Goal: Information Seeking & Learning: Learn about a topic

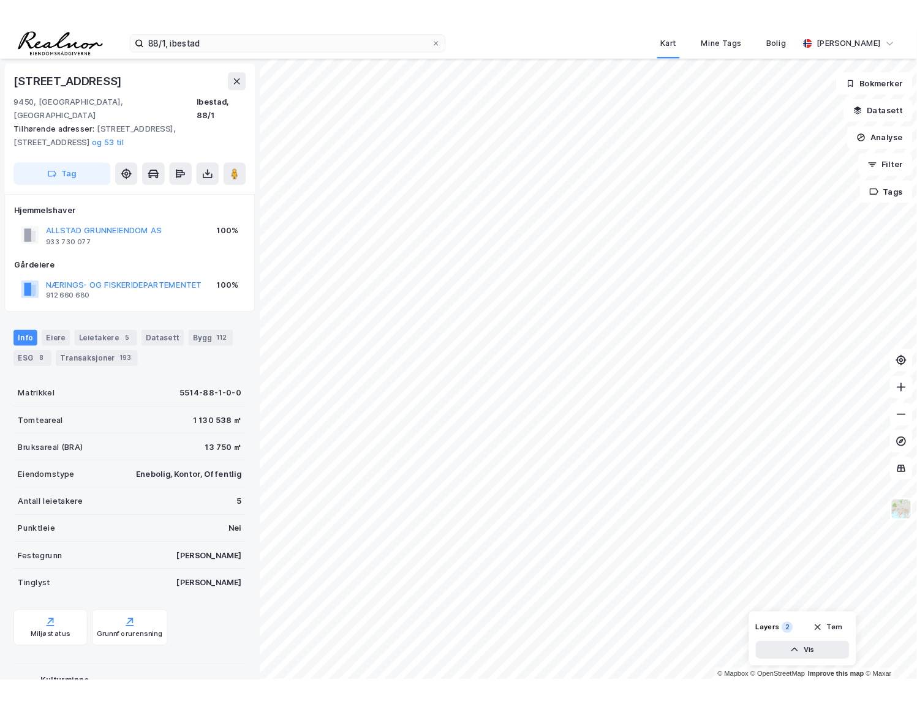
scroll to position [131, 0]
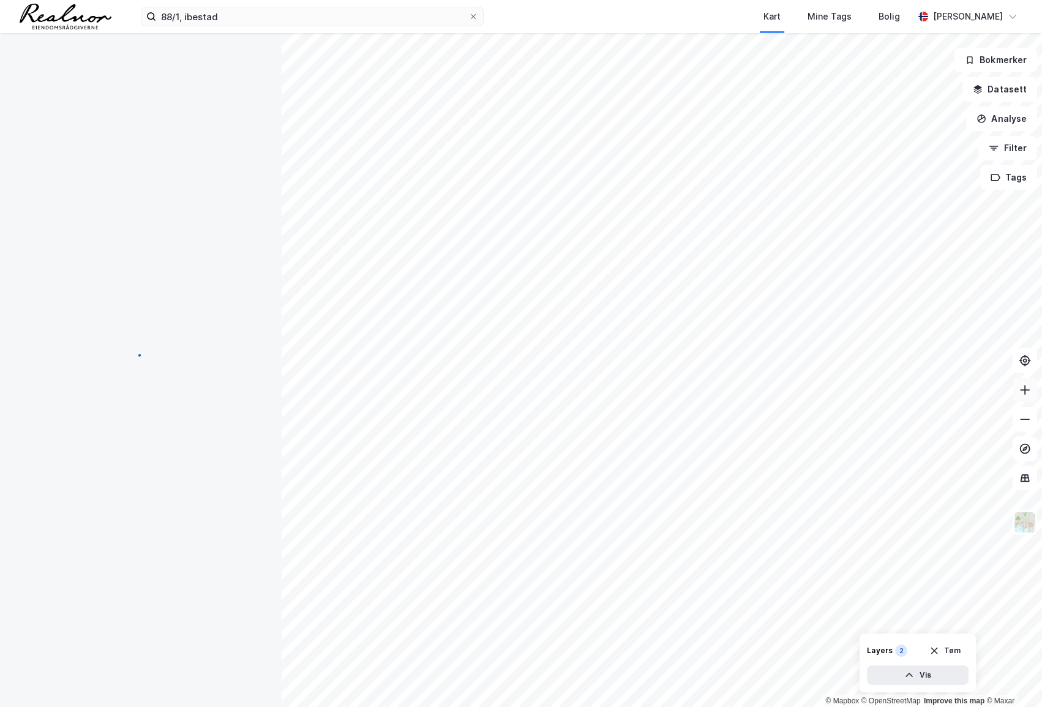
scroll to position [131, 0]
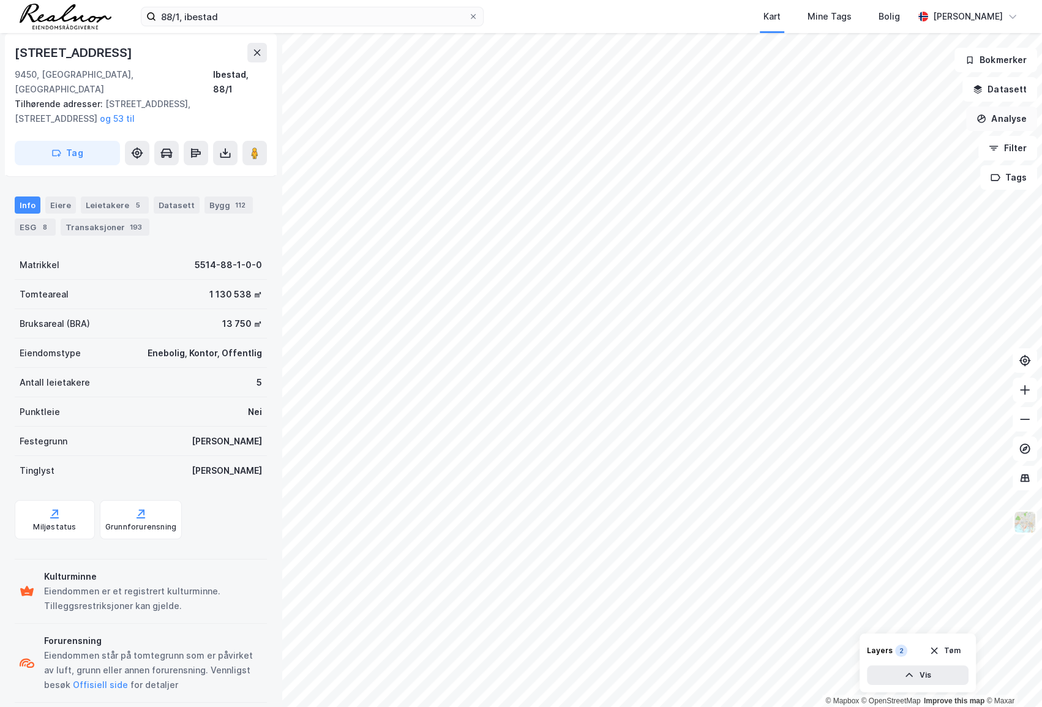
click at [995, 122] on button "Analyse" at bounding box center [1001, 119] width 71 height 24
click at [899, 148] on div "Tegn område" at bounding box center [895, 145] width 107 height 10
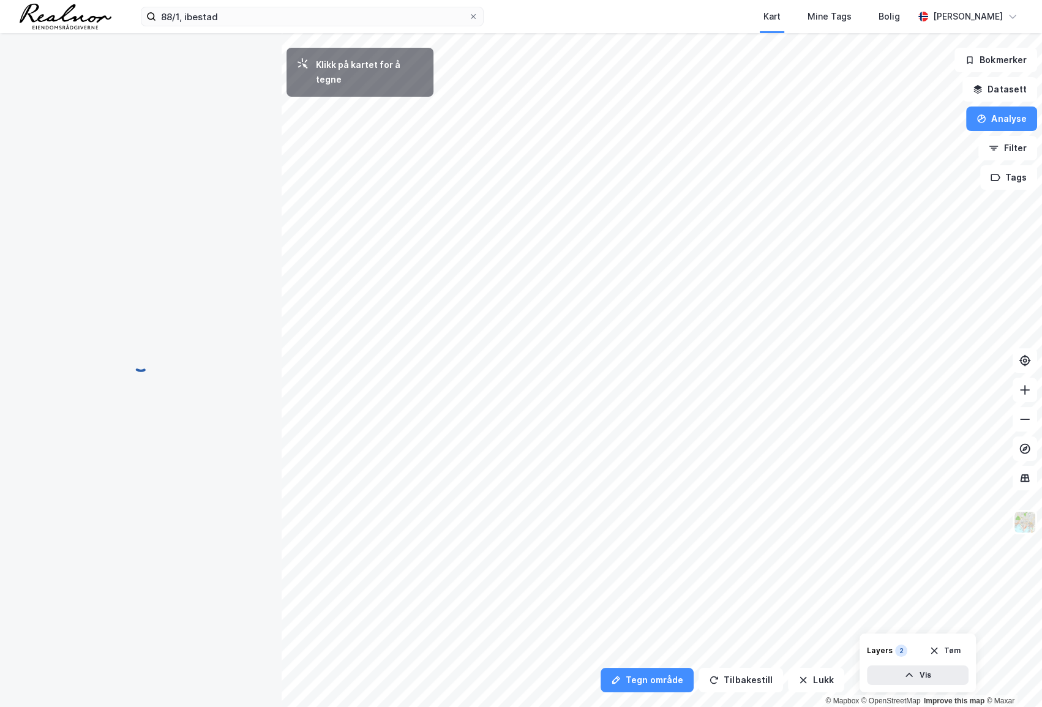
scroll to position [0, 0]
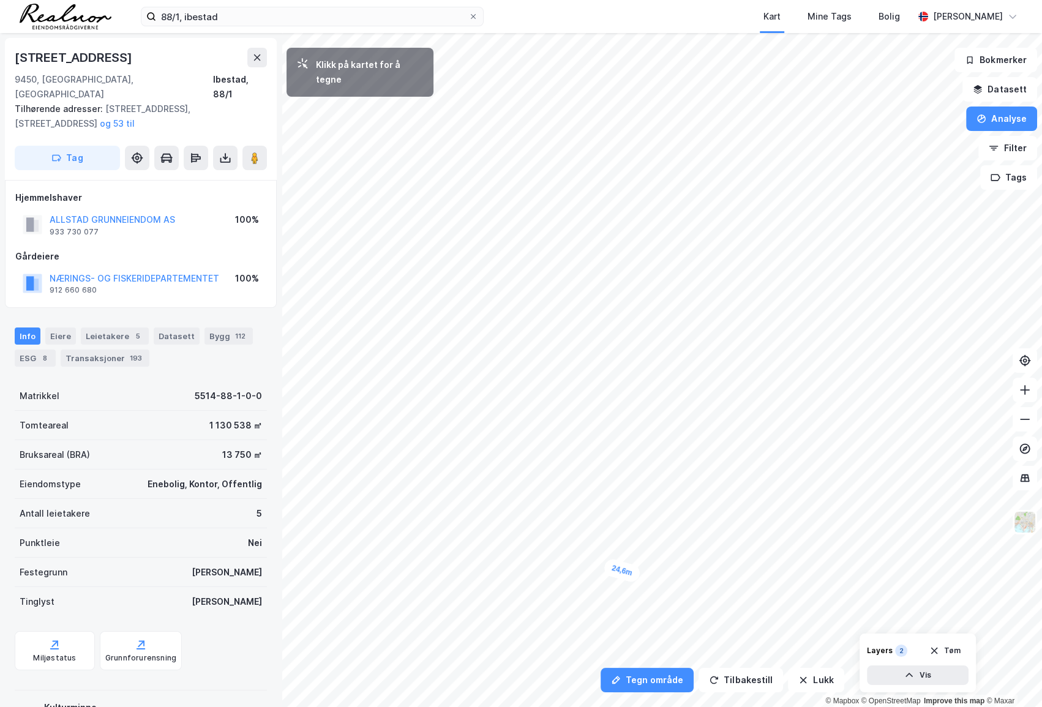
click at [606, 566] on div "24,6m" at bounding box center [622, 571] width 39 height 26
click at [598, 559] on div "7,6m" at bounding box center [602, 563] width 35 height 34
click at [597, 541] on div "13,1m" at bounding box center [597, 550] width 21 height 37
click at [587, 546] on div "7,1m" at bounding box center [592, 543] width 36 height 28
click at [563, 543] on div "9m" at bounding box center [569, 544] width 28 height 22
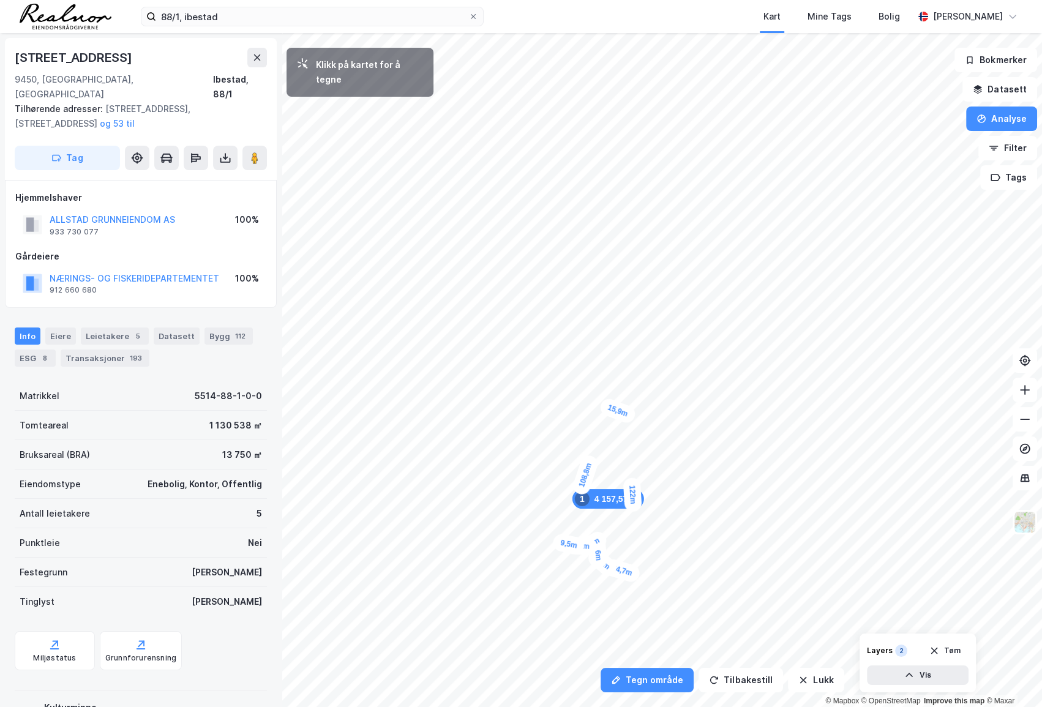
click at [629, 415] on div "15,9m" at bounding box center [617, 411] width 39 height 29
click at [710, 377] on div "12,6m" at bounding box center [706, 370] width 36 height 39
click at [723, 383] on div "10,2m" at bounding box center [716, 380] width 39 height 32
click at [578, 581] on div "17,8m" at bounding box center [589, 578] width 37 height 21
click at [566, 583] on div "8m" at bounding box center [573, 581] width 28 height 21
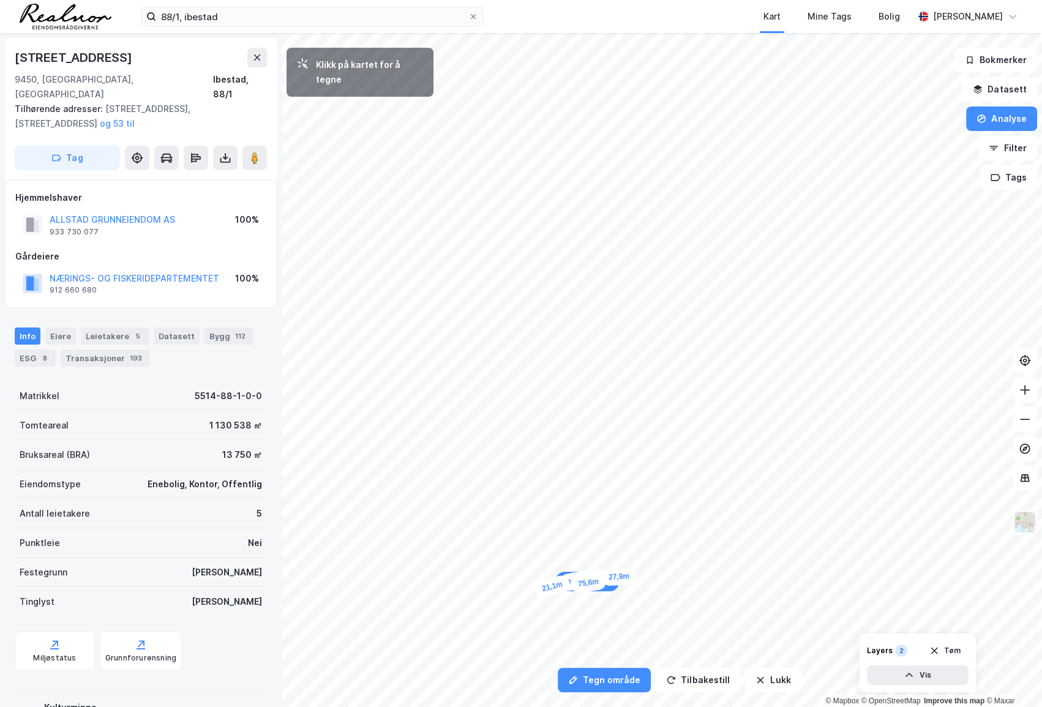
click at [538, 590] on div "21,1m" at bounding box center [552, 586] width 39 height 25
click at [509, 594] on div "22,1m" at bounding box center [524, 592] width 38 height 22
click at [482, 602] on div "20,9m" at bounding box center [495, 598] width 39 height 27
click at [538, 101] on div "24,7m" at bounding box center [532, 116] width 28 height 39
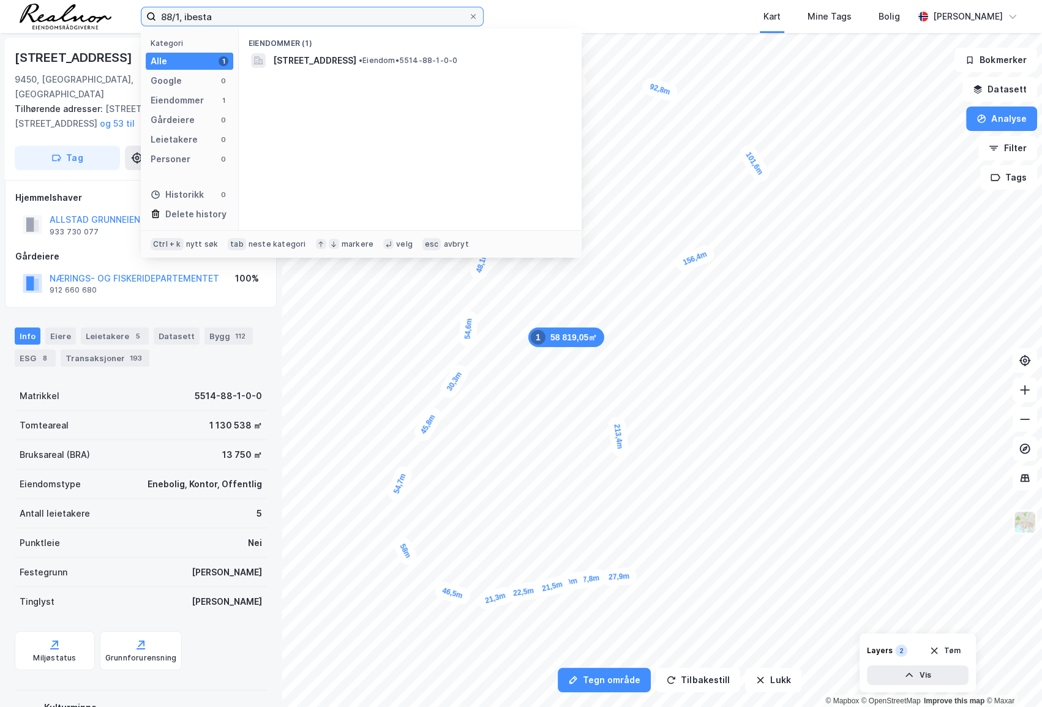
type input "88/1, ibesta"
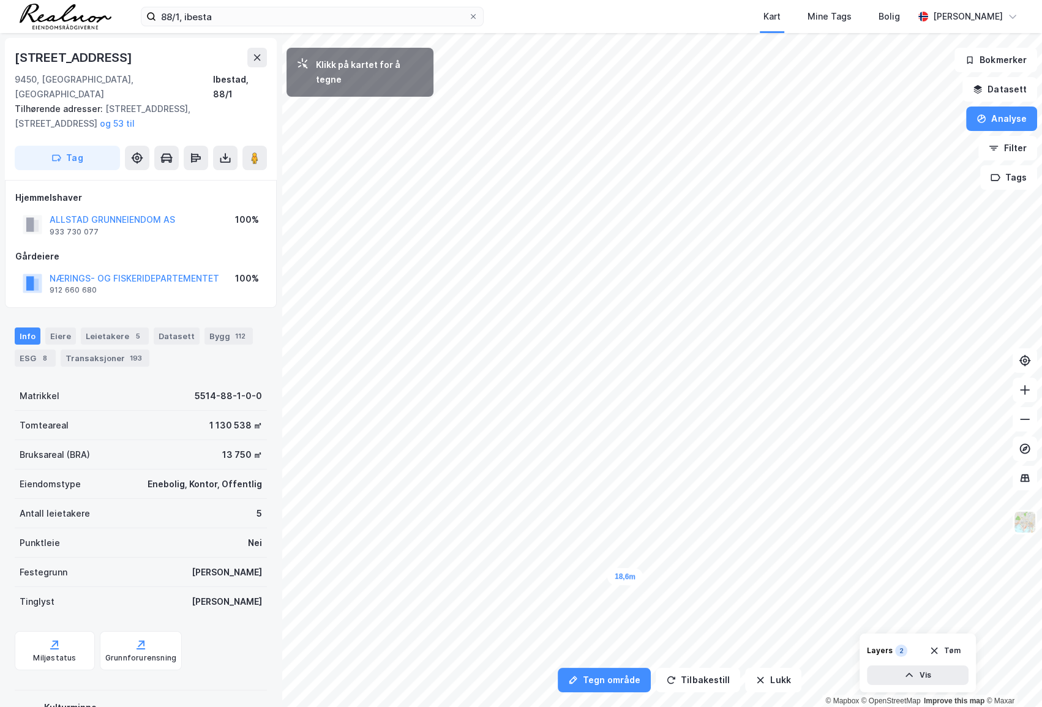
click at [612, 576] on div "18,6m" at bounding box center [626, 577] width 36 height 18
click at [596, 578] on div "12,2m" at bounding box center [604, 577] width 37 height 21
click at [573, 581] on div "17m" at bounding box center [585, 579] width 32 height 22
click at [469, 293] on div "21,4m" at bounding box center [468, 308] width 18 height 36
click at [512, 293] on div "10,9m" at bounding box center [513, 301] width 23 height 38
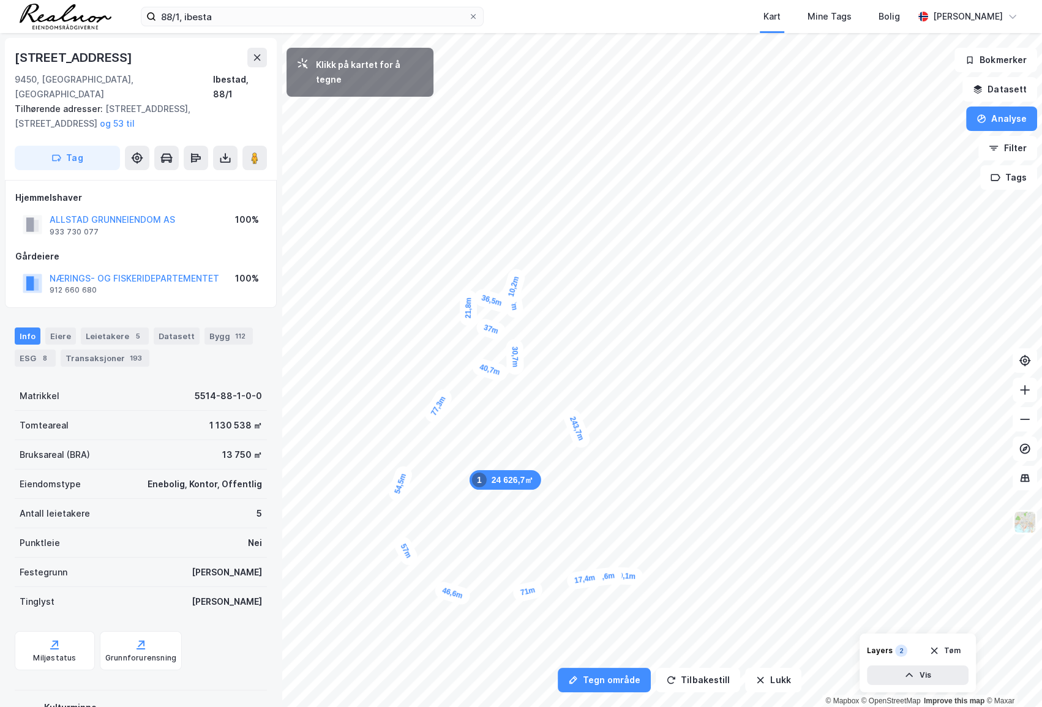
click at [516, 279] on div "10,2m" at bounding box center [514, 286] width 26 height 39
click at [512, 258] on div "15,2m" at bounding box center [514, 269] width 24 height 39
click at [488, 251] on div "19m" at bounding box center [500, 255] width 33 height 25
click at [767, 286] on div "8,1m" at bounding box center [768, 292] width 24 height 34
click at [749, 285] on div "13,5m" at bounding box center [759, 286] width 36 height 18
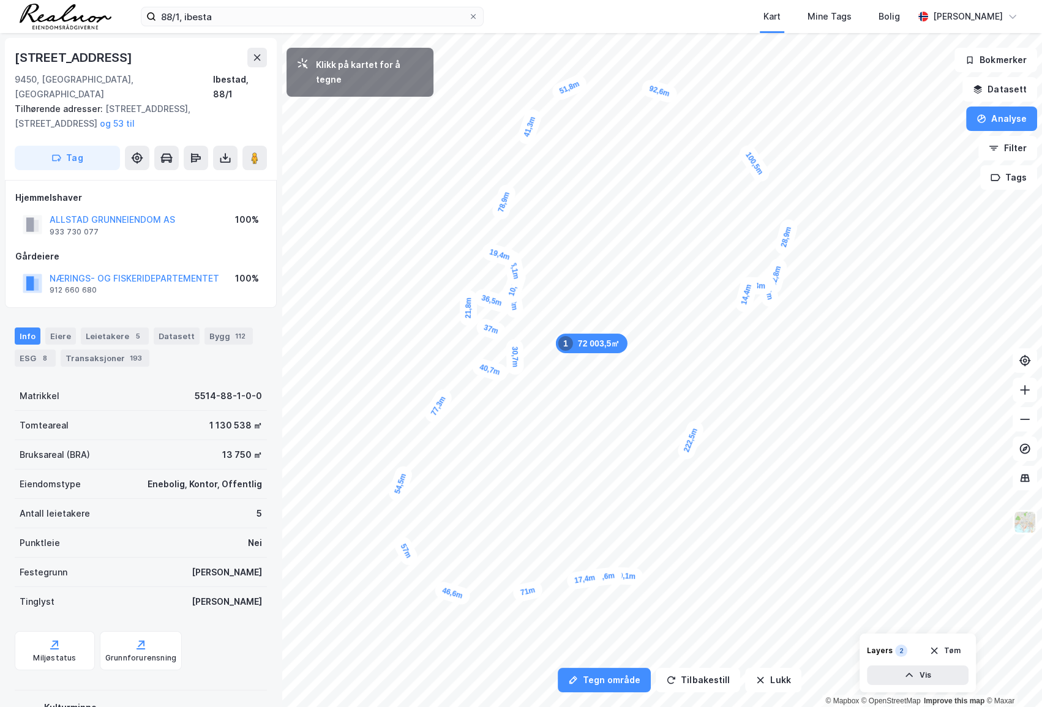
click at [744, 305] on div "14,4m" at bounding box center [747, 294] width 26 height 39
click at [689, 315] on div "14,1m" at bounding box center [687, 306] width 23 height 38
click at [701, 343] on div "22,5m" at bounding box center [695, 328] width 31 height 39
click at [713, 367] on div "20,2m" at bounding box center [707, 355] width 31 height 39
click at [729, 373] on div "11,5m" at bounding box center [720, 369] width 39 height 29
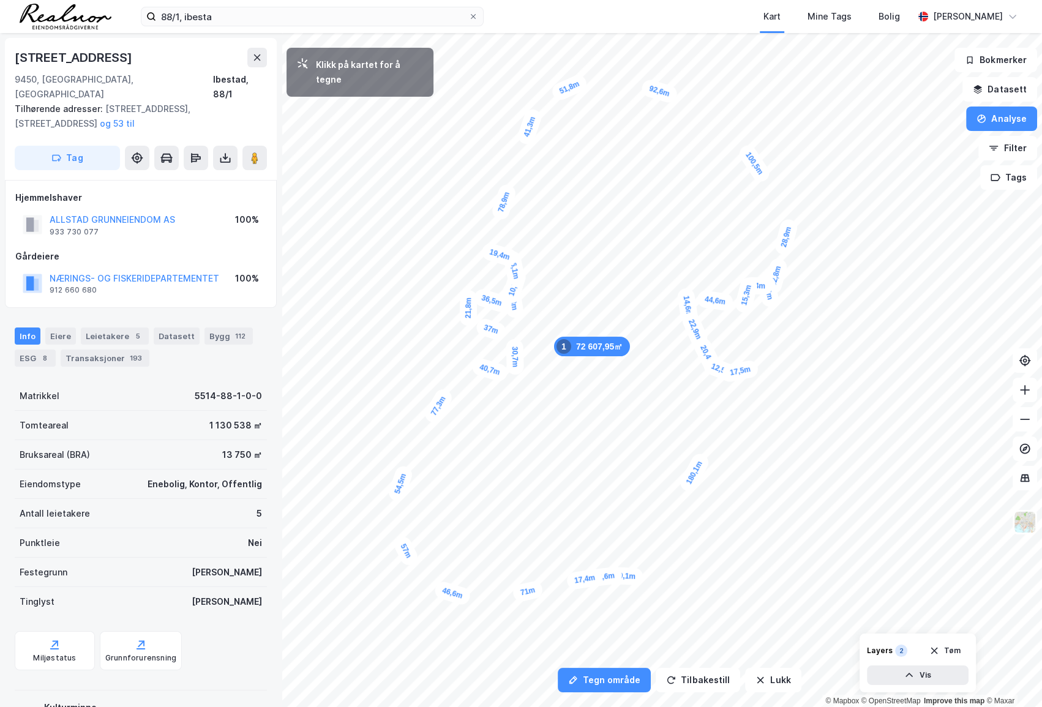
click at [752, 369] on div "17,5m" at bounding box center [740, 371] width 38 height 23
click at [725, 385] on div "5,6m" at bounding box center [726, 389] width 20 height 33
click at [708, 379] on div "12,8m" at bounding box center [716, 383] width 39 height 28
click at [702, 366] on div "10m" at bounding box center [705, 373] width 27 height 34
click at [656, 440] on div "25,1m" at bounding box center [670, 431] width 39 height 34
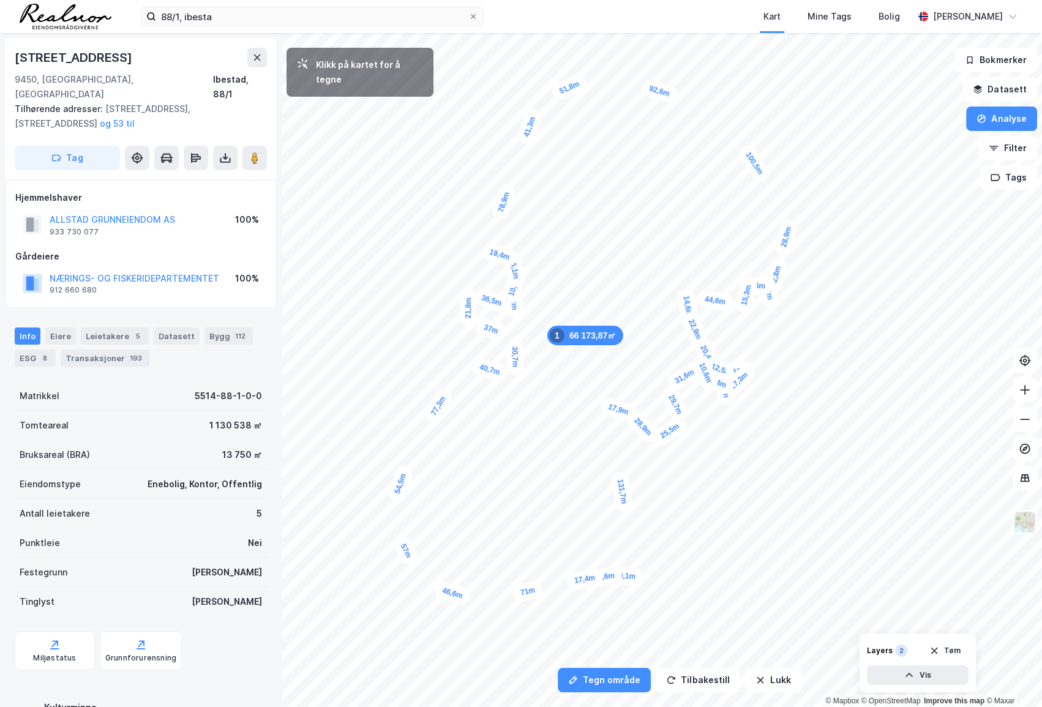
click at [606, 405] on div "17,9m" at bounding box center [618, 409] width 39 height 26
click at [565, 543] on div "22,5m" at bounding box center [570, 528] width 28 height 39
click at [588, 547] on div "18,2m" at bounding box center [577, 544] width 37 height 21
click at [597, 540] on div "8,3m" at bounding box center [592, 543] width 36 height 33
click at [598, 557] on div "12,6m" at bounding box center [598, 548] width 20 height 37
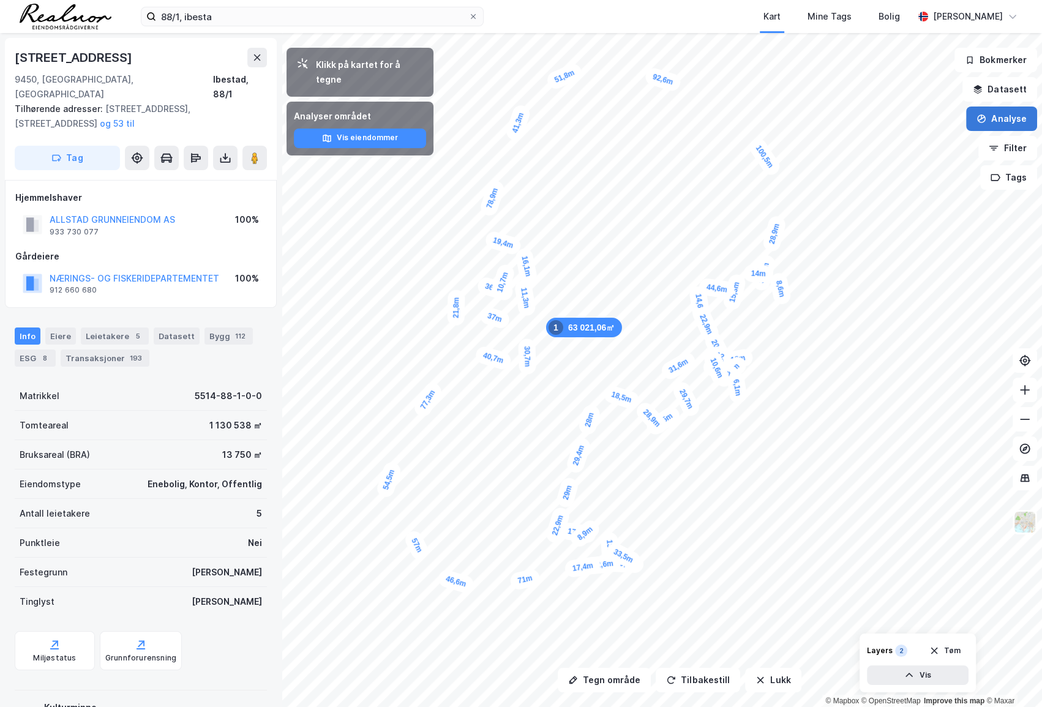
click at [995, 114] on button "Analyse" at bounding box center [1001, 119] width 71 height 24
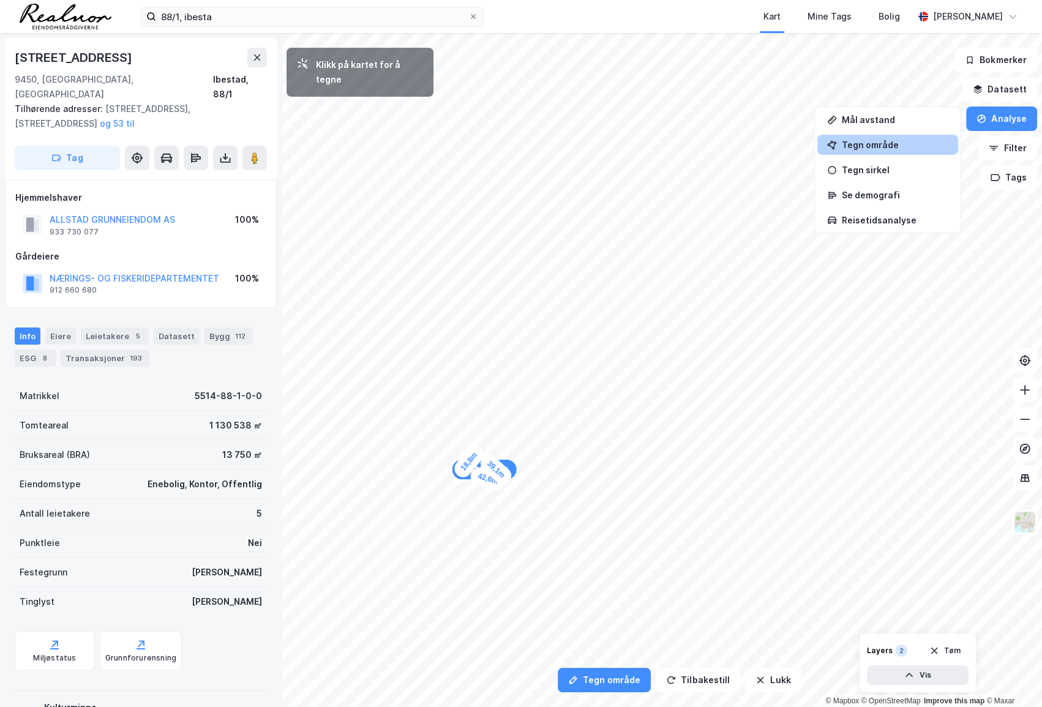
click at [478, 450] on div "18,8m" at bounding box center [469, 462] width 36 height 38
click at [488, 439] on div "10,5m" at bounding box center [482, 445] width 36 height 38
click at [501, 424] on div "15,1m" at bounding box center [494, 432] width 37 height 38
click at [511, 411] on div "12,2m" at bounding box center [507, 418] width 36 height 38
click at [537, 418] on div "19,7m" at bounding box center [524, 415] width 39 height 26
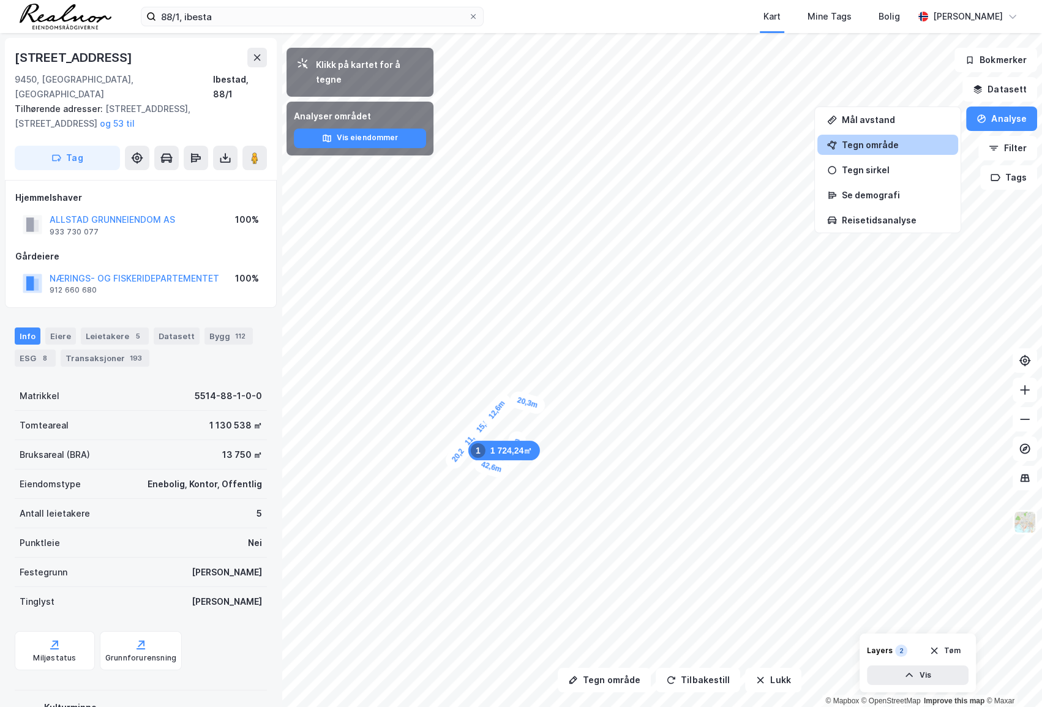
click at [633, 13] on div "Kart Mine Tags Bolig" at bounding box center [728, 16] width 371 height 33
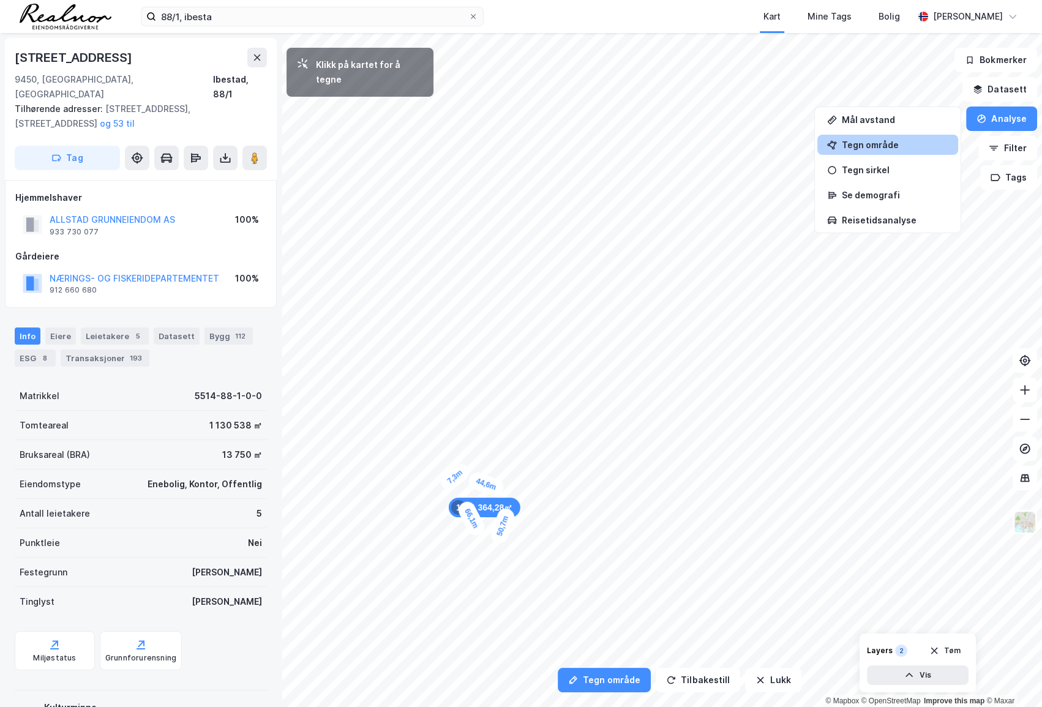
click at [451, 481] on div "7,3m" at bounding box center [454, 477] width 35 height 33
click at [446, 499] on div "13,5m" at bounding box center [449, 489] width 26 height 39
click at [447, 520] on div "15,8m" at bounding box center [447, 509] width 18 height 36
click at [455, 534] on div "11,6m" at bounding box center [451, 526] width 32 height 39
click at [470, 551] on div "17,9m" at bounding box center [480, 554] width 39 height 26
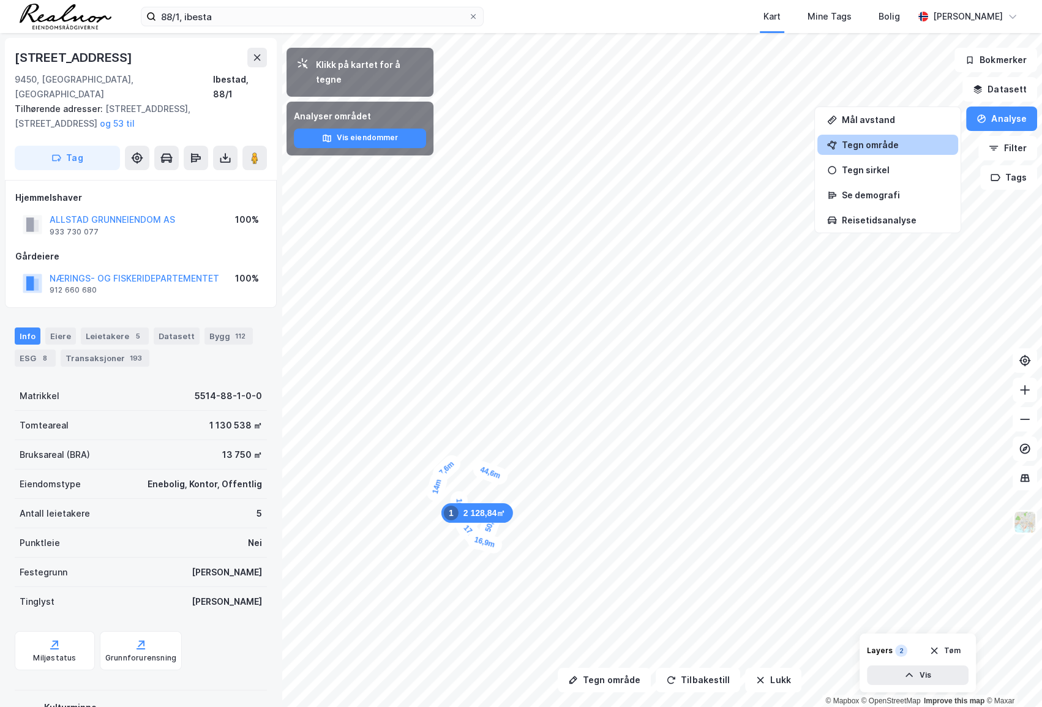
click at [729, 19] on div "Kart Mine Tags Bolig" at bounding box center [728, 16] width 371 height 33
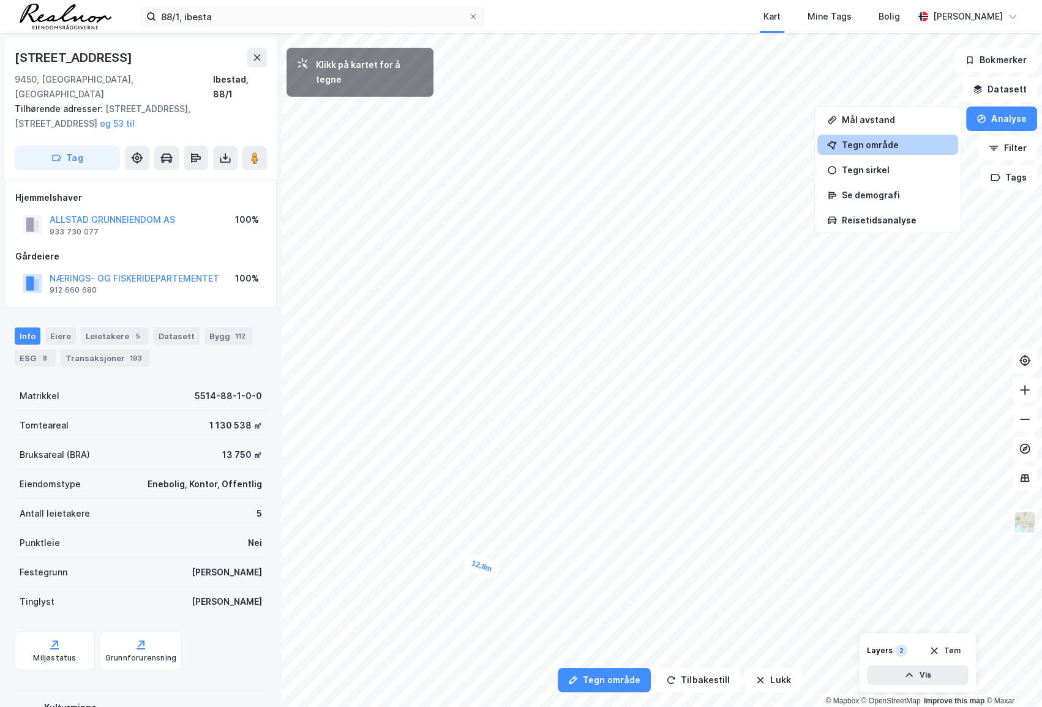
click at [473, 563] on div "12,8m" at bounding box center [481, 566] width 39 height 28
click at [462, 557] on div "22,3m" at bounding box center [476, 564] width 39 height 30
click at [450, 545] on div "13,1m" at bounding box center [456, 551] width 37 height 37
click at [439, 522] on div "18,1m" at bounding box center [444, 534] width 31 height 39
click at [437, 502] on div "14,4m" at bounding box center [439, 512] width 20 height 37
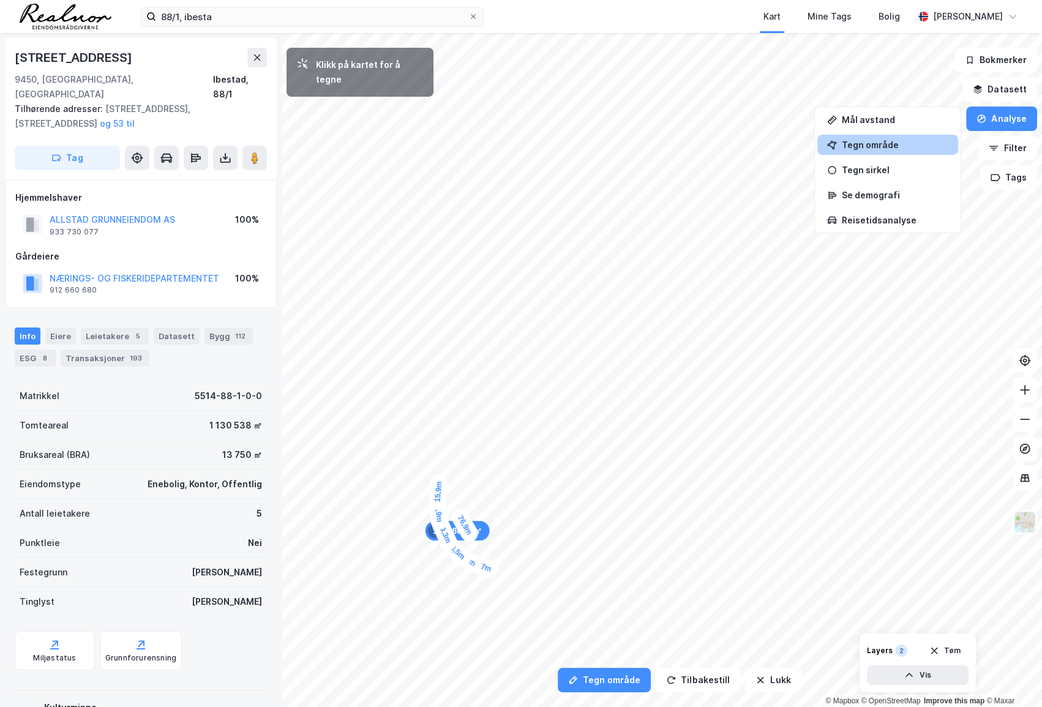
click at [440, 481] on div "15,9m" at bounding box center [439, 491] width 20 height 37
click at [451, 465] on div "14,3m" at bounding box center [445, 473] width 35 height 39
click at [472, 442] on div "23,1m" at bounding box center [461, 453] width 36 height 38
click at [495, 416] on div "25,6m" at bounding box center [483, 428] width 37 height 37
click at [506, 402] on div "13,6m" at bounding box center [501, 410] width 36 height 39
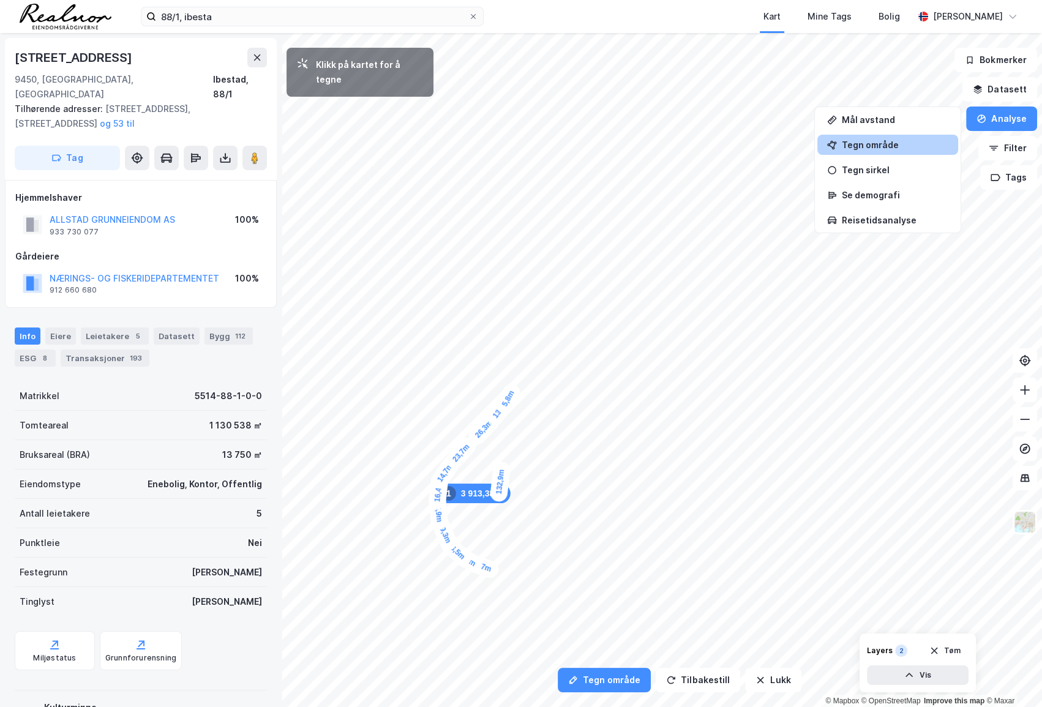
click at [510, 394] on div "5,8m" at bounding box center [508, 399] width 30 height 36
click at [514, 380] on div "10,6m" at bounding box center [512, 387] width 26 height 39
click at [480, 602] on div "26,5m" at bounding box center [485, 585] width 28 height 39
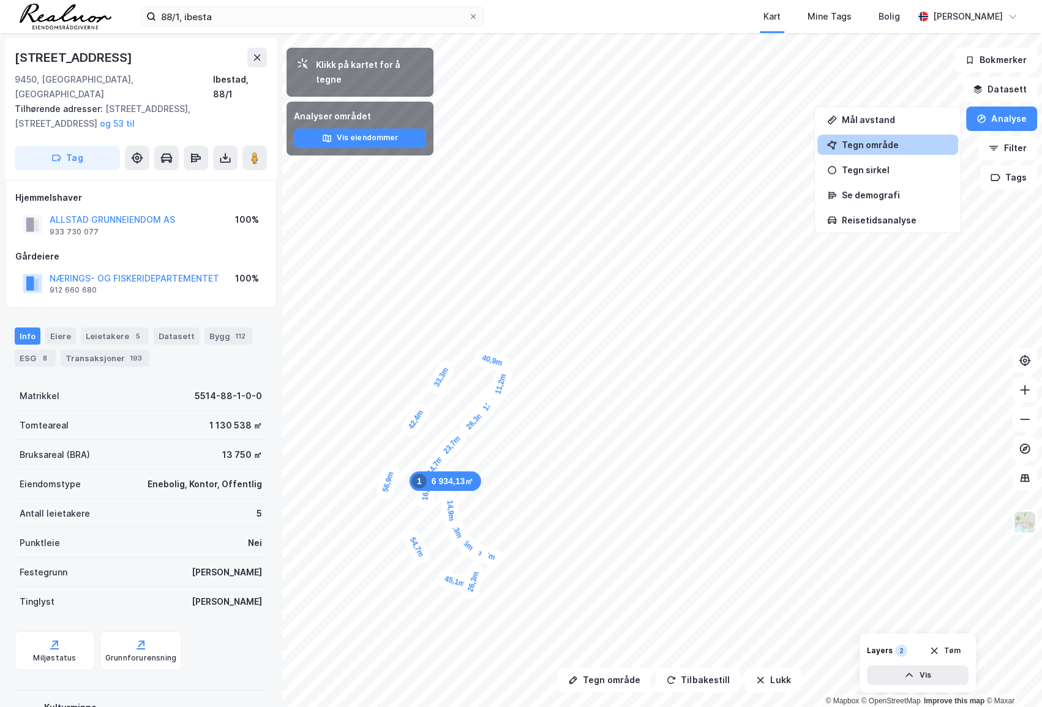
click at [731, 23] on div "Kart Mine Tags Bolig" at bounding box center [728, 16] width 371 height 33
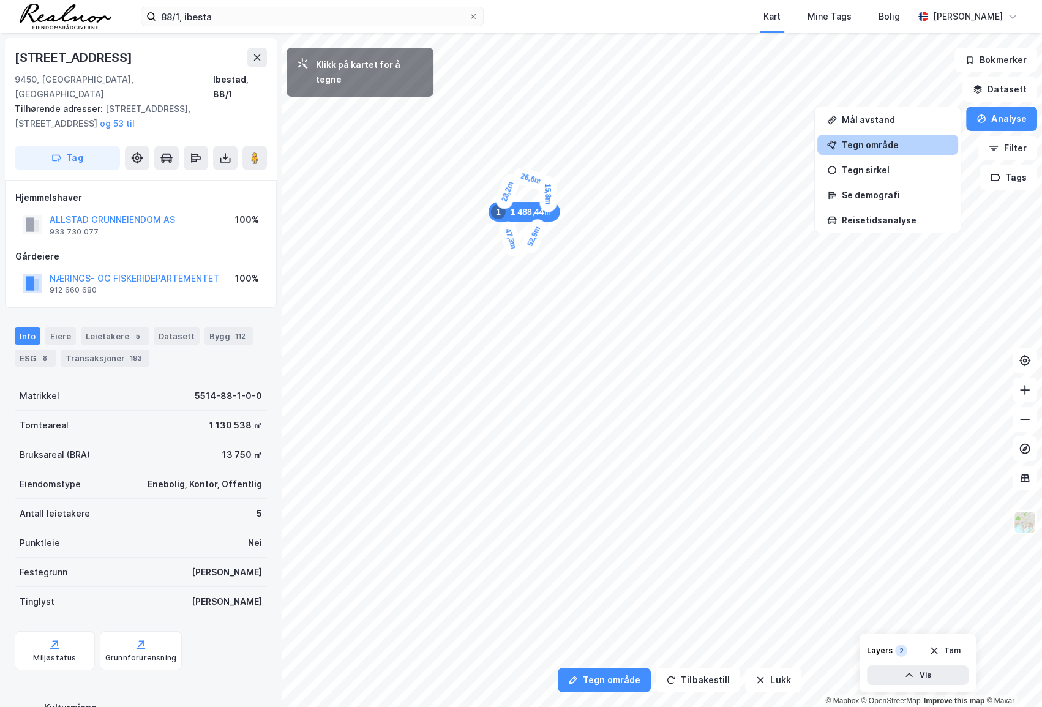
click at [548, 205] on div "15,8m" at bounding box center [548, 194] width 18 height 36
click at [548, 219] on div "9,8m" at bounding box center [548, 212] width 18 height 32
click at [546, 233] on div "10,7m" at bounding box center [548, 226] width 20 height 37
click at [538, 246] on div "22,1m" at bounding box center [529, 257] width 36 height 38
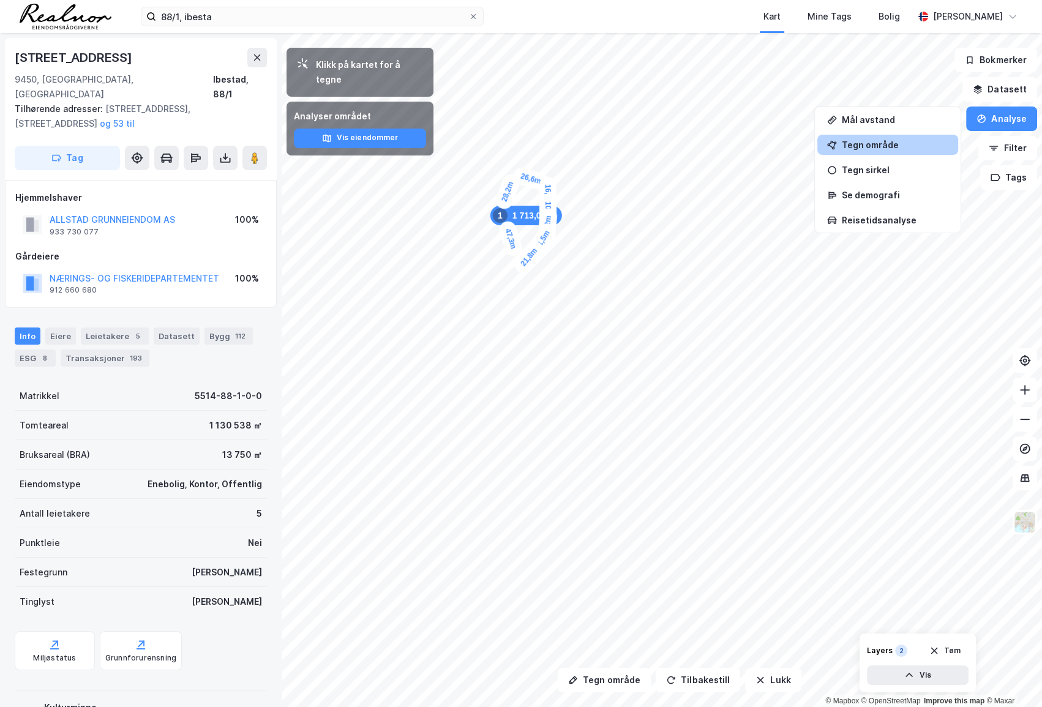
click at [523, 33] on div "1 713,08㎡ 1 47,3m 28,2m 26,6m 16,3m 10,2m 11,2m 11,5m 21,8m" at bounding box center [521, 33] width 1042 height 0
click at [717, 12] on div "Kart Mine Tags Bolig" at bounding box center [728, 16] width 371 height 33
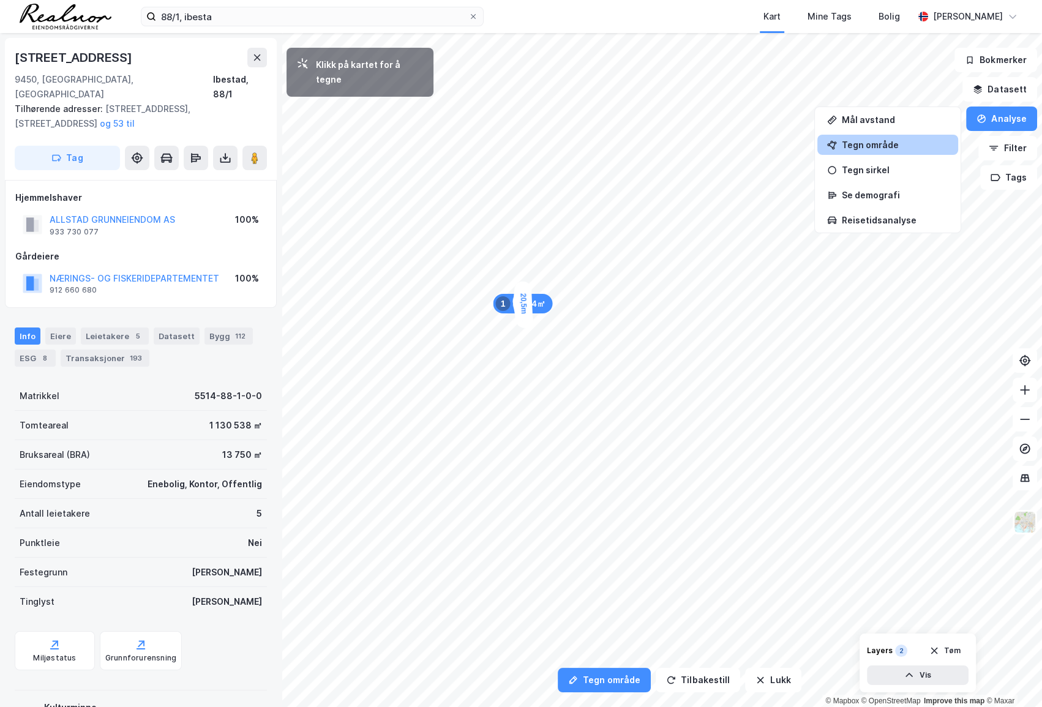
click at [523, 290] on div "20,5m" at bounding box center [523, 303] width 19 height 36
click at [531, 270] on div "15,9m" at bounding box center [527, 279] width 29 height 39
click at [544, 254] on div "15,2m" at bounding box center [537, 262] width 36 height 39
click at [552, 245] on div "9,2m" at bounding box center [548, 250] width 34 height 34
click at [557, 234] on div "8,7m" at bounding box center [554, 240] width 29 height 36
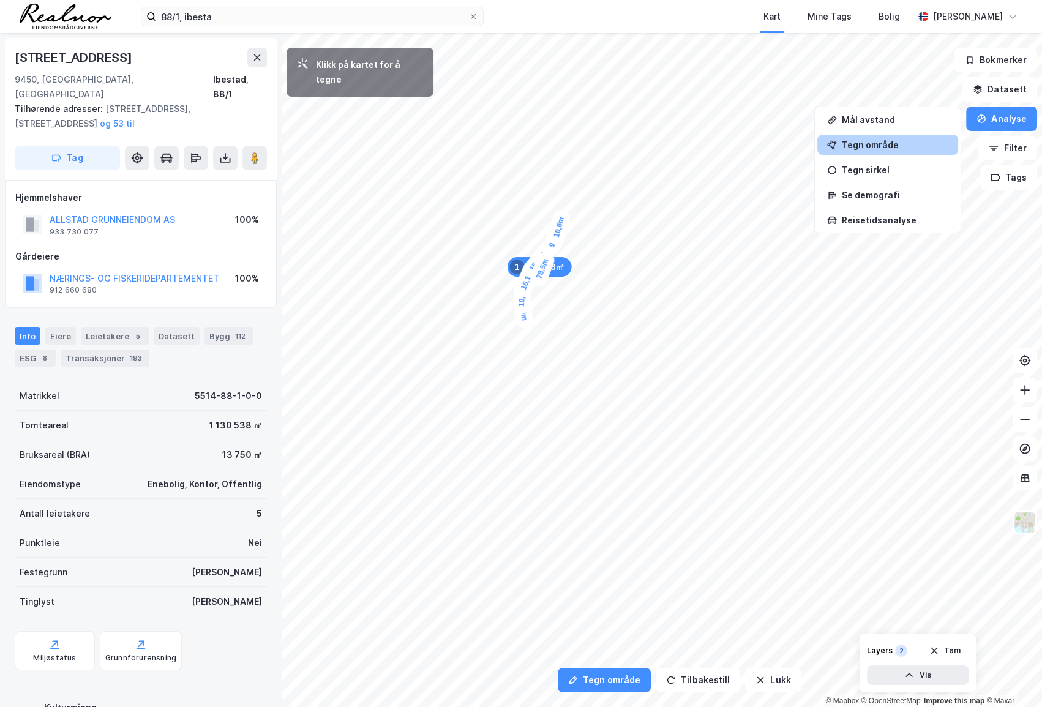
click at [561, 220] on div "10,6m" at bounding box center [559, 227] width 26 height 39
click at [562, 203] on div "12,6m" at bounding box center [562, 212] width 20 height 37
click at [561, 190] on div "9,8m" at bounding box center [562, 197] width 18 height 32
click at [549, 161] on div "12,7m" at bounding box center [547, 171] width 22 height 38
click at [554, 150] on div "22,4m" at bounding box center [550, 165] width 24 height 39
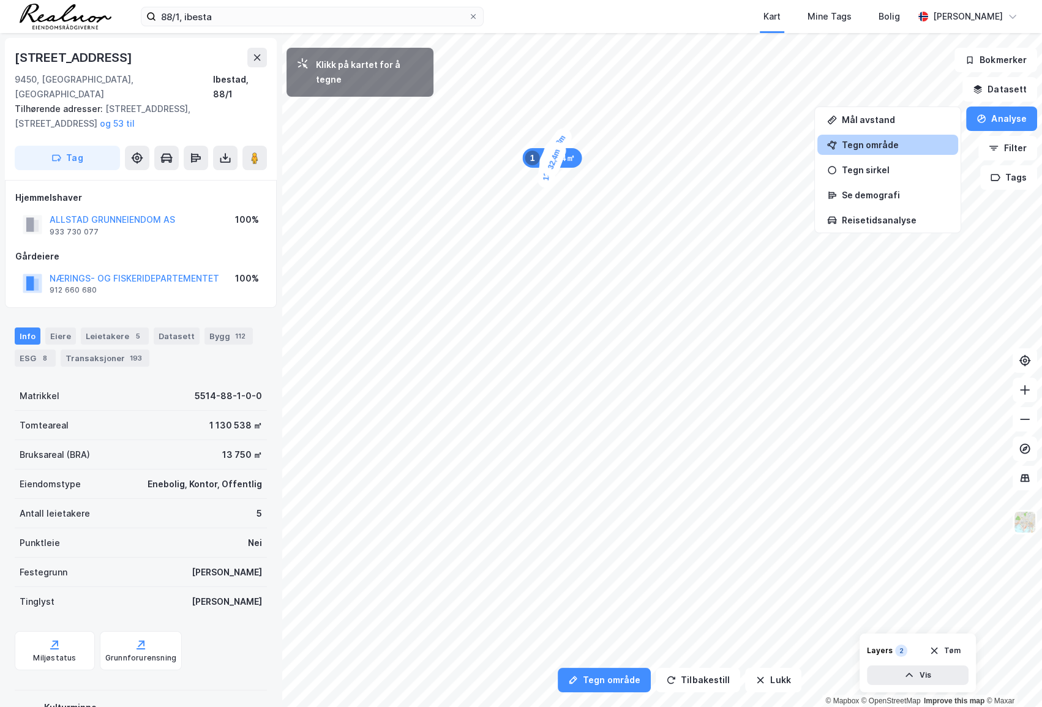
click at [562, 138] on div "10,3m" at bounding box center [558, 144] width 35 height 39
click at [570, 131] on div "7,6m" at bounding box center [566, 135] width 35 height 34
click at [578, 126] on div "6,7m" at bounding box center [574, 129] width 36 height 32
click at [587, 122] on div "7,1m" at bounding box center [583, 124] width 36 height 28
click at [593, 110] on div "9,4m" at bounding box center [590, 117] width 29 height 36
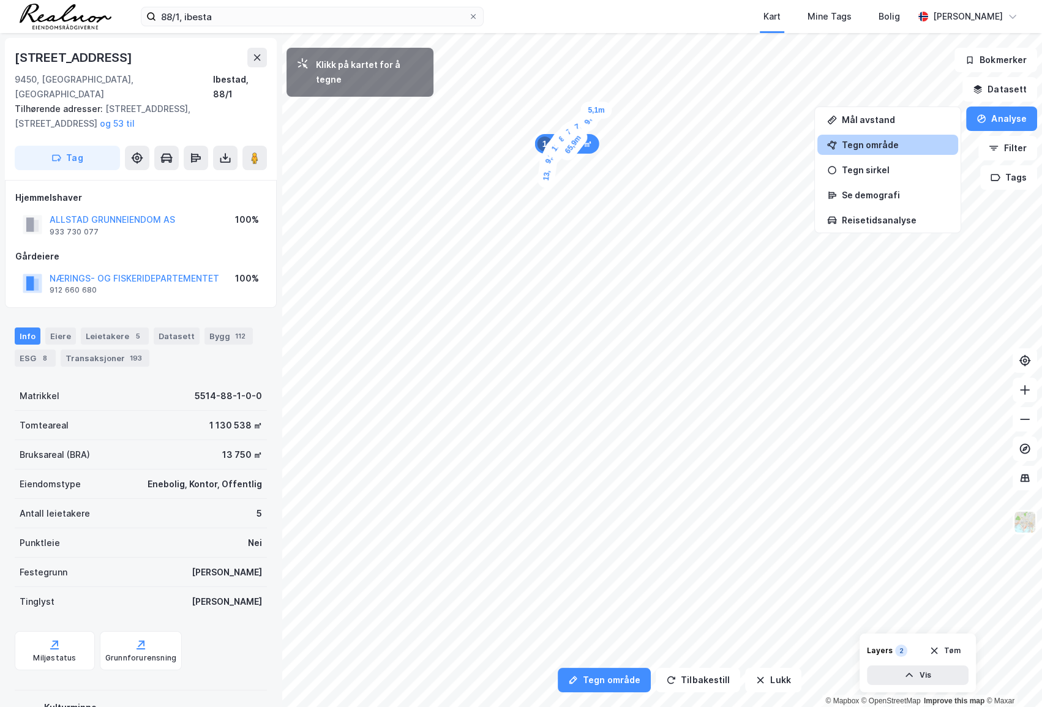
click at [600, 110] on div "5,1m" at bounding box center [596, 110] width 31 height 17
click at [544, 318] on div "12,7m" at bounding box center [547, 306] width 23 height 38
click at [533, 349] on div "16,6m" at bounding box center [539, 333] width 28 height 39
click at [521, 365] on div "10,5m" at bounding box center [528, 356] width 36 height 39
click at [512, 375] on div "6,1m" at bounding box center [517, 369] width 34 height 35
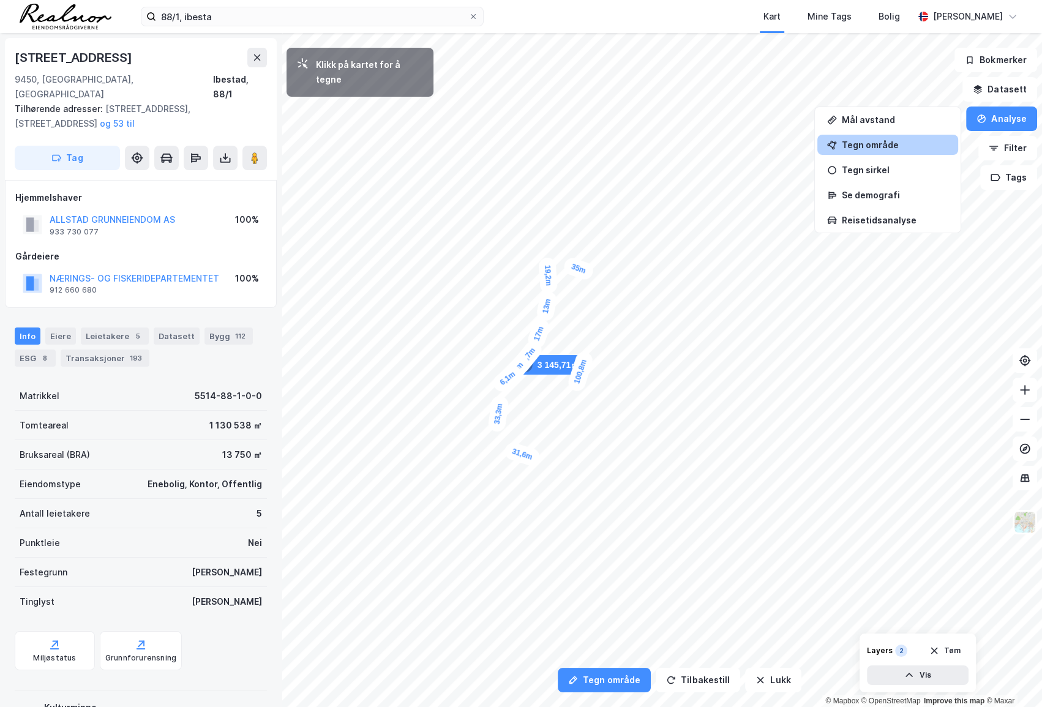
click at [502, 382] on div "6,1m" at bounding box center [508, 378] width 36 height 33
click at [497, 399] on div "9m" at bounding box center [500, 390] width 24 height 29
click at [494, 416] on div "15,4m" at bounding box center [493, 431] width 17 height 36
click at [637, 176] on div "4,4m" at bounding box center [641, 178] width 36 height 31
click at [611, 176] on div "13,4m" at bounding box center [624, 176] width 36 height 18
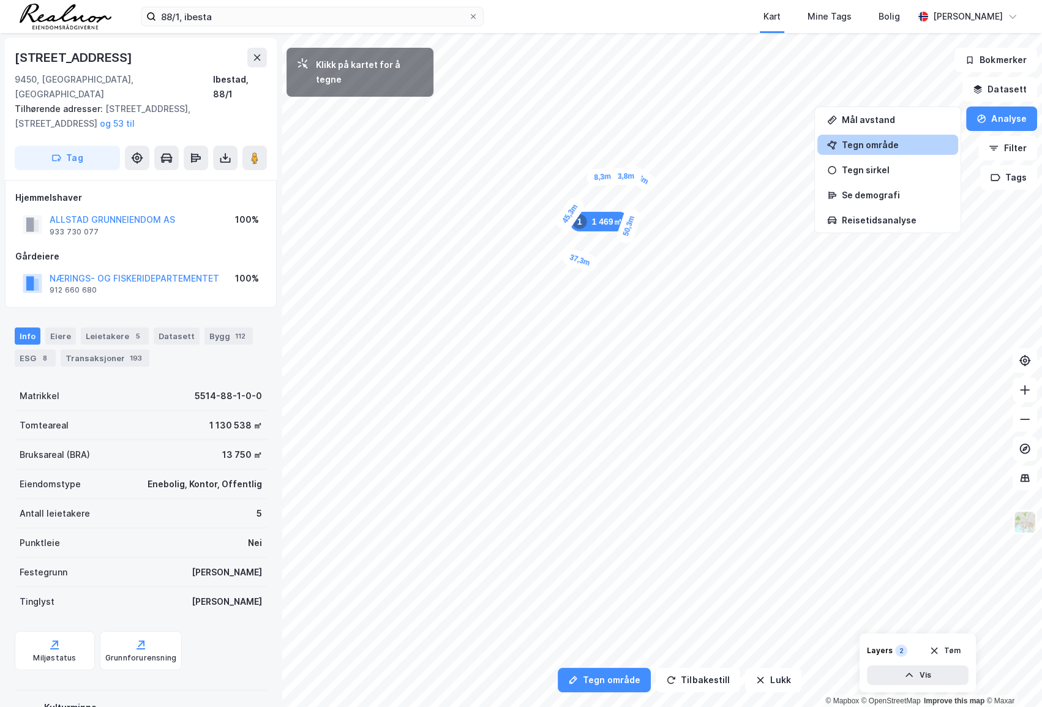
click at [593, 178] on div "8,3m" at bounding box center [602, 177] width 32 height 20
click at [575, 187] on div "10,3m" at bounding box center [584, 182] width 39 height 32
click at [563, 197] on div "8m" at bounding box center [569, 191] width 31 height 29
click at [555, 207] on div "6,6m" at bounding box center [559, 202] width 33 height 36
click at [547, 228] on div "11,2m" at bounding box center [546, 239] width 18 height 36
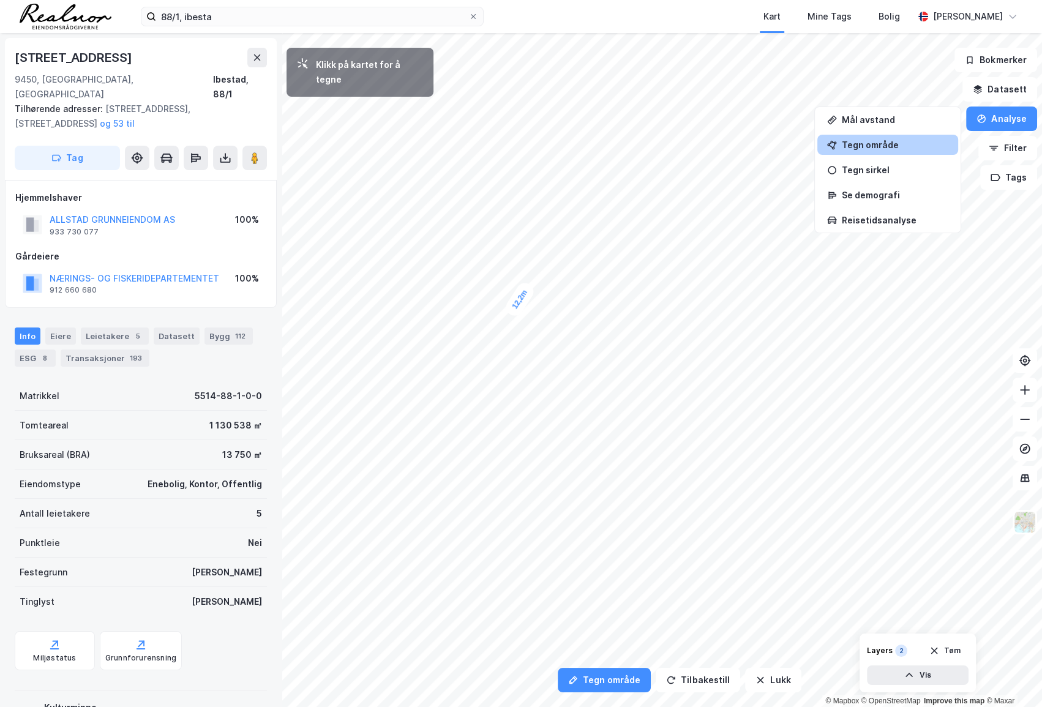
click at [527, 290] on div "12,2m" at bounding box center [520, 299] width 34 height 39
click at [538, 274] on div "9,5m" at bounding box center [531, 283] width 31 height 36
click at [549, 259] on div "9,6m" at bounding box center [543, 267] width 32 height 36
click at [555, 235] on div "12,1m" at bounding box center [554, 247] width 28 height 39
click at [553, 209] on div "11,2m" at bounding box center [554, 222] width 20 height 37
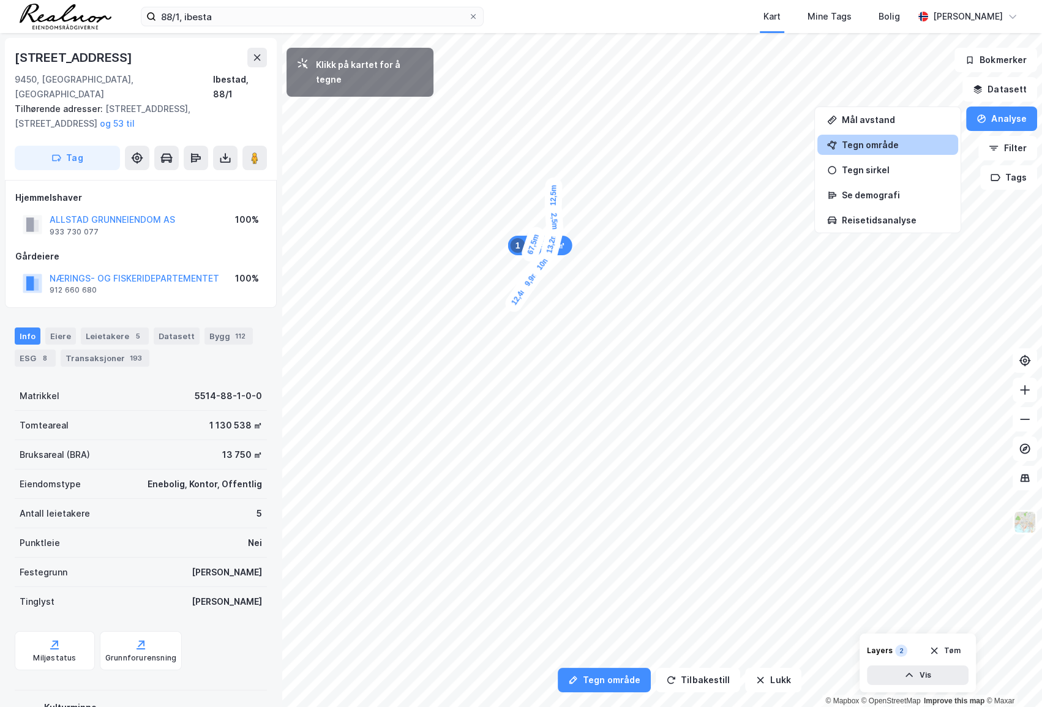
click at [554, 182] on div "12,5m" at bounding box center [553, 196] width 18 height 36
click at [515, 356] on div "10,6m" at bounding box center [516, 366] width 21 height 37
click at [516, 337] on div "9,3m" at bounding box center [515, 347] width 19 height 32
click at [524, 322] on div "8,6m" at bounding box center [519, 330] width 29 height 36
click at [532, 307] on div "8,6m" at bounding box center [528, 316] width 31 height 36
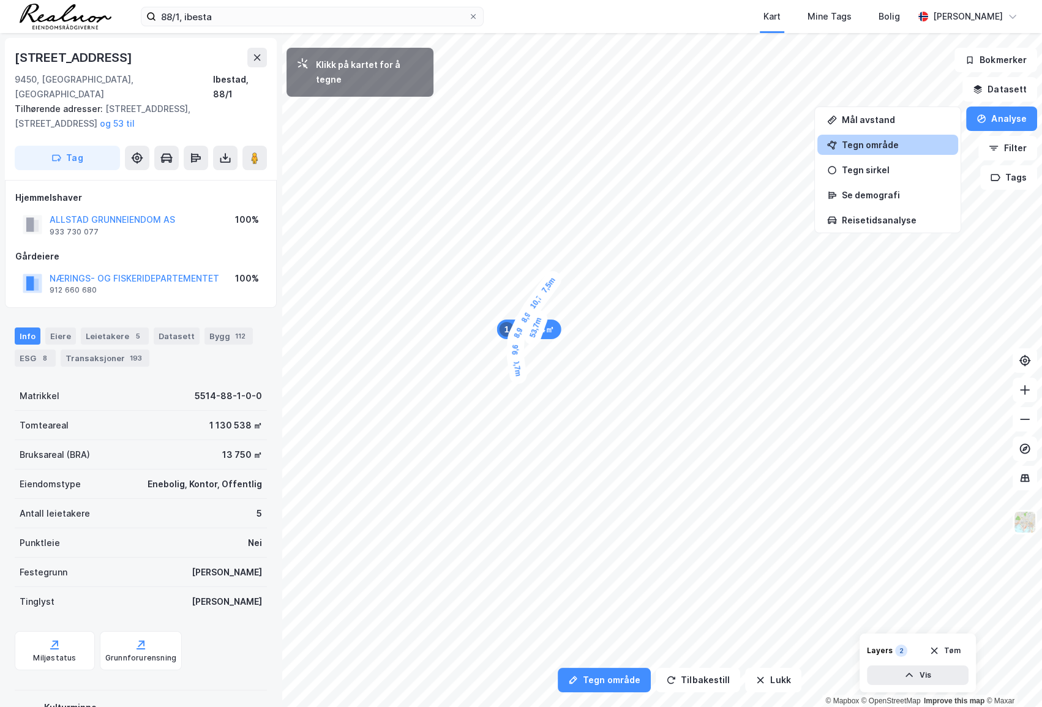
click at [554, 279] on div "7,5m" at bounding box center [548, 286] width 32 height 36
click at [563, 262] on div "9,8m" at bounding box center [558, 271] width 31 height 36
click at [573, 239] on div "13,1m" at bounding box center [568, 249] width 29 height 39
click at [572, 216] on div "10,6m" at bounding box center [572, 229] width 18 height 36
click at [571, 187] on div "13,8m" at bounding box center [571, 201] width 19 height 36
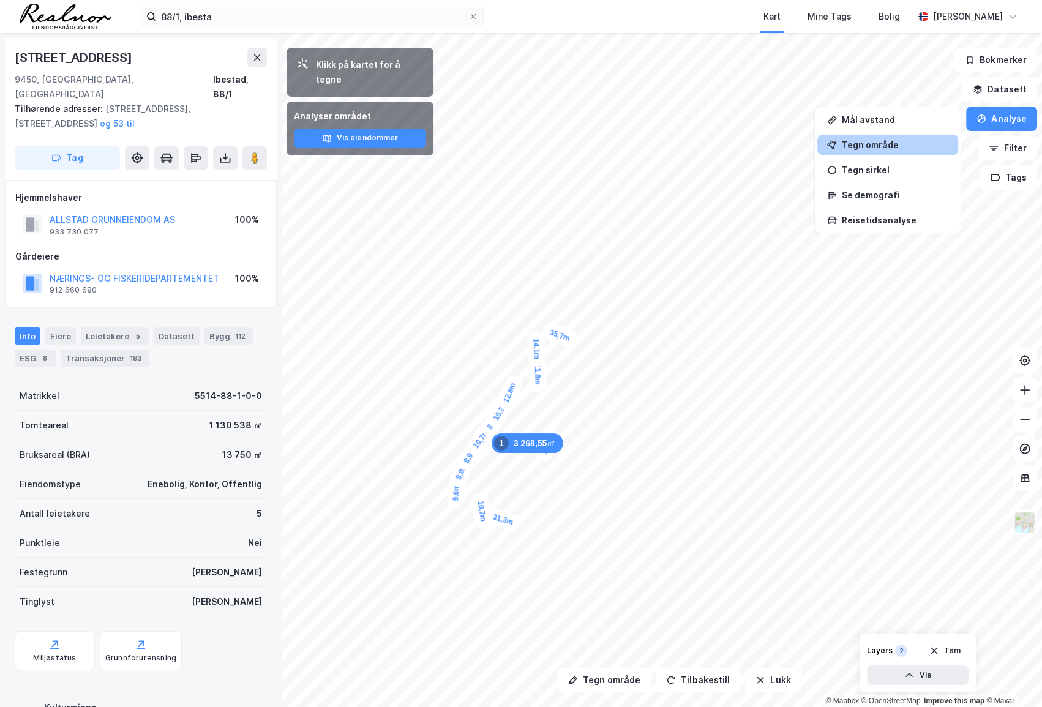
click at [543, 446] on div "3 268,55㎡ 1" at bounding box center [528, 444] width 72 height 20
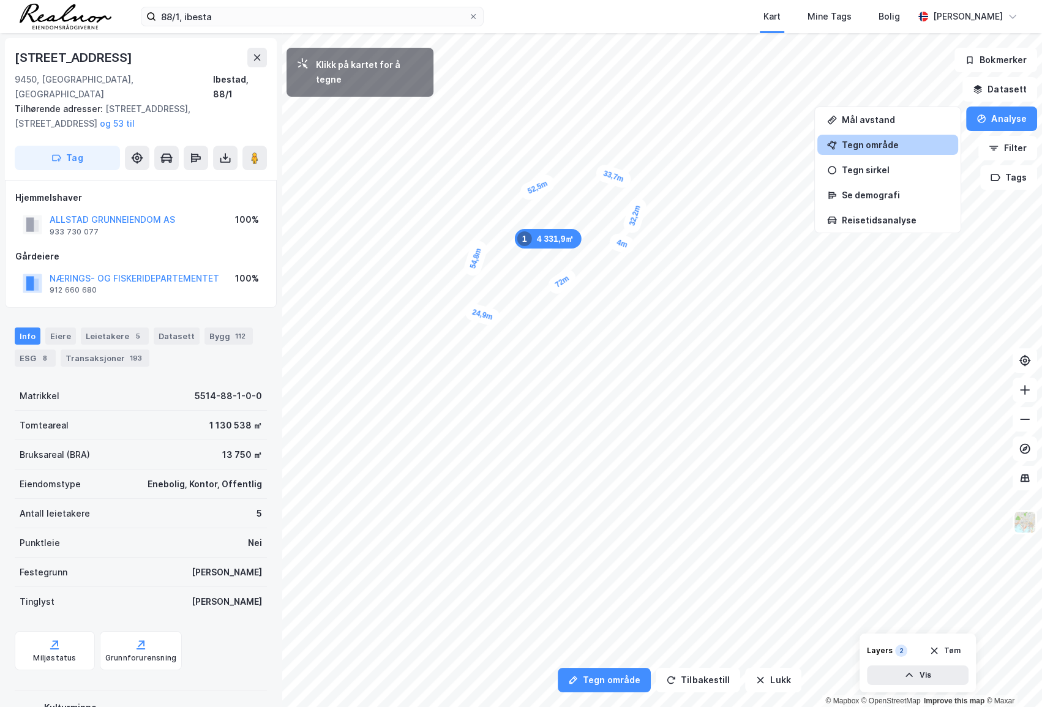
click at [618, 243] on div "4m" at bounding box center [622, 244] width 29 height 24
click at [601, 236] on div "8,9m" at bounding box center [610, 240] width 36 height 28
click at [585, 233] on div "8,1m" at bounding box center [593, 235] width 34 height 22
click at [584, 219] on div "6,7m" at bounding box center [584, 227] width 20 height 33
click at [572, 224] on div "6,2m" at bounding box center [578, 222] width 36 height 28
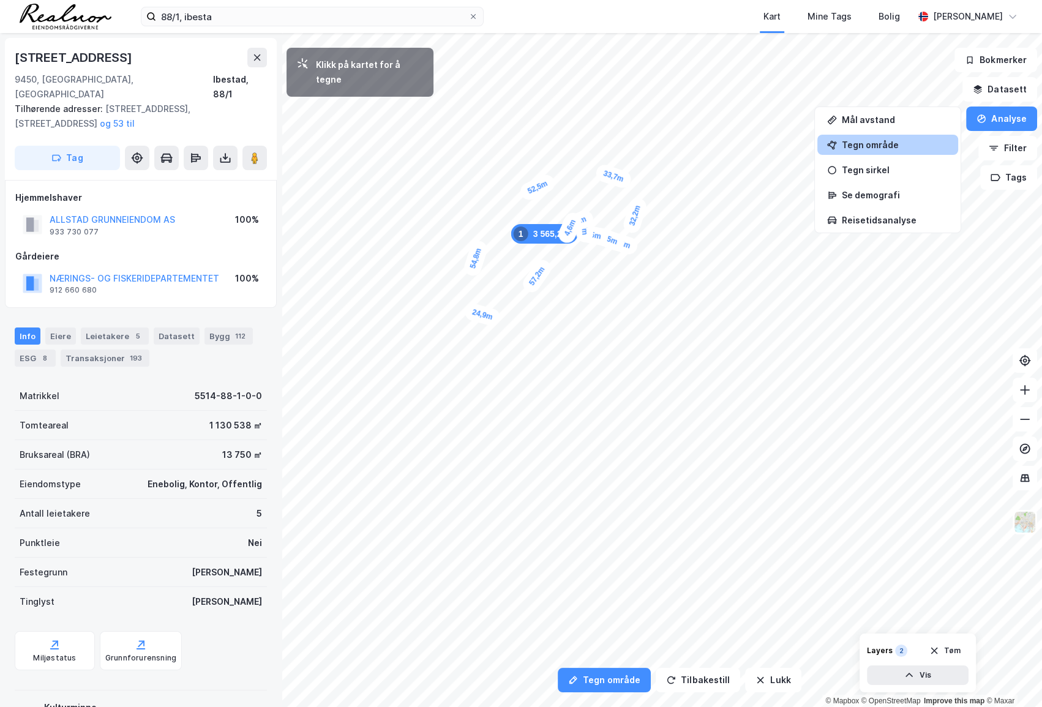
click at [568, 232] on div "4,6m" at bounding box center [570, 228] width 29 height 36
click at [557, 239] on div "6,7m" at bounding box center [563, 235] width 36 height 31
click at [541, 248] on div "9,1m" at bounding box center [550, 243] width 36 height 31
click at [529, 259] on div "8,6m" at bounding box center [536, 253] width 36 height 33
click at [518, 280] on div "11,6m" at bounding box center [524, 269] width 31 height 39
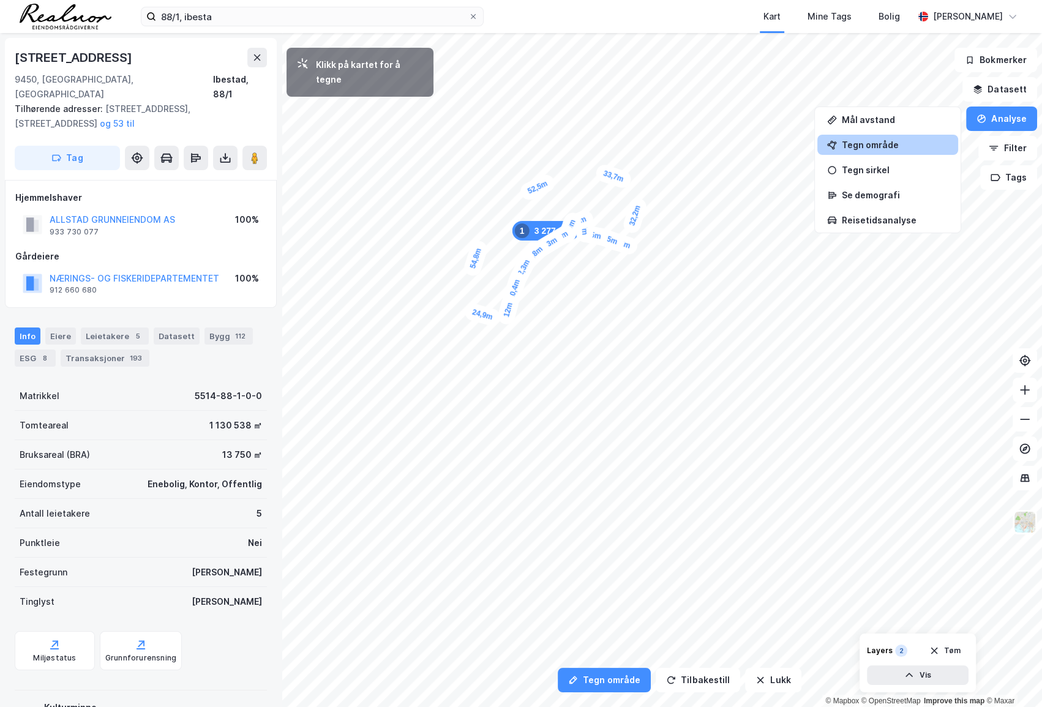
click at [510, 299] on div "12m" at bounding box center [508, 309] width 24 height 33
click at [754, 222] on div "9,3m" at bounding box center [760, 231] width 31 height 36
click at [713, 287] on div "12,8m" at bounding box center [701, 282] width 39 height 28
click at [723, 293] on div "5,8m" at bounding box center [718, 290] width 36 height 32
click at [729, 299] on div "4,5m" at bounding box center [725, 296] width 33 height 35
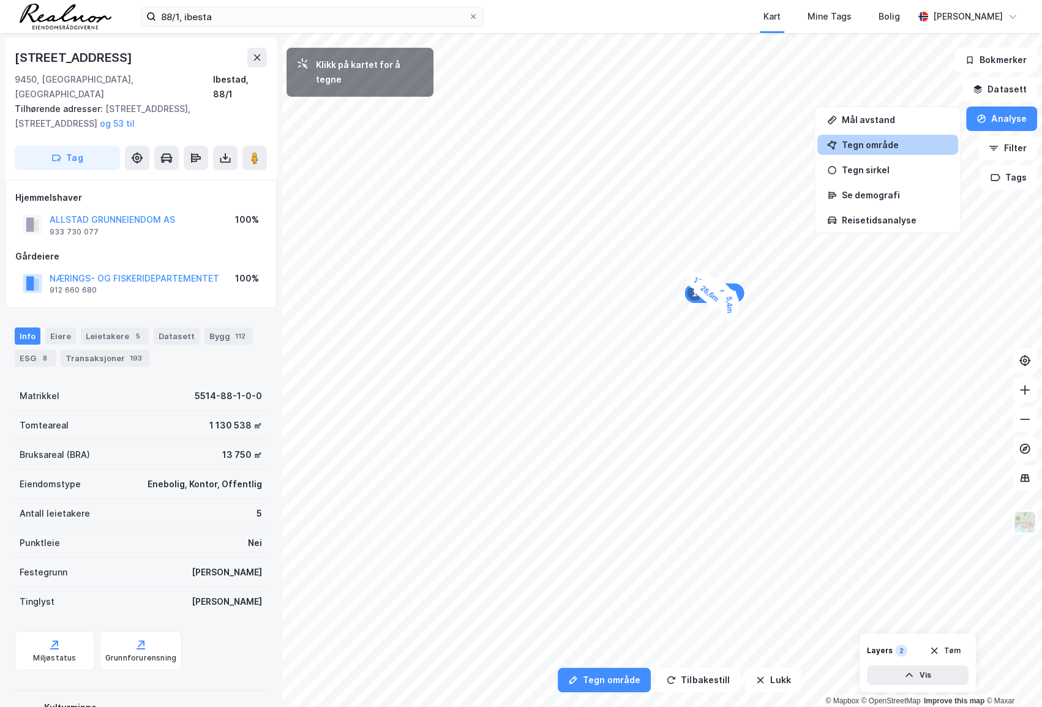
click at [729, 311] on div "5,4m" at bounding box center [729, 305] width 19 height 32
click at [726, 325] on div "7,3m" at bounding box center [727, 317] width 25 height 35
drag, startPoint x: 706, startPoint y: 372, endPoint x: 778, endPoint y: 304, distance: 100.1
click at [778, 304] on div "12,4m" at bounding box center [790, 309] width 39 height 28
click at [702, 450] on div "6,2m" at bounding box center [702, 457] width 22 height 34
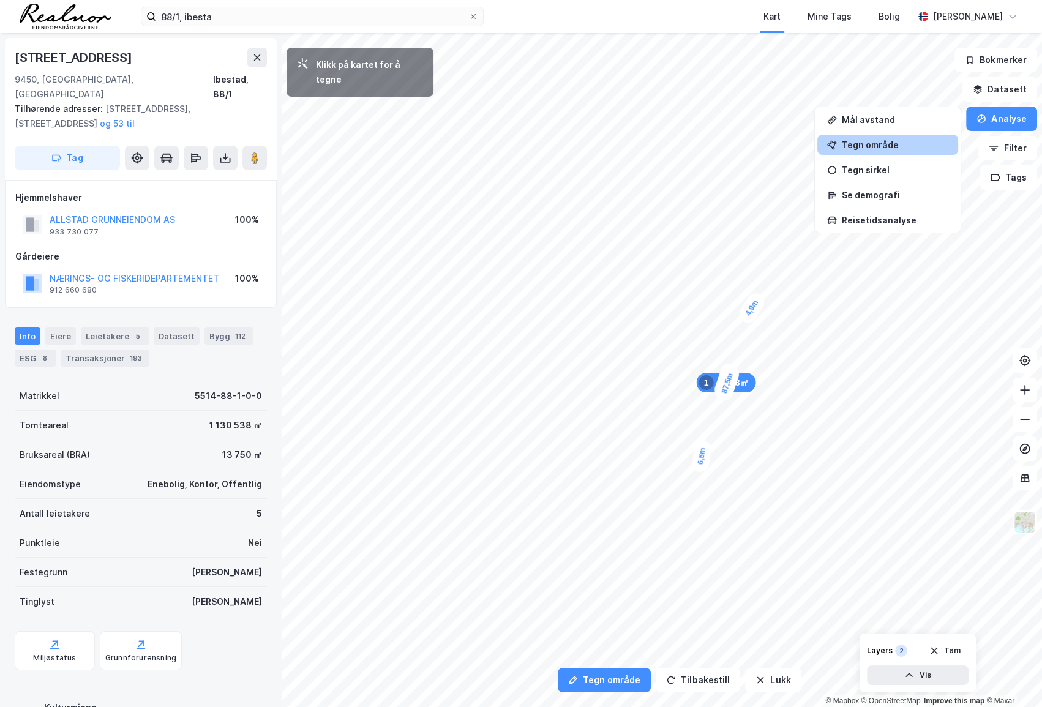
click at [755, 303] on div "4,9m" at bounding box center [752, 308] width 31 height 36
click at [776, 306] on div "5,6m" at bounding box center [770, 304] width 34 height 24
click at [796, 249] on div "6,7m" at bounding box center [785, 247] width 31 height 17
click at [775, 245] on div "5,4m" at bounding box center [771, 250] width 34 height 35
click at [790, 247] on div "5,8m" at bounding box center [782, 246] width 33 height 21
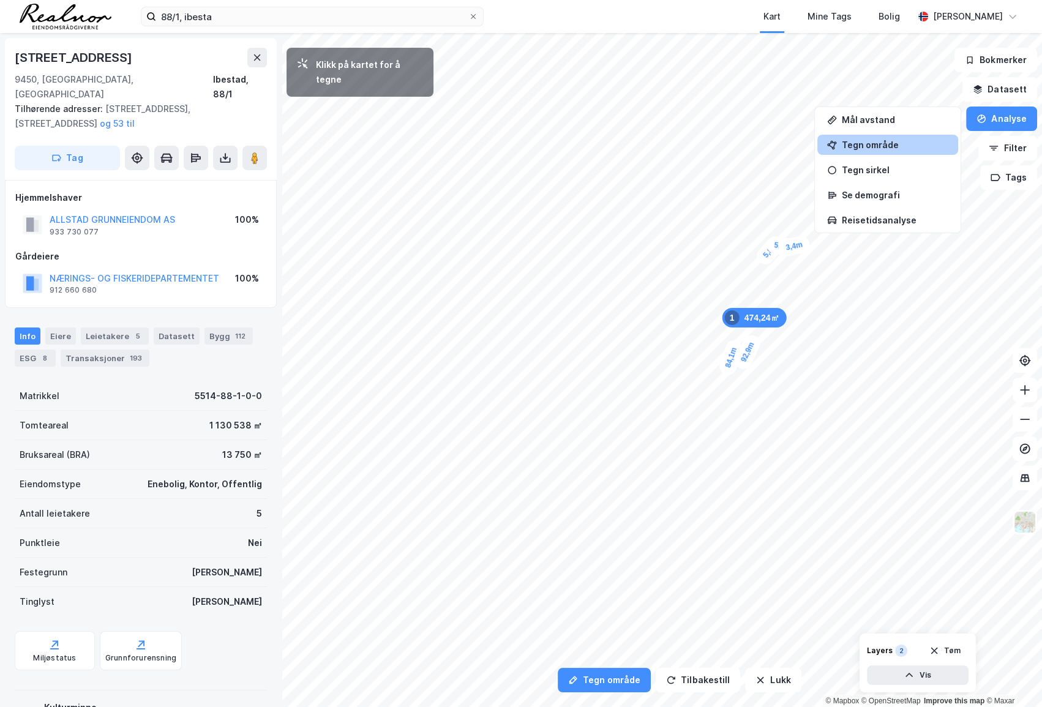
click at [799, 244] on div "3,4m" at bounding box center [794, 246] width 34 height 23
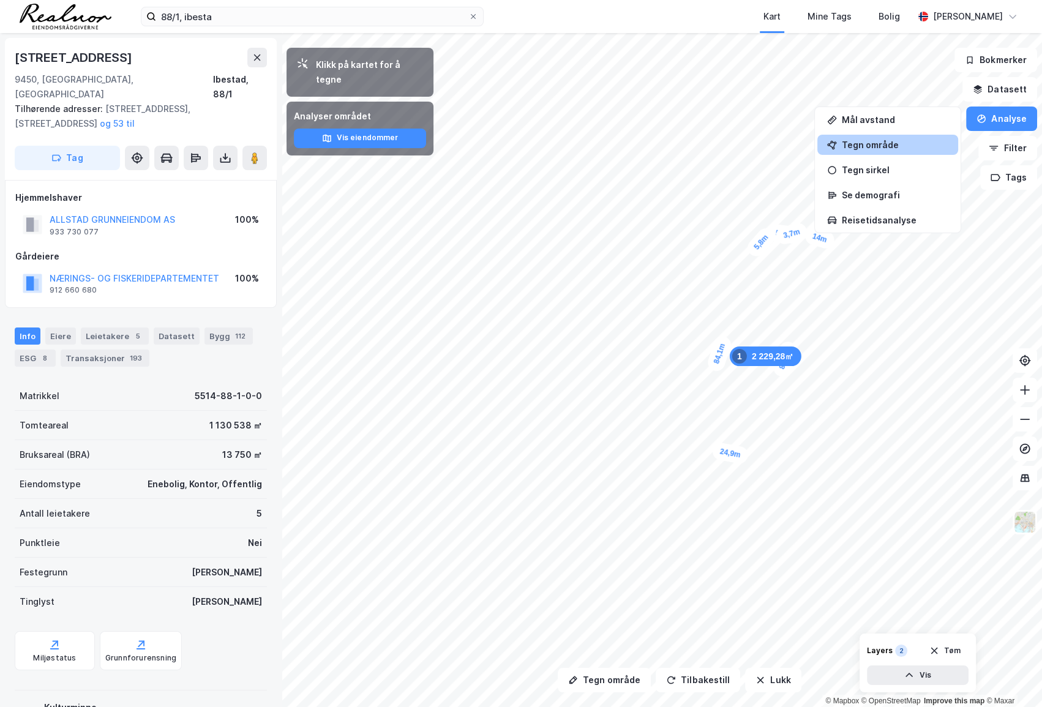
drag, startPoint x: 824, startPoint y: 254, endPoint x: 764, endPoint y: 355, distance: 117.0
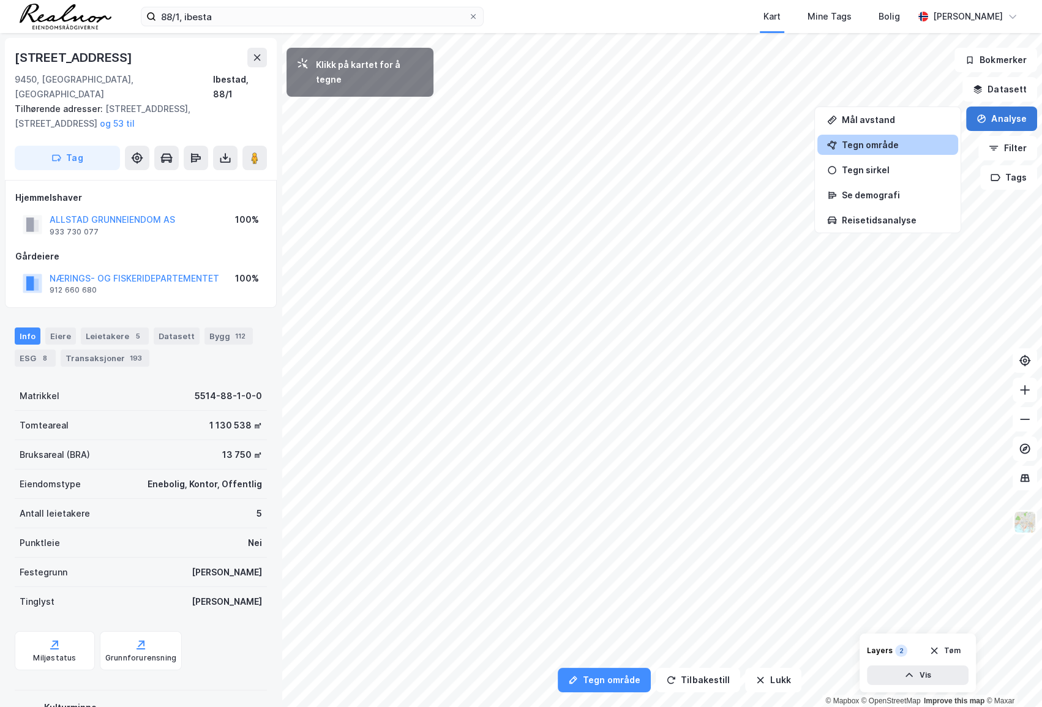
click at [995, 113] on button "Analyse" at bounding box center [1001, 119] width 71 height 24
click at [995, 120] on button "Analyse" at bounding box center [1001, 119] width 71 height 24
click at [891, 147] on div "Tegn område" at bounding box center [895, 145] width 107 height 10
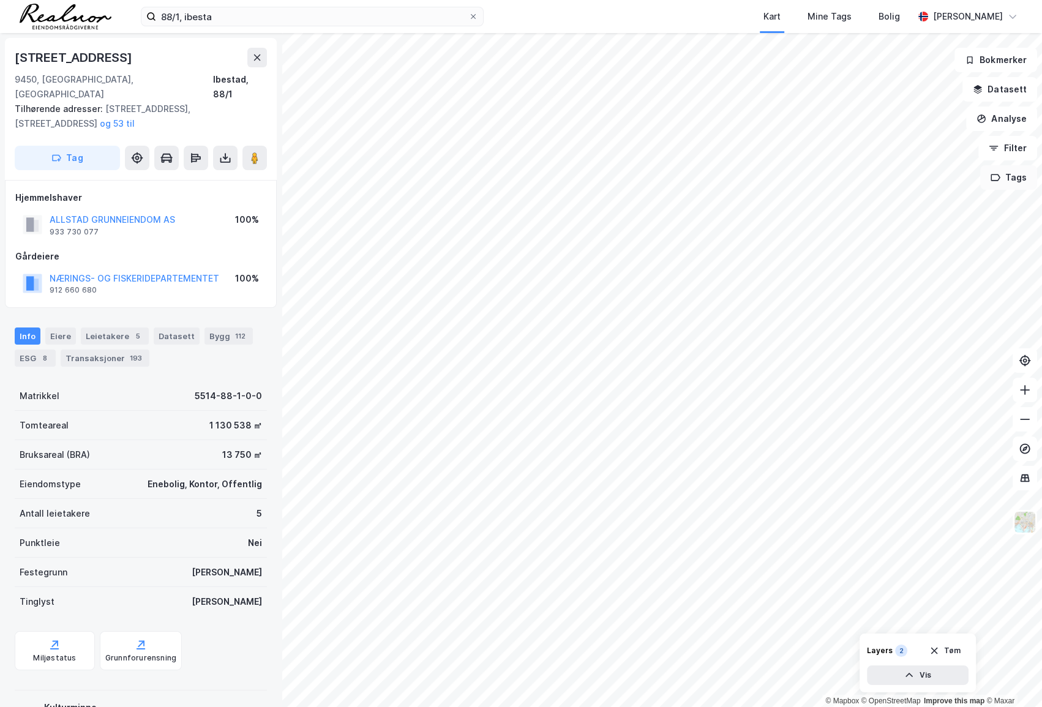
scroll to position [131, 0]
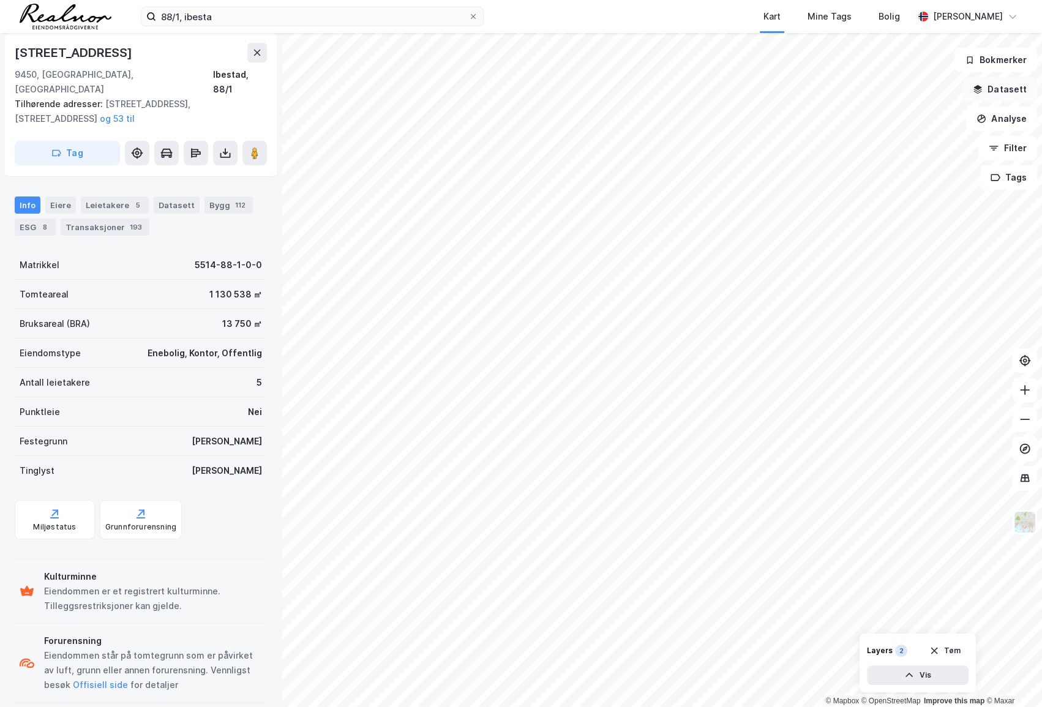
click at [995, 98] on button "Datasett" at bounding box center [1000, 89] width 75 height 24
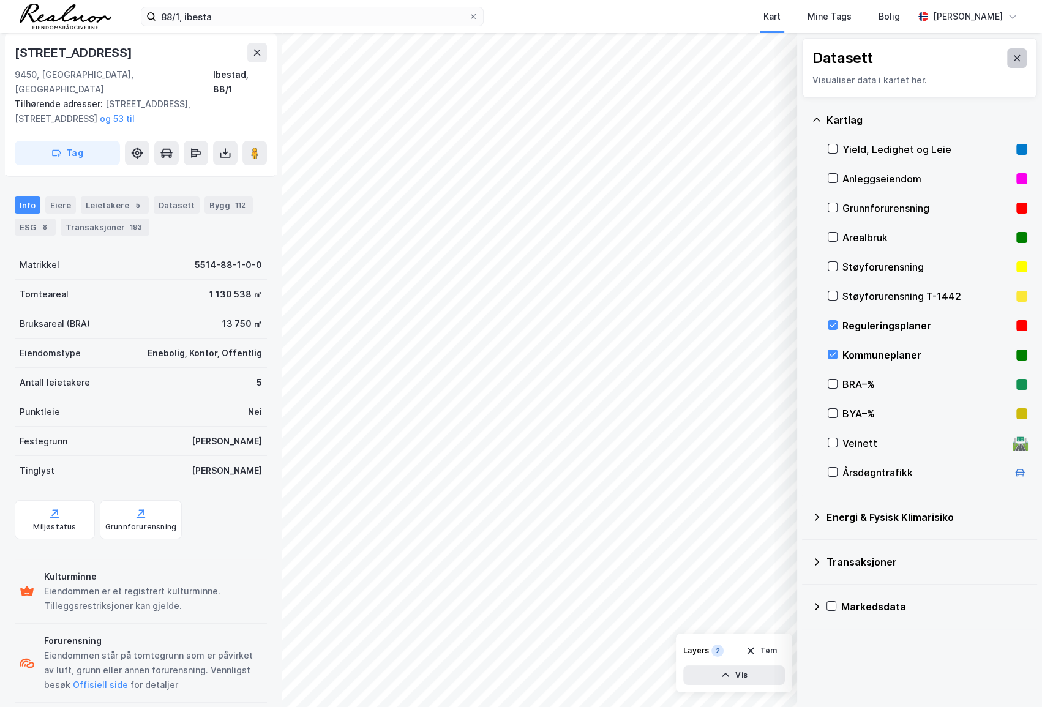
click at [995, 59] on icon at bounding box center [1017, 58] width 10 height 10
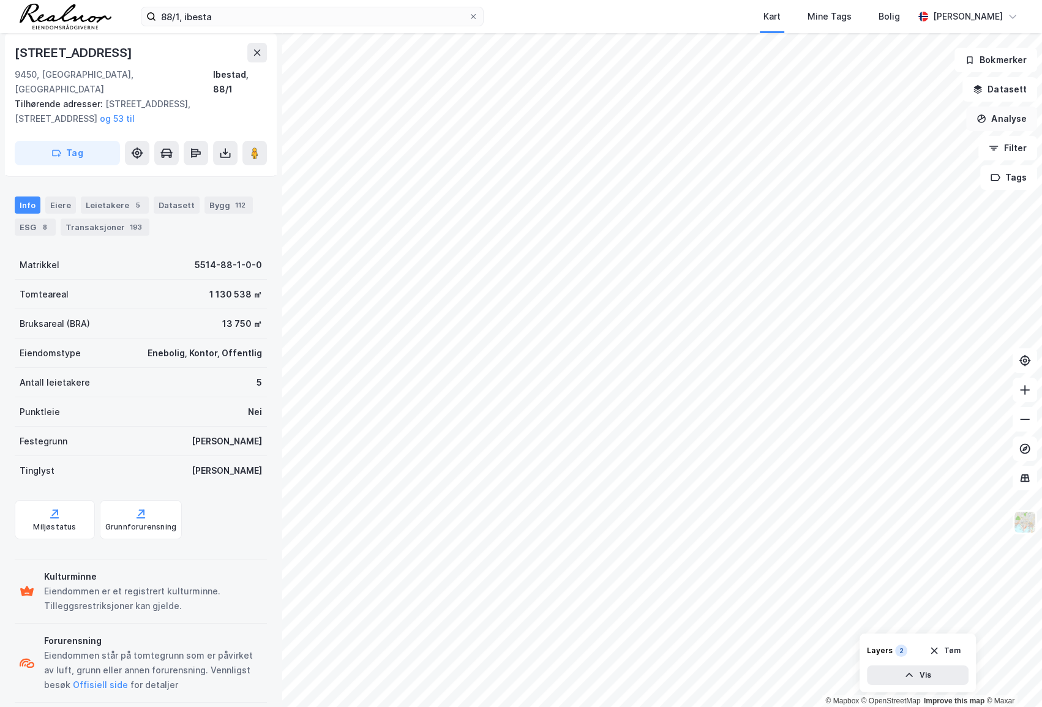
click at [995, 116] on button "Analyse" at bounding box center [1001, 119] width 71 height 24
click at [902, 142] on div "Tegn område" at bounding box center [895, 145] width 107 height 10
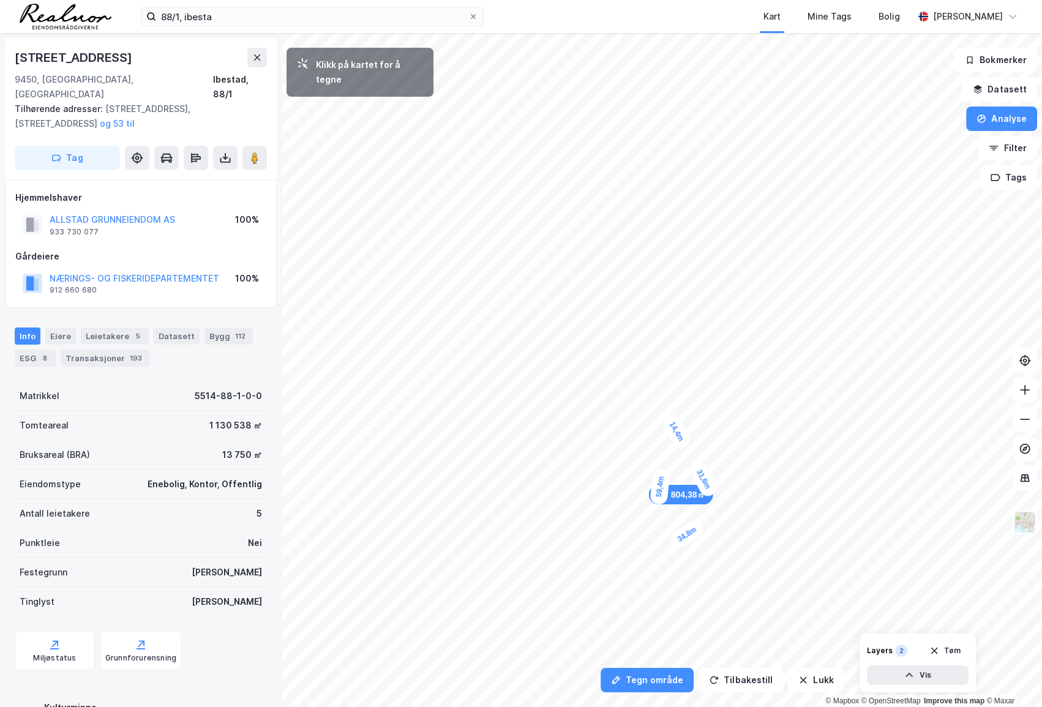
click at [668, 416] on div "14,4m" at bounding box center [676, 431] width 32 height 39
click at [662, 385] on div "13,1m" at bounding box center [665, 401] width 23 height 38
click at [995, 121] on button "Analyse" at bounding box center [1001, 119] width 71 height 24
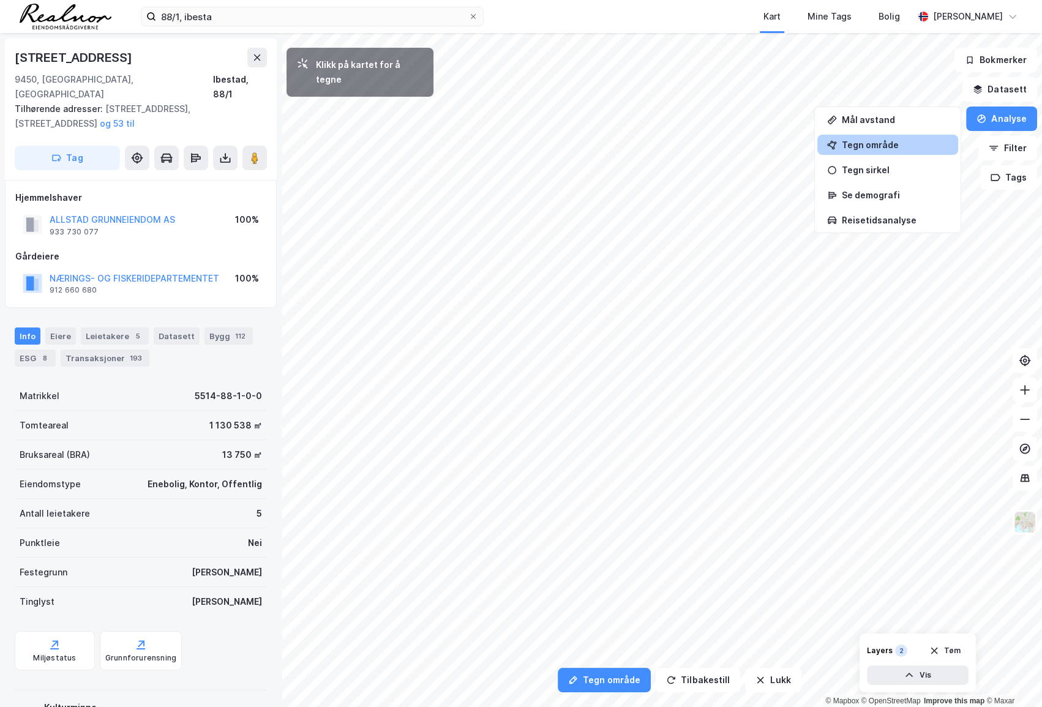
click at [898, 148] on div "Tegn område" at bounding box center [895, 145] width 107 height 10
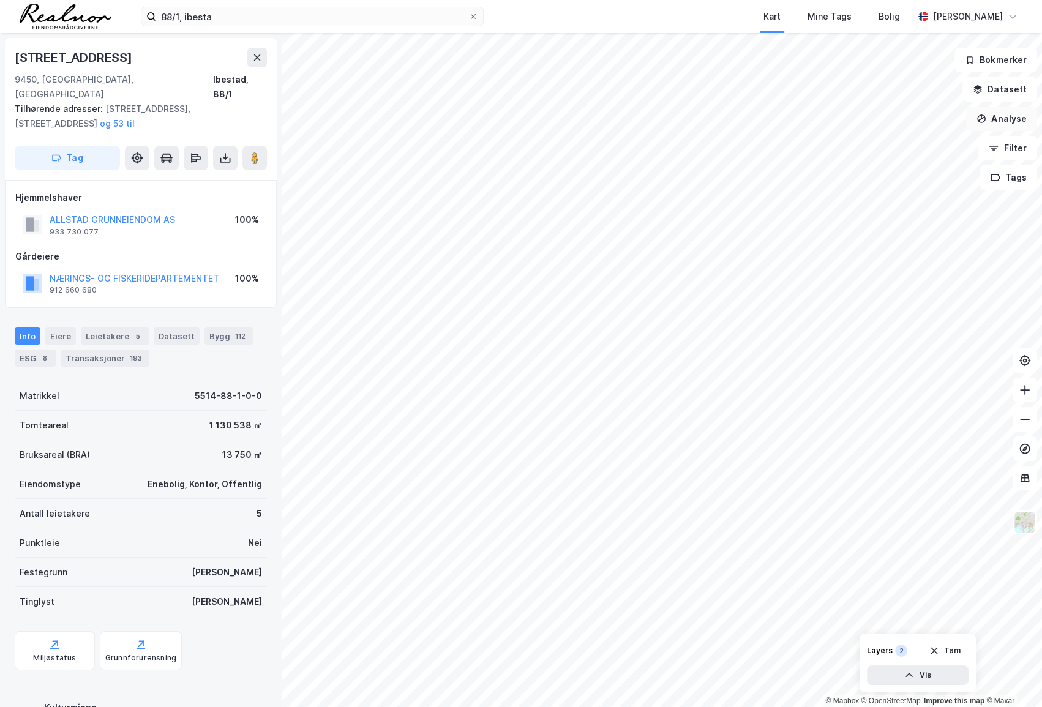
click at [995, 116] on button "Analyse" at bounding box center [1001, 119] width 71 height 24
click at [870, 140] on div "Tegn område" at bounding box center [895, 145] width 107 height 10
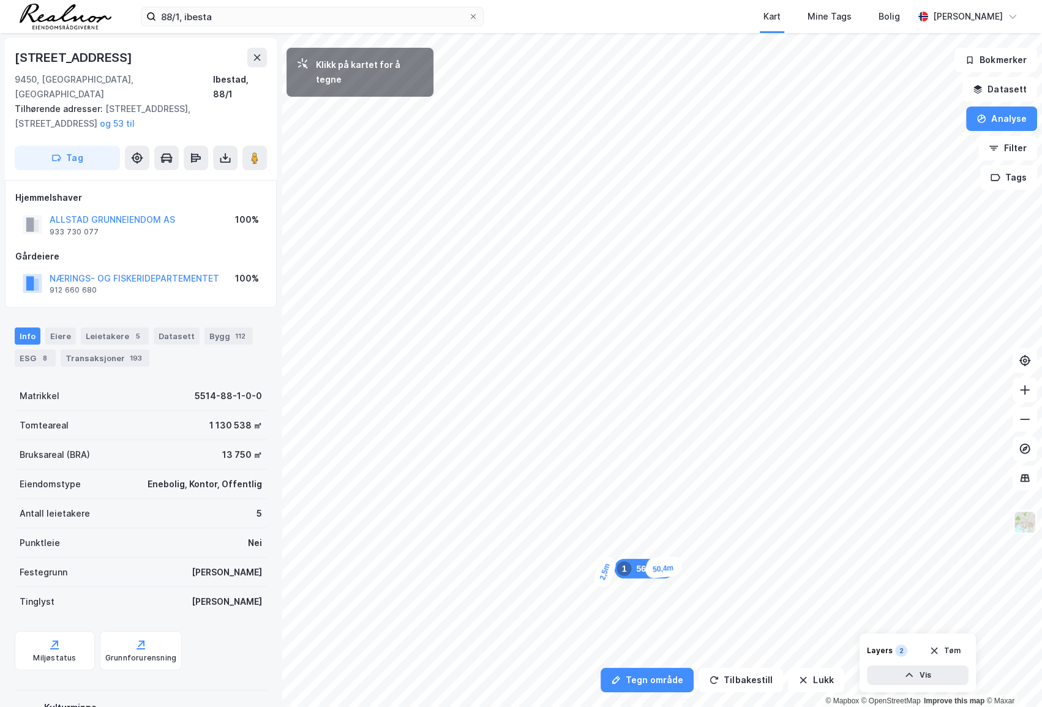
click at [604, 575] on div "2,5m" at bounding box center [605, 572] width 26 height 36
click at [604, 567] on div "4,2m" at bounding box center [604, 572] width 23 height 34
click at [614, 530] on div "12,2m" at bounding box center [629, 534] width 39 height 27
click at [593, 527] on div "8,7m" at bounding box center [604, 529] width 34 height 23
click at [573, 529] on div "8m" at bounding box center [583, 526] width 25 height 17
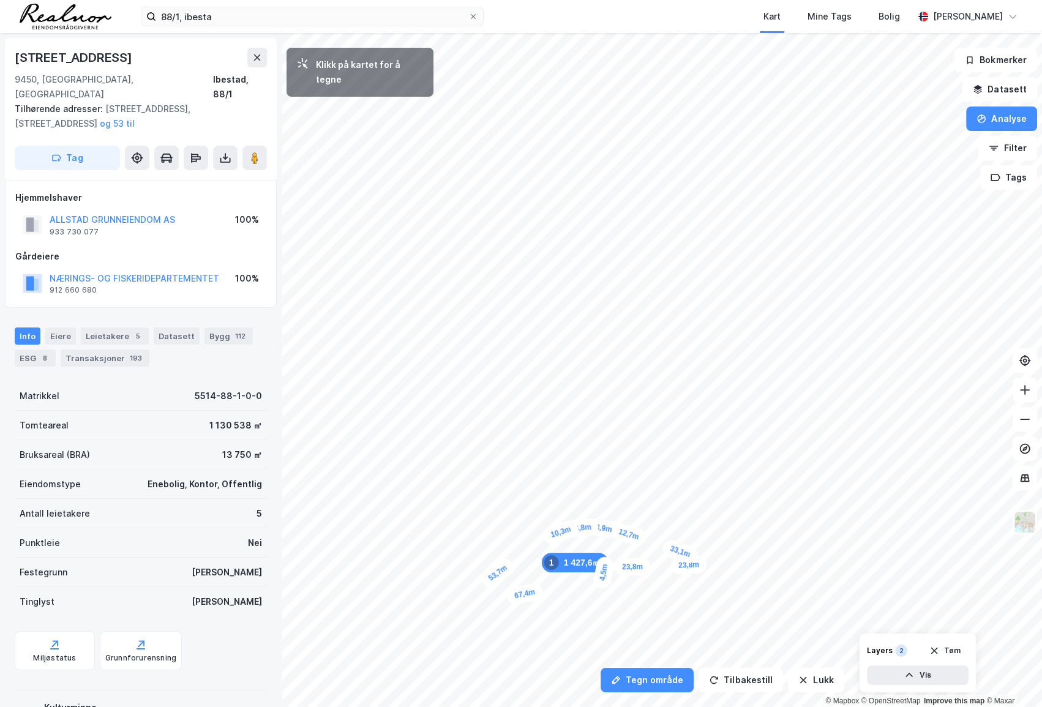
click at [549, 536] on div "10,3m" at bounding box center [560, 532] width 39 height 27
click at [535, 544] on div "6,3m" at bounding box center [543, 540] width 36 height 31
click at [518, 549] on div "7,3m" at bounding box center [527, 546] width 35 height 25
click at [486, 554] on div "13,4m" at bounding box center [503, 552] width 38 height 23
click at [459, 552] on div "11,4m" at bounding box center [472, 554] width 37 height 20
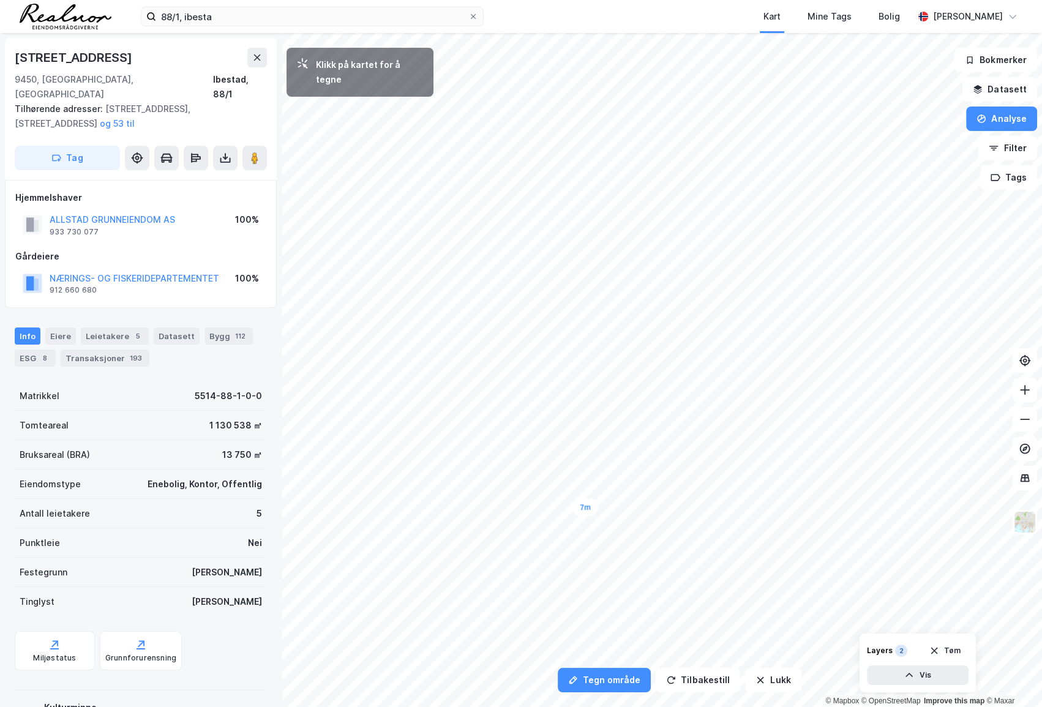
click at [576, 508] on div "7m" at bounding box center [586, 508] width 26 height 18
click at [561, 510] on div "13,7m" at bounding box center [577, 508] width 37 height 19
click at [550, 512] on div "4,5m" at bounding box center [556, 511] width 34 height 24
click at [538, 518] on div "5,4m" at bounding box center [545, 514] width 36 height 29
click at [519, 526] on div "8,2m" at bounding box center [529, 522] width 36 height 29
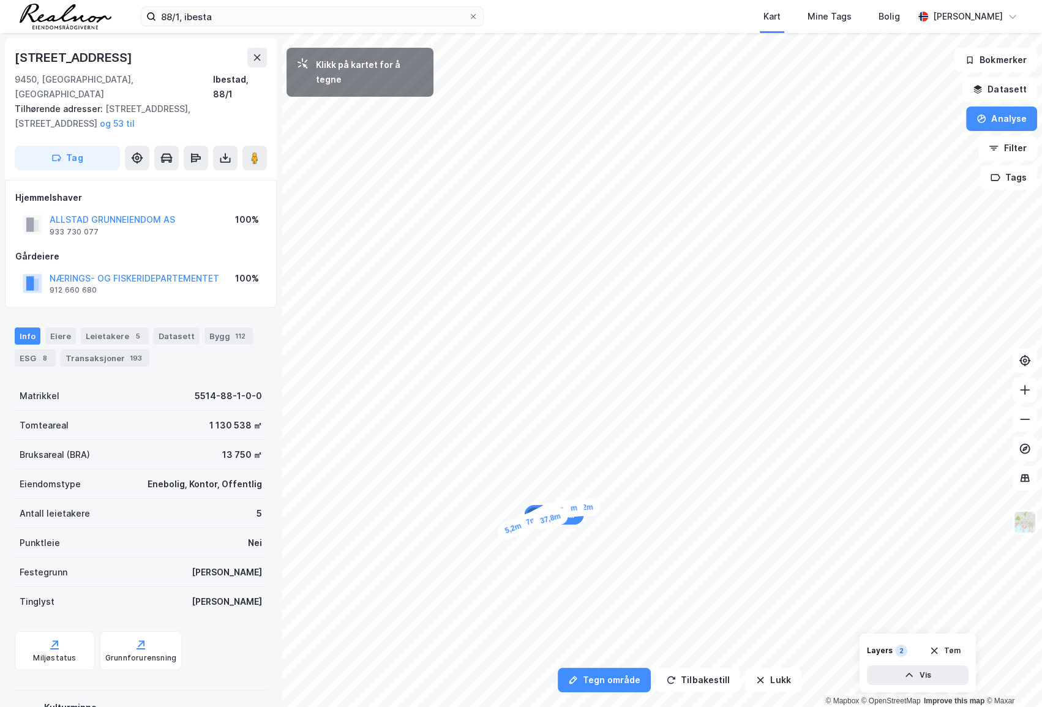
click at [506, 530] on div "5,2m" at bounding box center [513, 528] width 36 height 27
click at [484, 534] on div "9,4m" at bounding box center [495, 532] width 34 height 22
click at [469, 532] on div "5,7m" at bounding box center [477, 534] width 32 height 18
click at [519, 250] on div "7,4m" at bounding box center [514, 259] width 29 height 36
drag, startPoint x: 524, startPoint y: 243, endPoint x: 526, endPoint y: 237, distance: 6.6
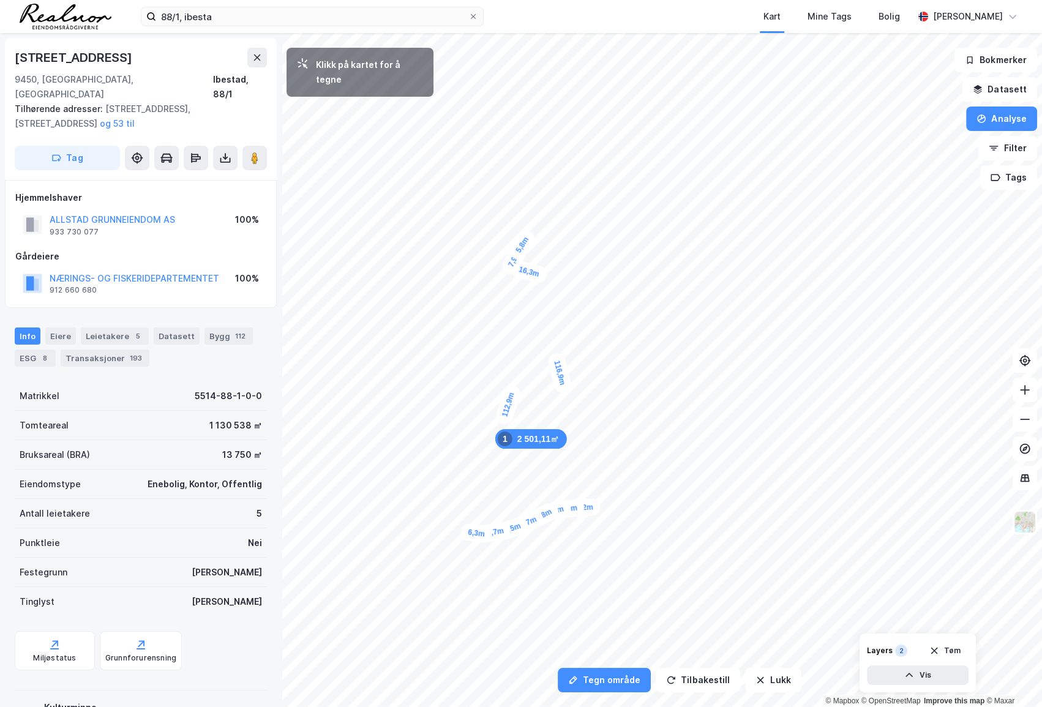
click at [526, 237] on div "5,8m" at bounding box center [521, 245] width 31 height 36
click at [529, 224] on div "5,5m" at bounding box center [527, 231] width 23 height 34
click at [535, 213] on div "5m" at bounding box center [532, 218] width 27 height 31
click at [546, 208] on div "4,9m" at bounding box center [541, 210] width 36 height 29
click at [564, 212] on div "7,4m" at bounding box center [555, 209] width 34 height 23
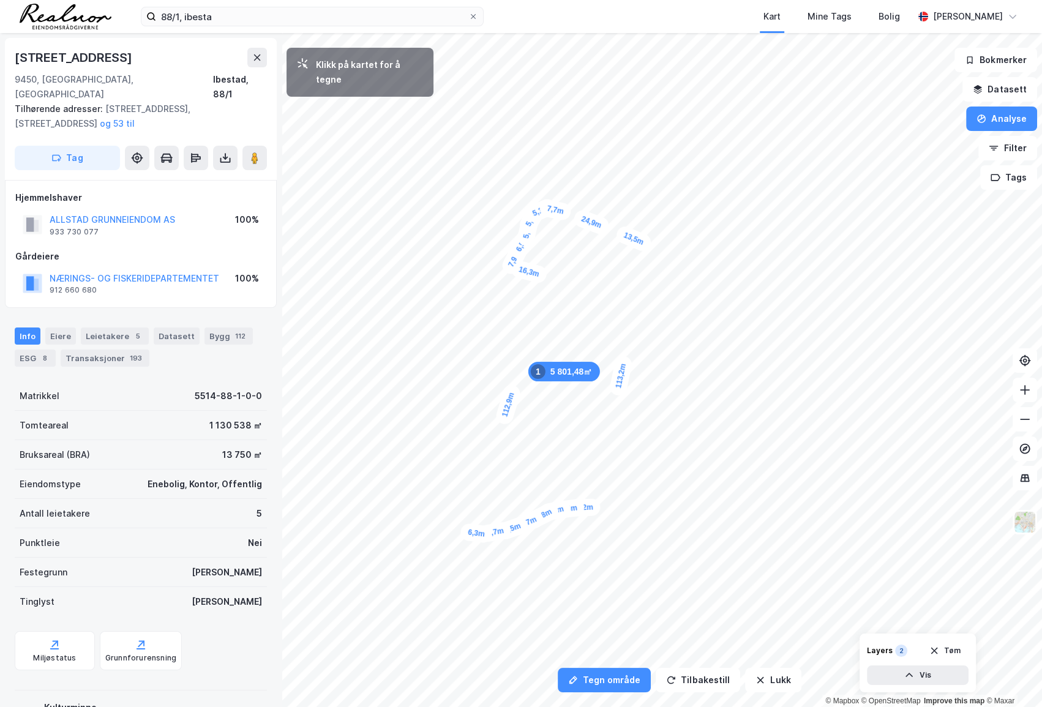
click at [649, 245] on div "13,5m" at bounding box center [633, 238] width 39 height 29
click at [670, 251] on div "8,9m" at bounding box center [659, 248] width 35 height 26
click at [695, 260] on div "10,5m" at bounding box center [681, 255] width 39 height 28
click at [707, 267] on div "5,5m" at bounding box center [700, 263] width 36 height 31
click at [702, 274] on div "3,5m" at bounding box center [705, 270] width 34 height 35
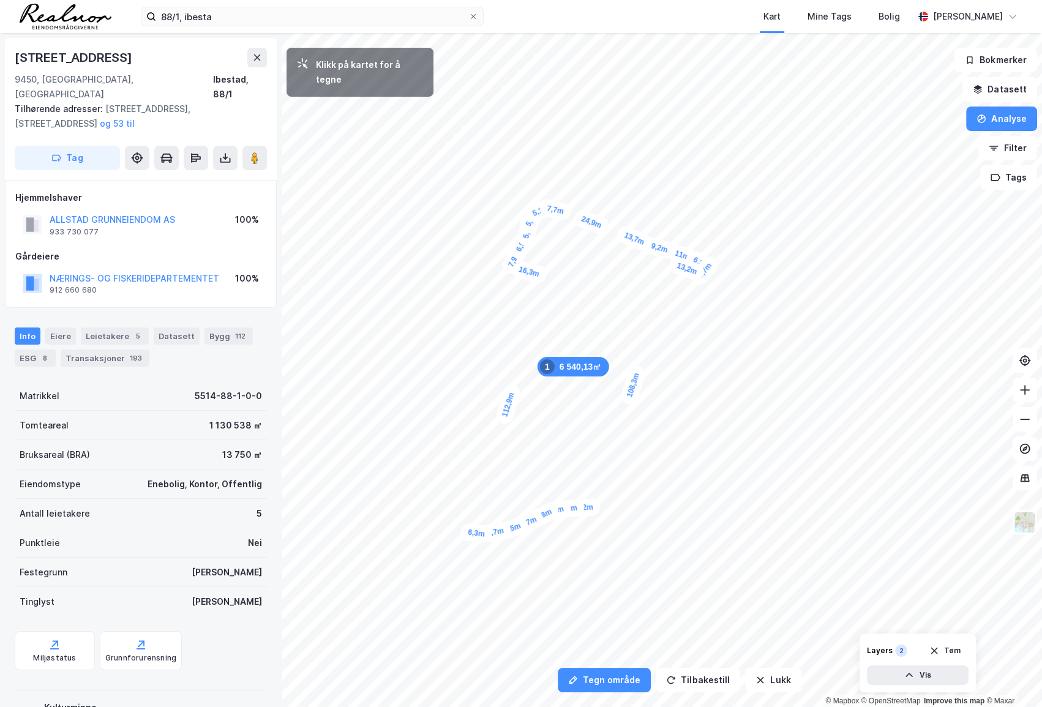
click at [672, 263] on div "13,2m" at bounding box center [687, 269] width 39 height 28
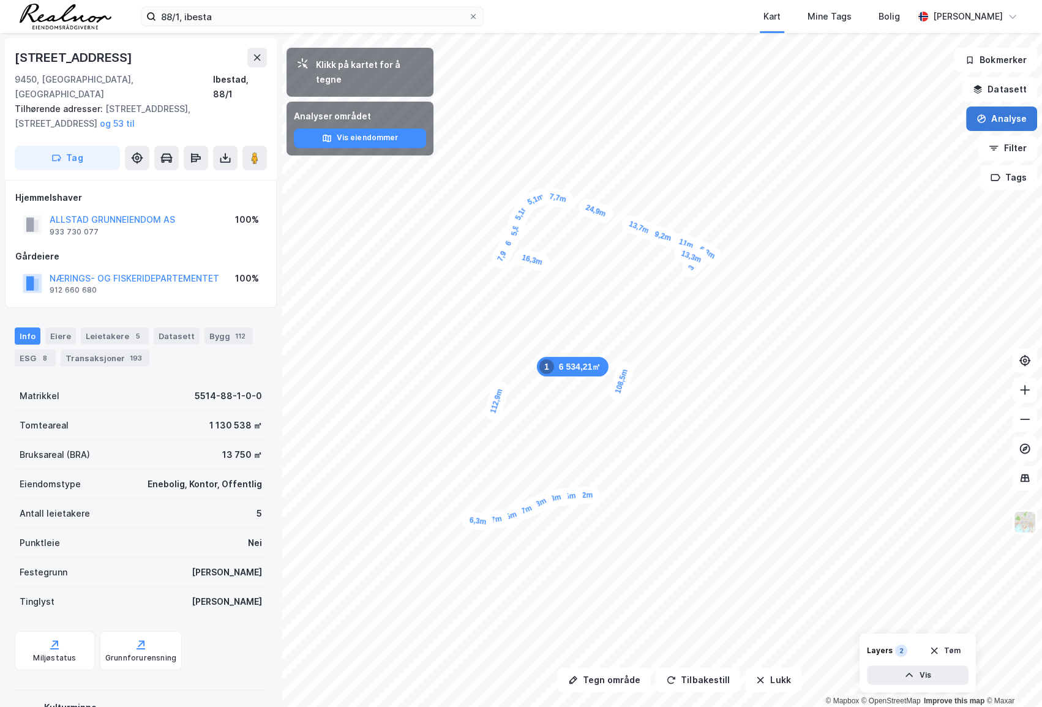
click at [995, 117] on button "Analyse" at bounding box center [1001, 119] width 71 height 24
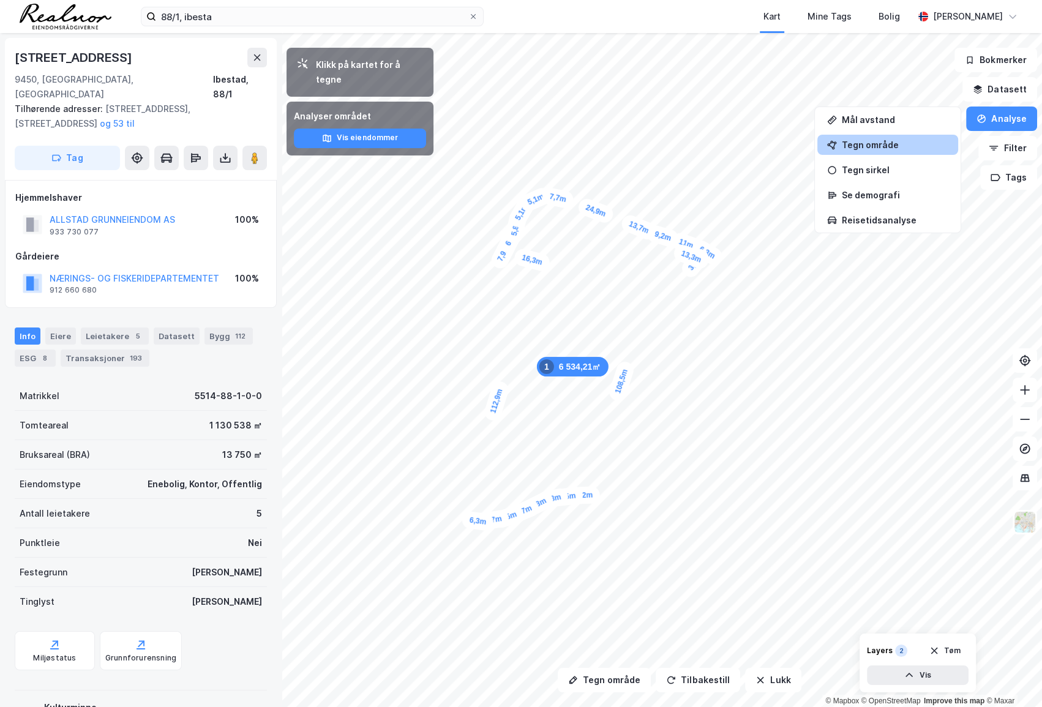
click at [906, 142] on div "Tegn område" at bounding box center [895, 145] width 107 height 10
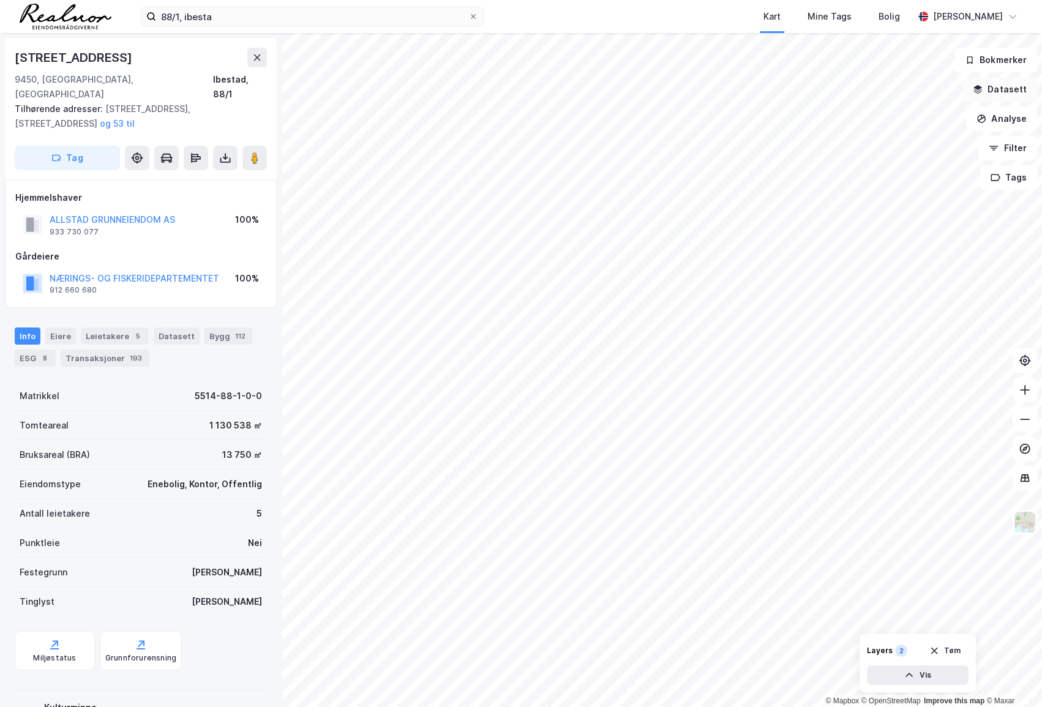
click at [995, 90] on button "Datasett" at bounding box center [1000, 89] width 75 height 24
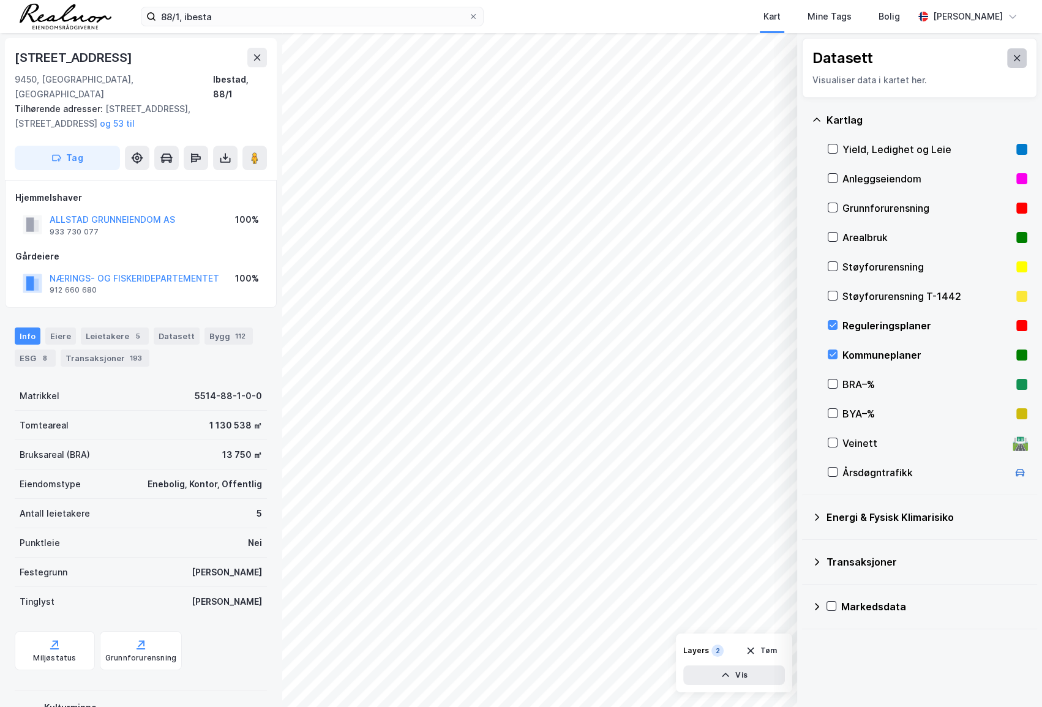
click at [995, 56] on button at bounding box center [1017, 58] width 20 height 20
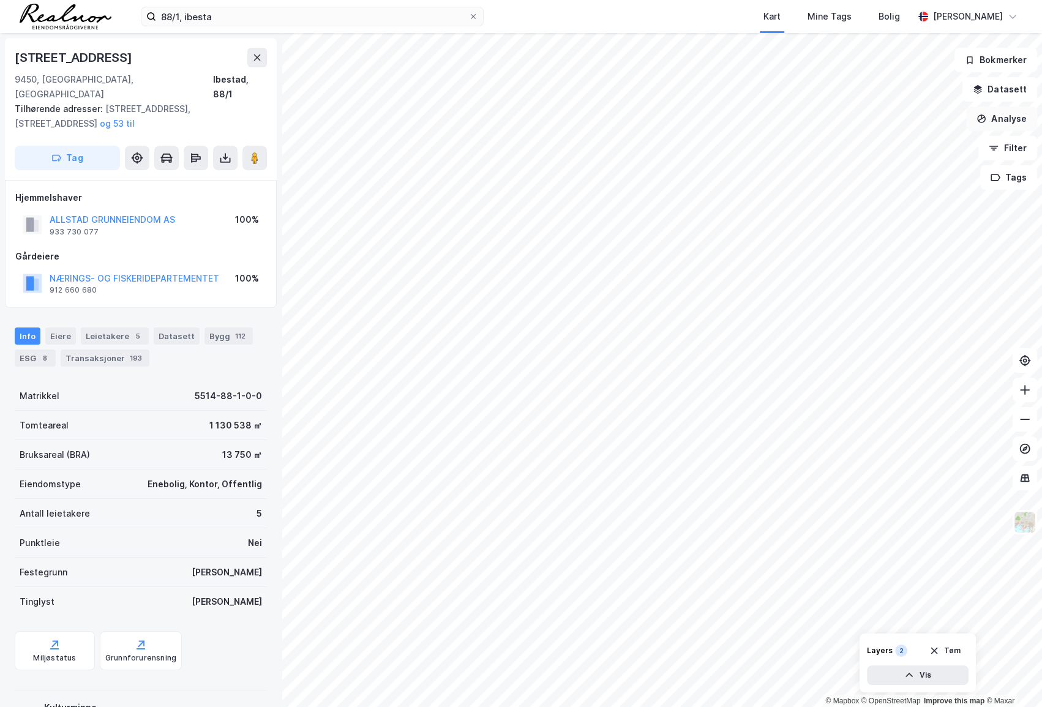
click at [995, 119] on button "Analyse" at bounding box center [1001, 119] width 71 height 24
click at [877, 146] on div "Tegn område" at bounding box center [895, 145] width 107 height 10
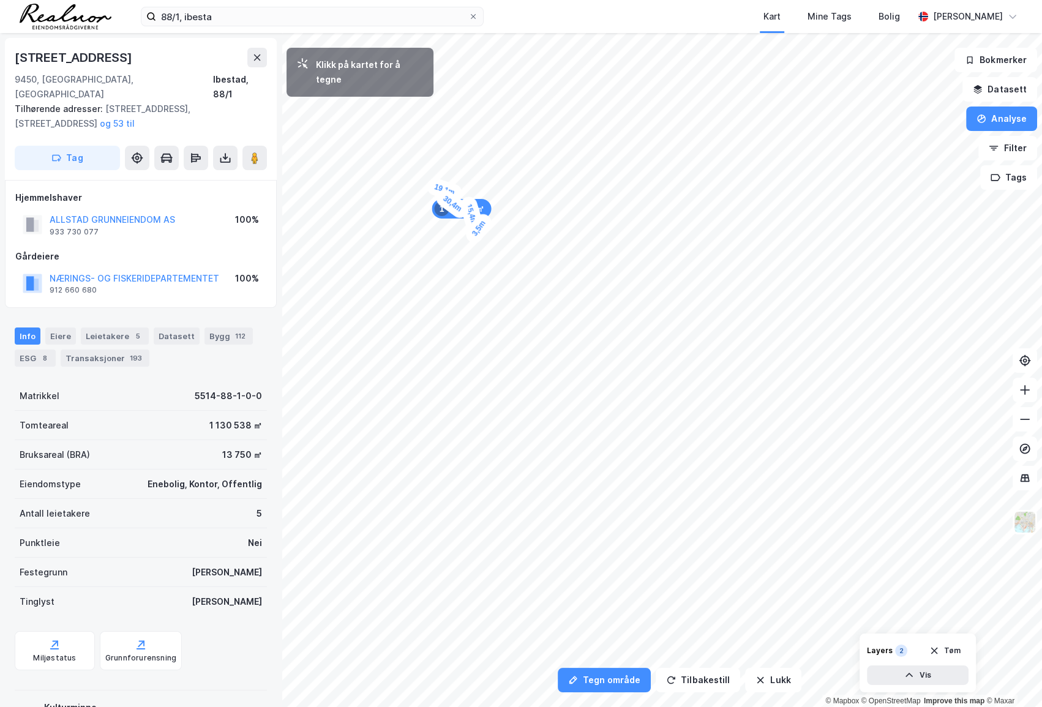
click at [482, 224] on div "3,5m" at bounding box center [479, 229] width 32 height 36
click at [995, 116] on button "Analyse" at bounding box center [1001, 119] width 71 height 24
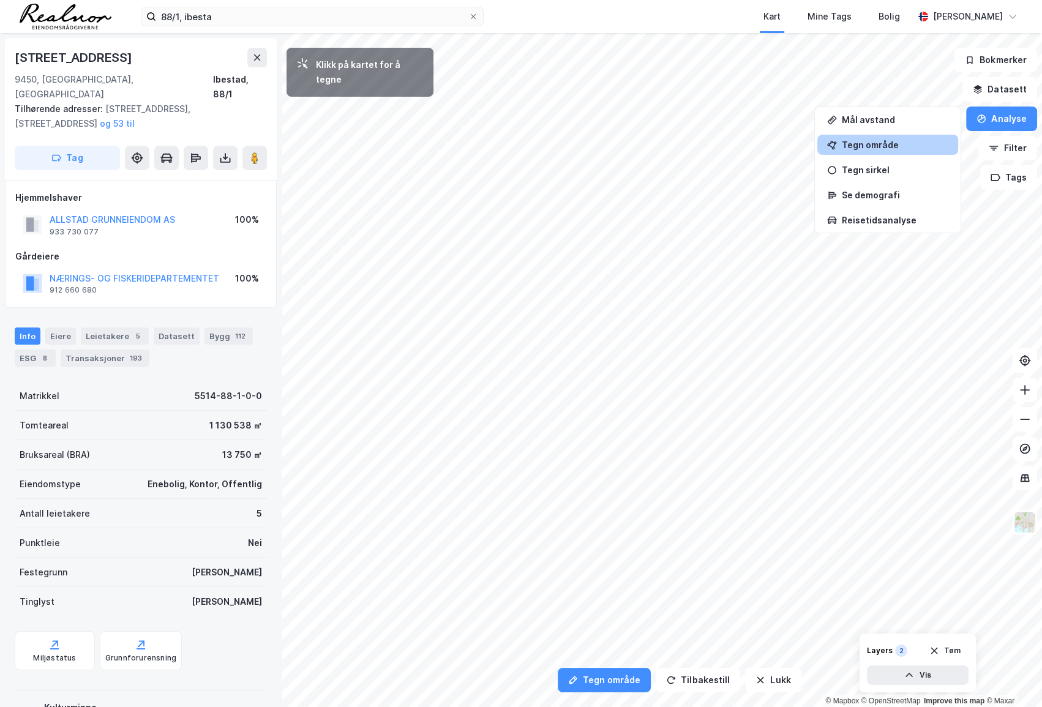
click at [903, 141] on div "Tegn område" at bounding box center [895, 145] width 107 height 10
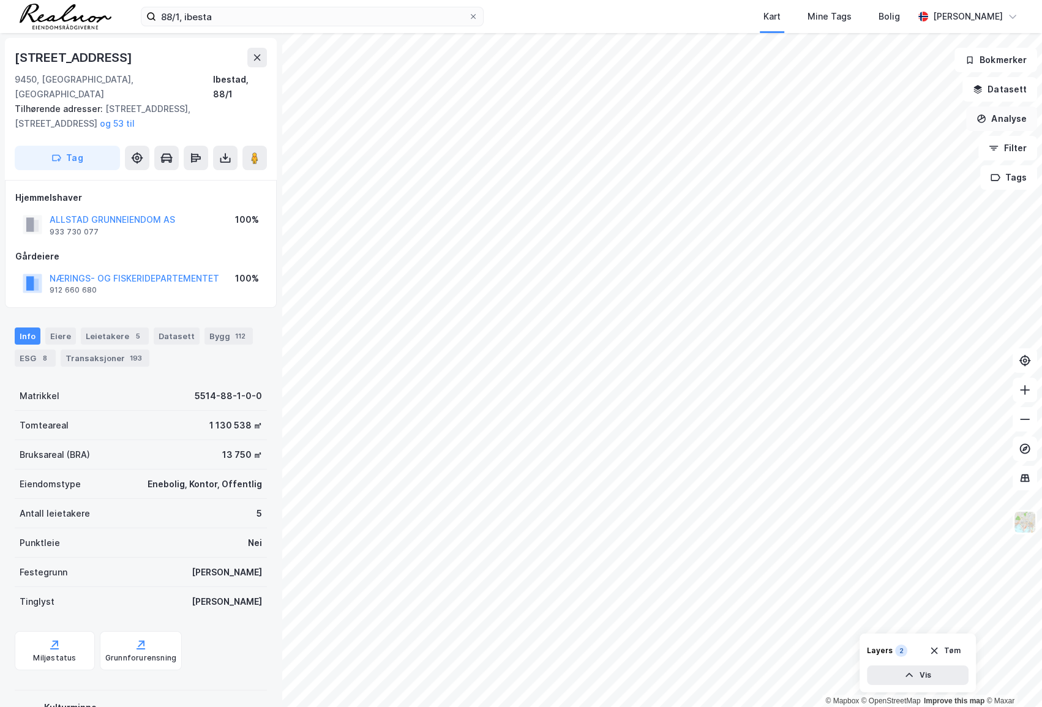
click at [995, 118] on button "Analyse" at bounding box center [1001, 119] width 71 height 24
click at [932, 140] on div "Tegn område" at bounding box center [895, 145] width 107 height 10
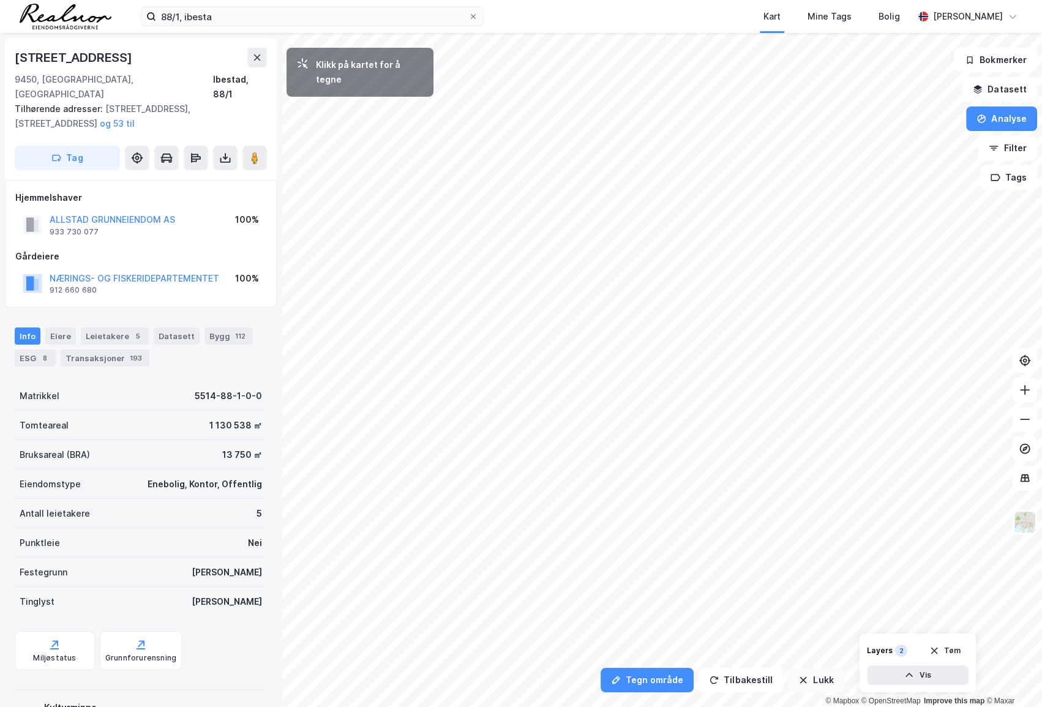
click at [810, 676] on button "Lukk" at bounding box center [816, 680] width 56 height 24
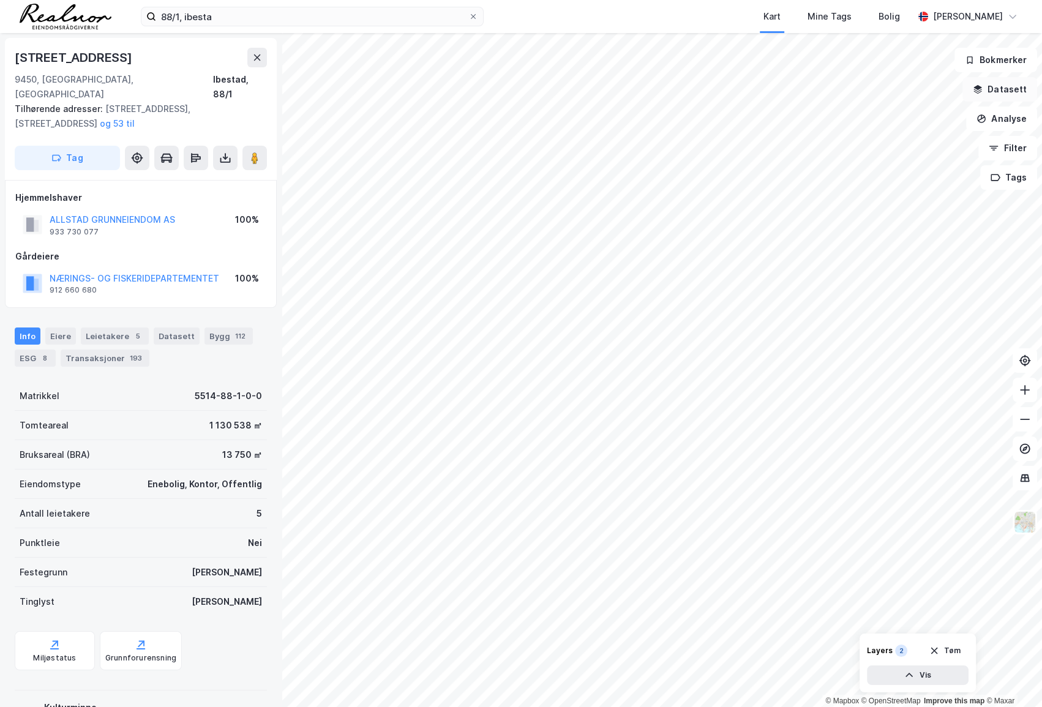
click at [995, 85] on button "Datasett" at bounding box center [1000, 89] width 75 height 24
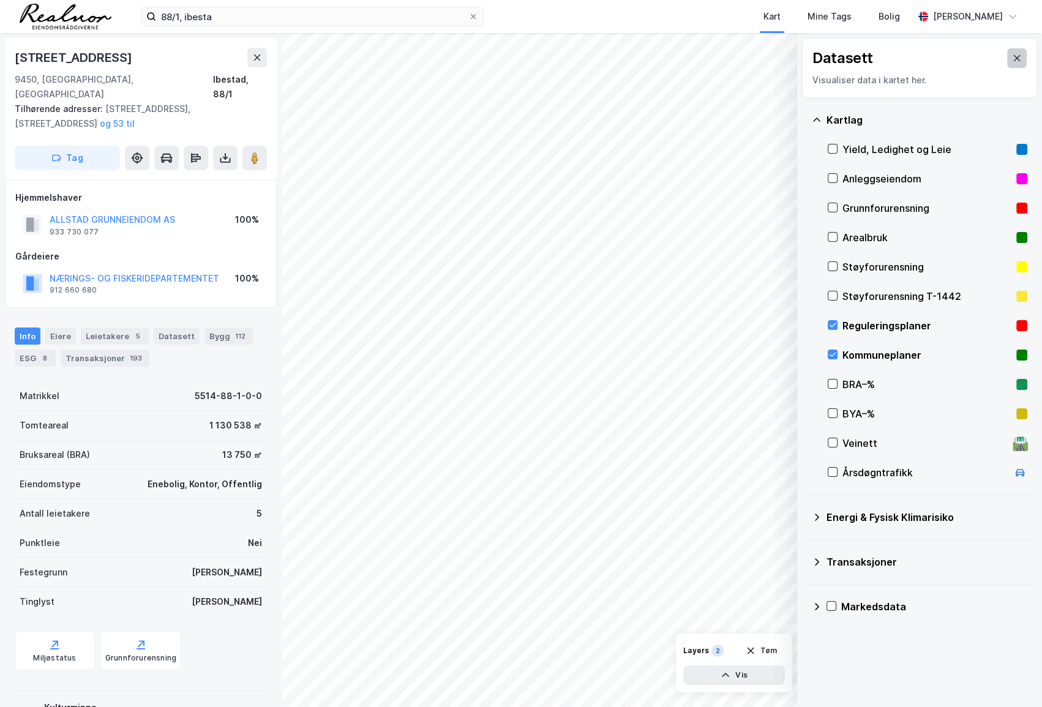
click at [995, 55] on button at bounding box center [1017, 58] width 20 height 20
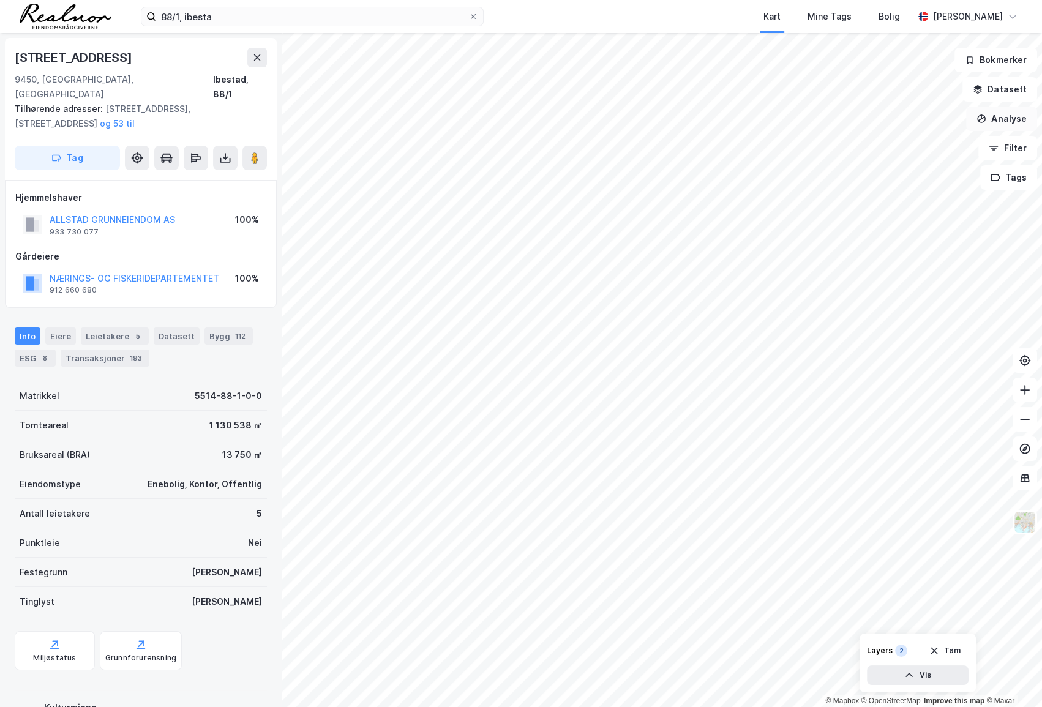
click at [995, 120] on button "Analyse" at bounding box center [1001, 119] width 71 height 24
click at [886, 152] on div "Tegn område" at bounding box center [888, 145] width 141 height 20
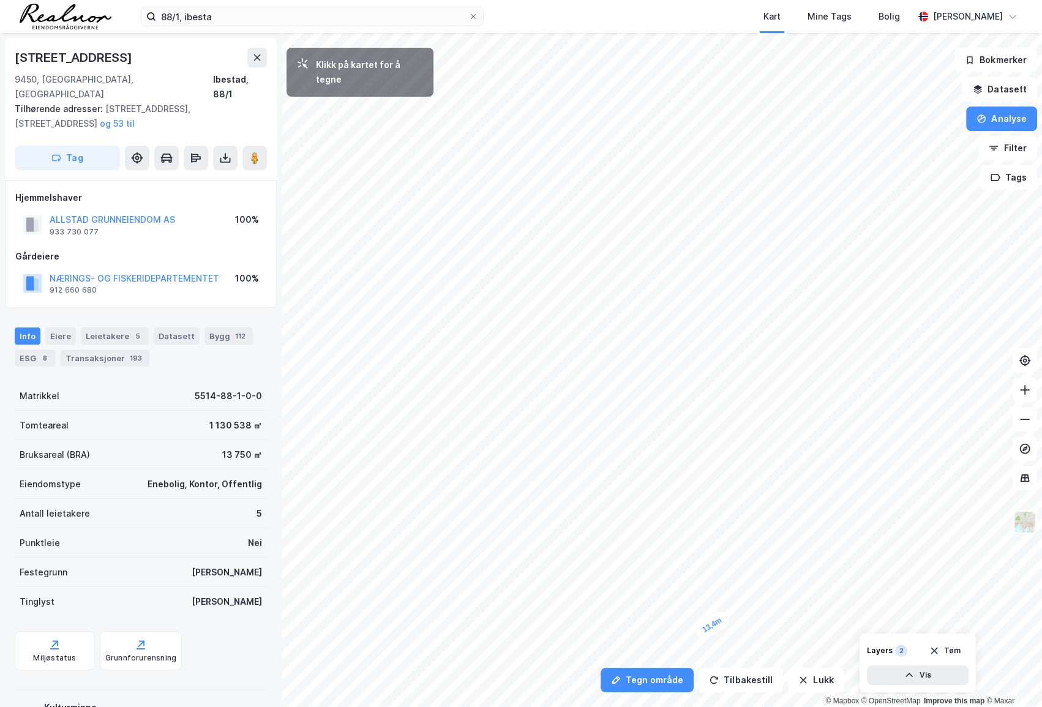
click at [726, 616] on div "13,4m" at bounding box center [712, 625] width 39 height 33
click at [700, 371] on div "7,5m" at bounding box center [699, 381] width 17 height 31
click at [700, 353] on div "6,7m" at bounding box center [699, 362] width 17 height 31
click at [445, 496] on div "7m" at bounding box center [444, 488] width 19 height 26
click at [450, 512] on div "6,8m" at bounding box center [447, 503] width 26 height 35
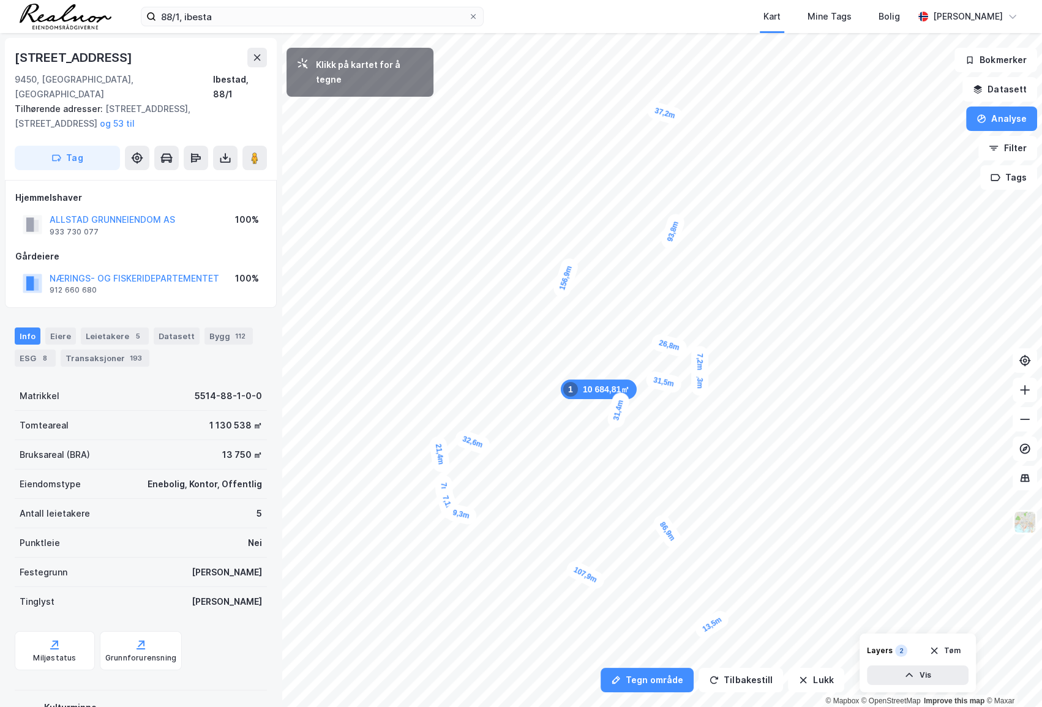
click at [472, 518] on div "9,3m" at bounding box center [461, 515] width 34 height 24
click at [609, 566] on div "7,3m" at bounding box center [601, 563] width 36 height 28
click at [624, 571] on div "6,5m" at bounding box center [616, 567] width 35 height 25
click at [643, 584] on div "9,4m" at bounding box center [634, 577] width 36 height 31
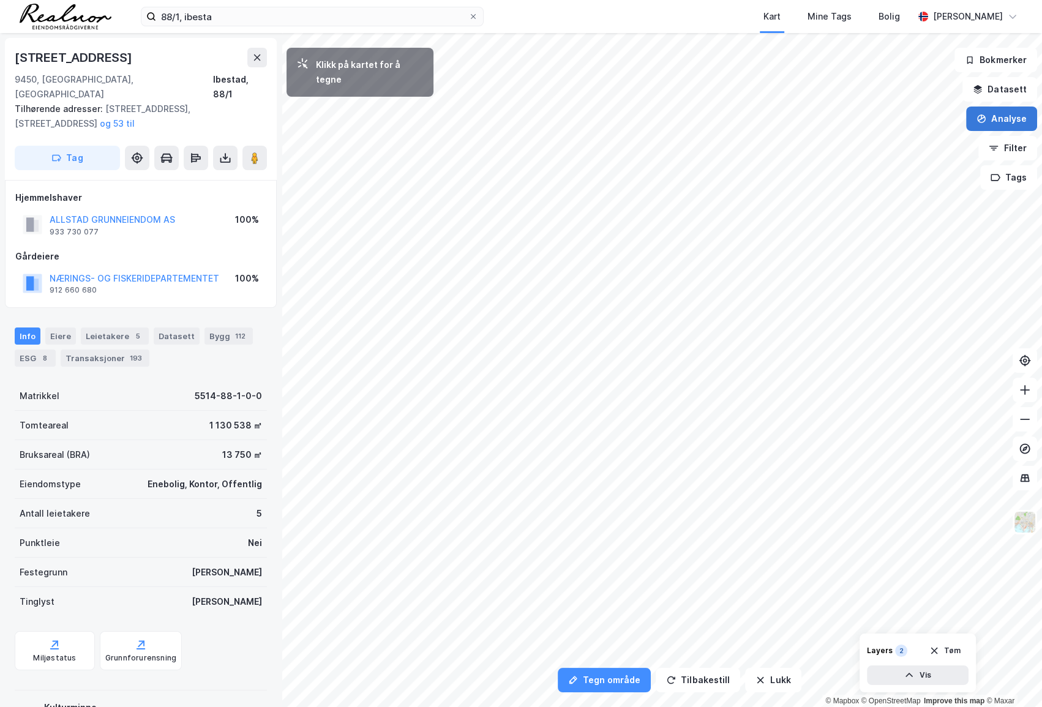
click at [995, 122] on button "Analyse" at bounding box center [1001, 119] width 71 height 24
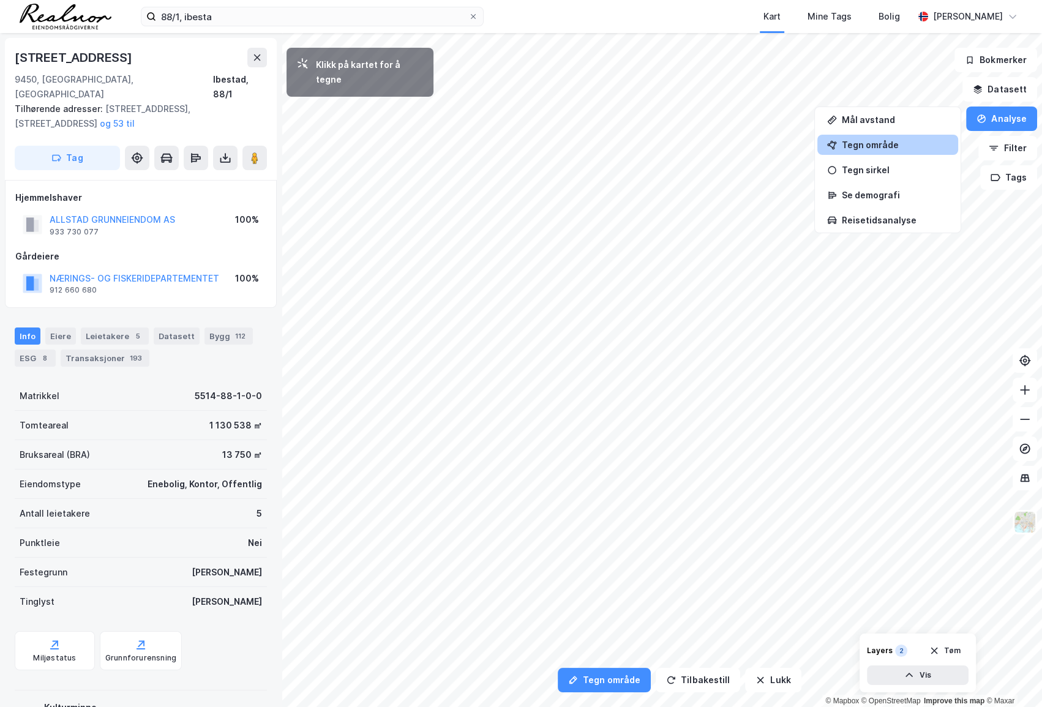
click at [889, 145] on div "Tegn område" at bounding box center [895, 145] width 107 height 10
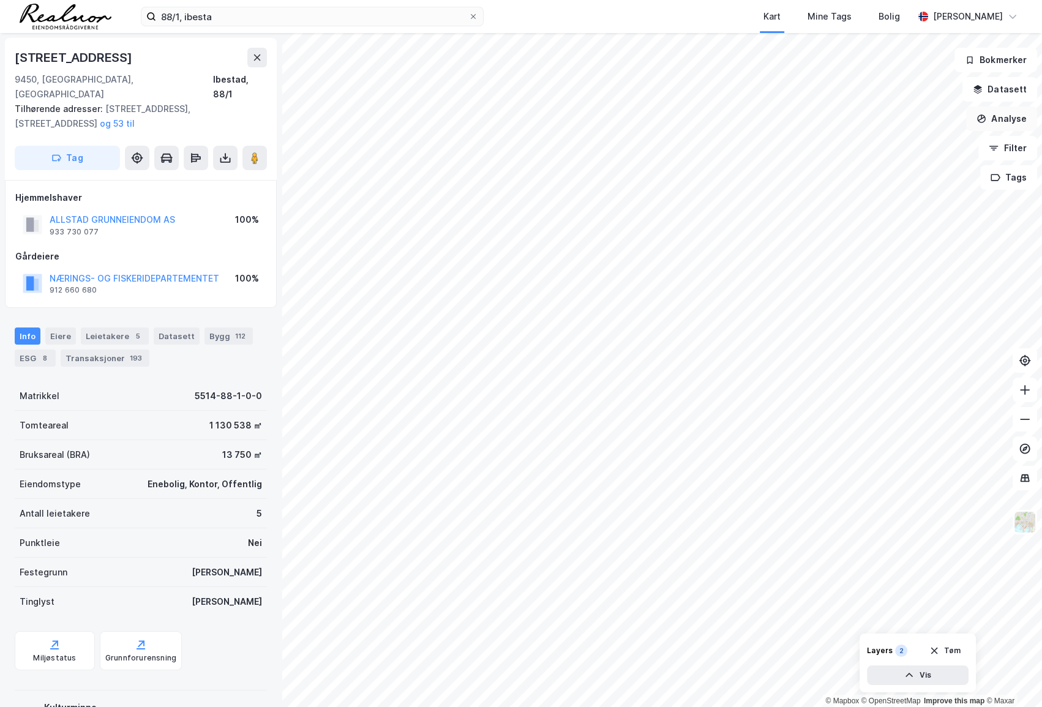
click at [995, 117] on button "Analyse" at bounding box center [1001, 119] width 71 height 24
click at [867, 146] on div "Tegn område" at bounding box center [895, 145] width 107 height 10
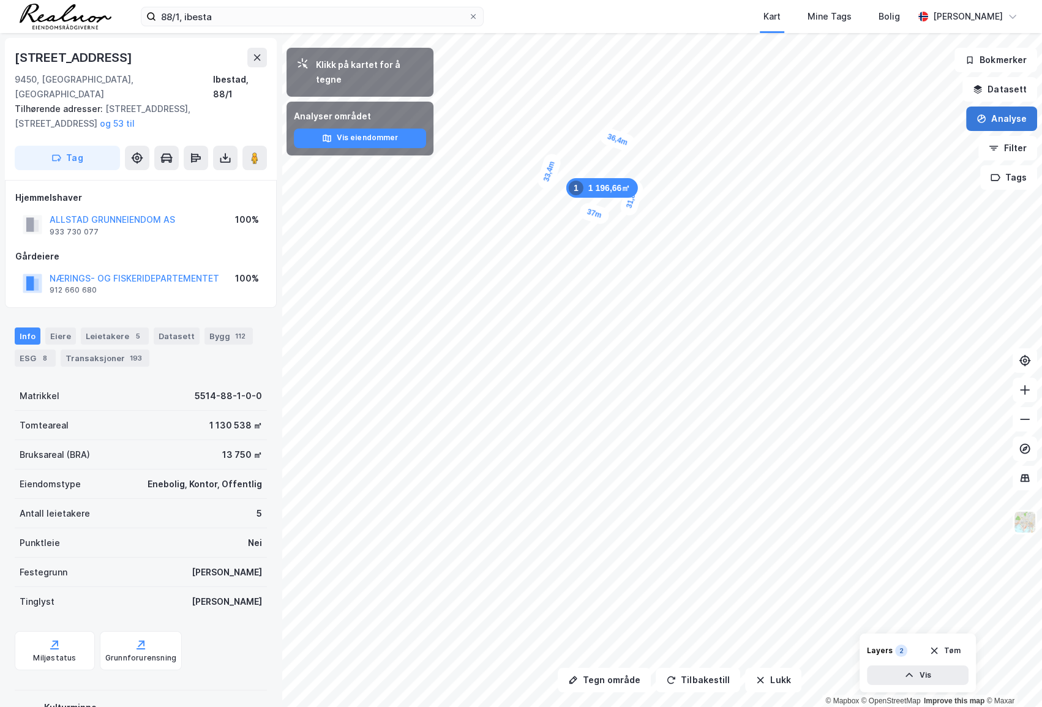
click at [995, 111] on button "Analyse" at bounding box center [1001, 119] width 71 height 24
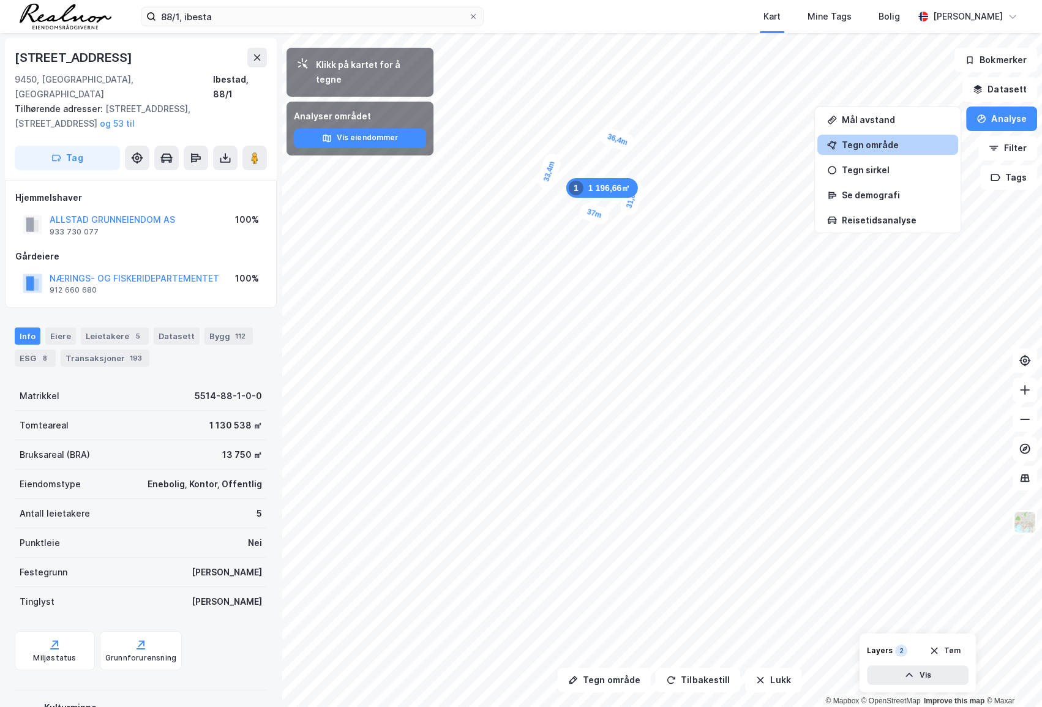
click at [609, 190] on div "1 196,66㎡ 1" at bounding box center [603, 188] width 72 height 20
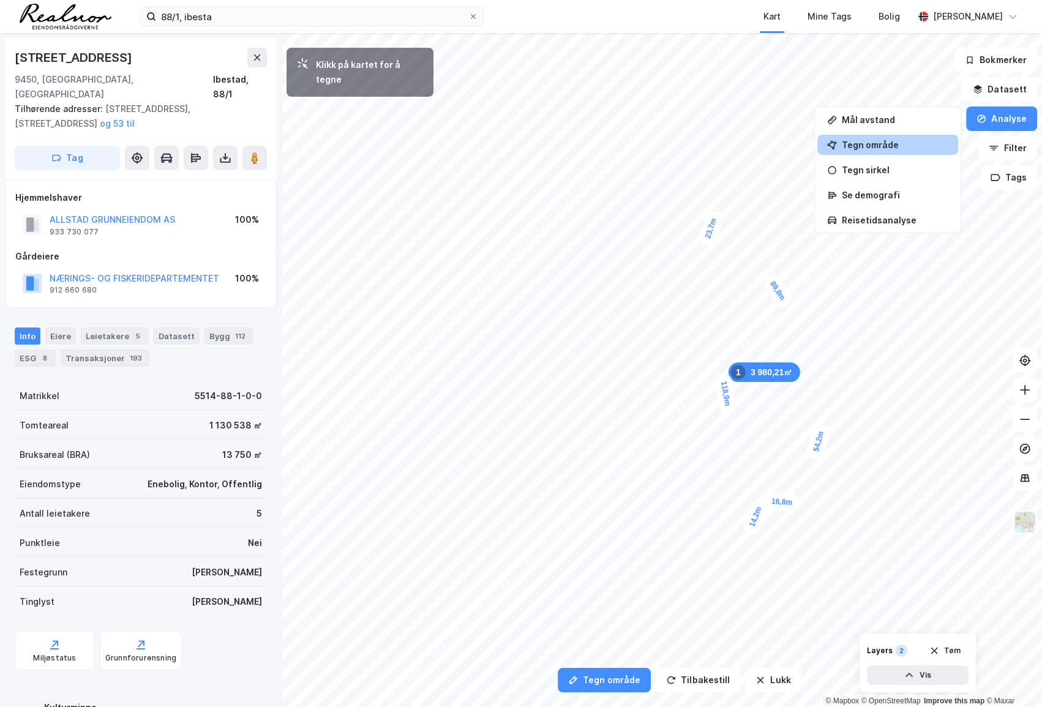
click at [750, 533] on div "14,2m" at bounding box center [755, 516] width 29 height 39
click at [637, 502] on div "6,8m" at bounding box center [640, 511] width 26 height 35
click at [641, 482] on div "8,2m" at bounding box center [640, 493] width 24 height 34
click at [739, 268] on div "6,3m" at bounding box center [736, 276] width 26 height 36
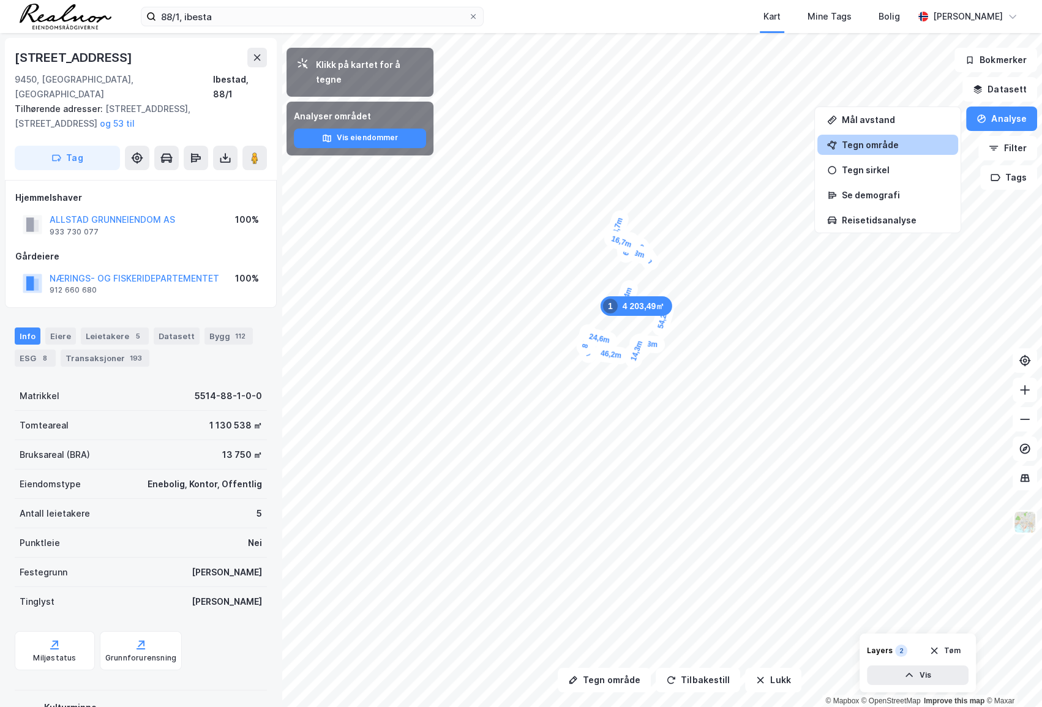
click at [900, 150] on div "Tegn område" at bounding box center [888, 145] width 141 height 20
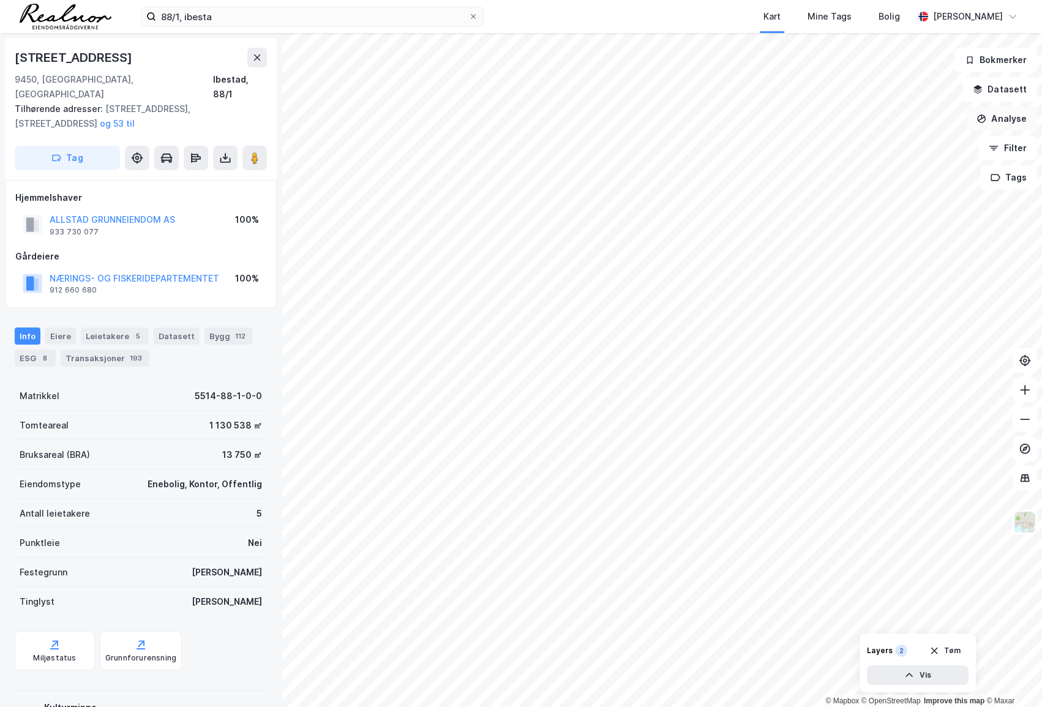
click at [995, 115] on button "Analyse" at bounding box center [1001, 119] width 71 height 24
click at [995, 97] on button "Datasett" at bounding box center [1000, 89] width 75 height 24
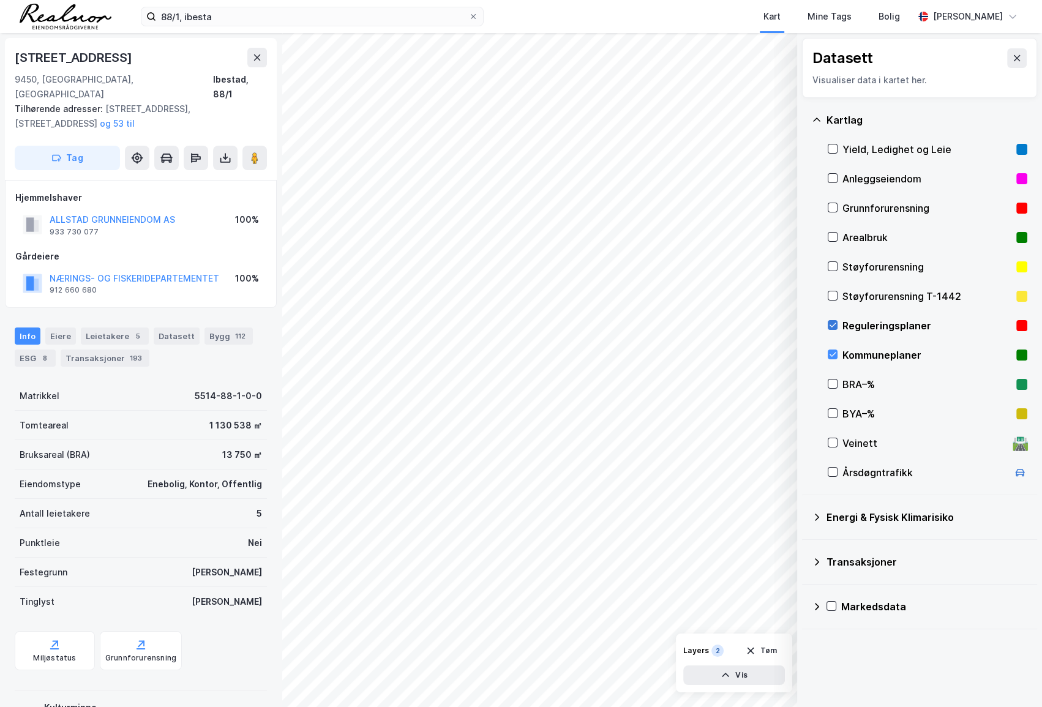
click at [834, 324] on icon at bounding box center [833, 325] width 9 height 9
click at [832, 355] on icon at bounding box center [833, 354] width 9 height 9
click at [995, 57] on button at bounding box center [1017, 58] width 20 height 20
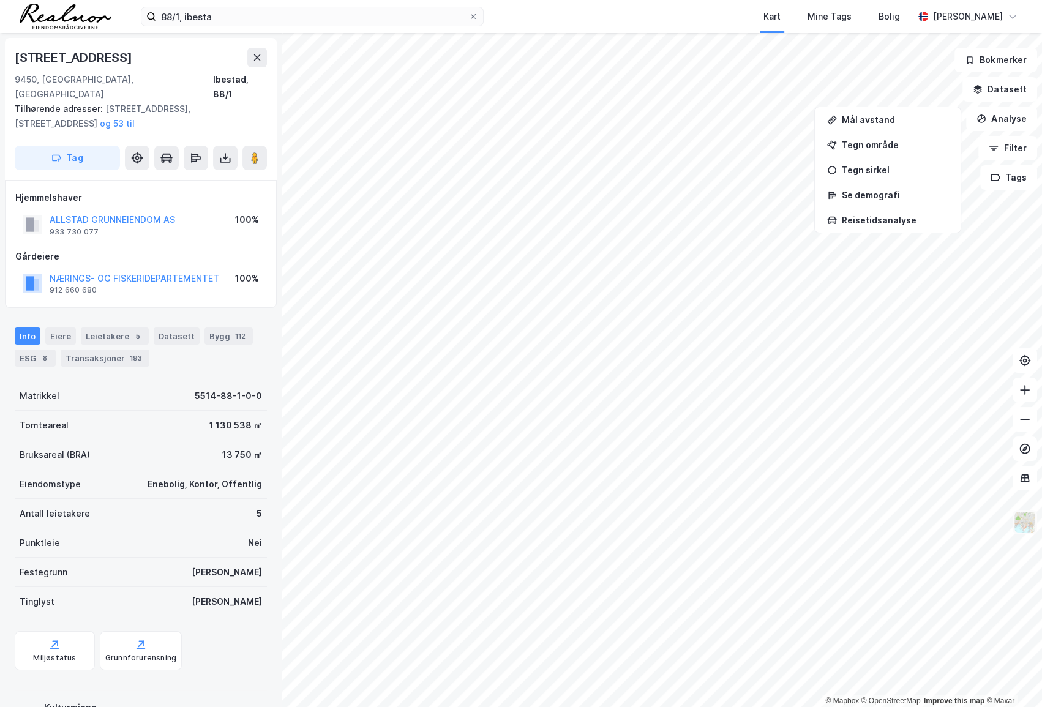
click at [995, 521] on img at bounding box center [1025, 522] width 23 height 23
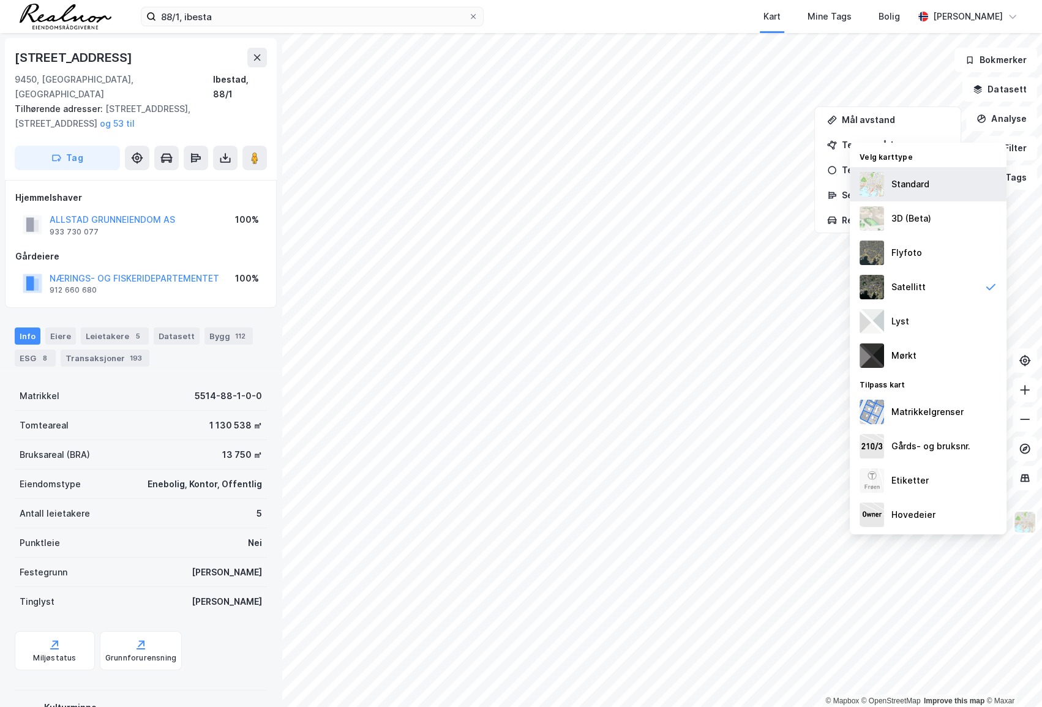
click at [908, 184] on div "Standard" at bounding box center [911, 184] width 38 height 15
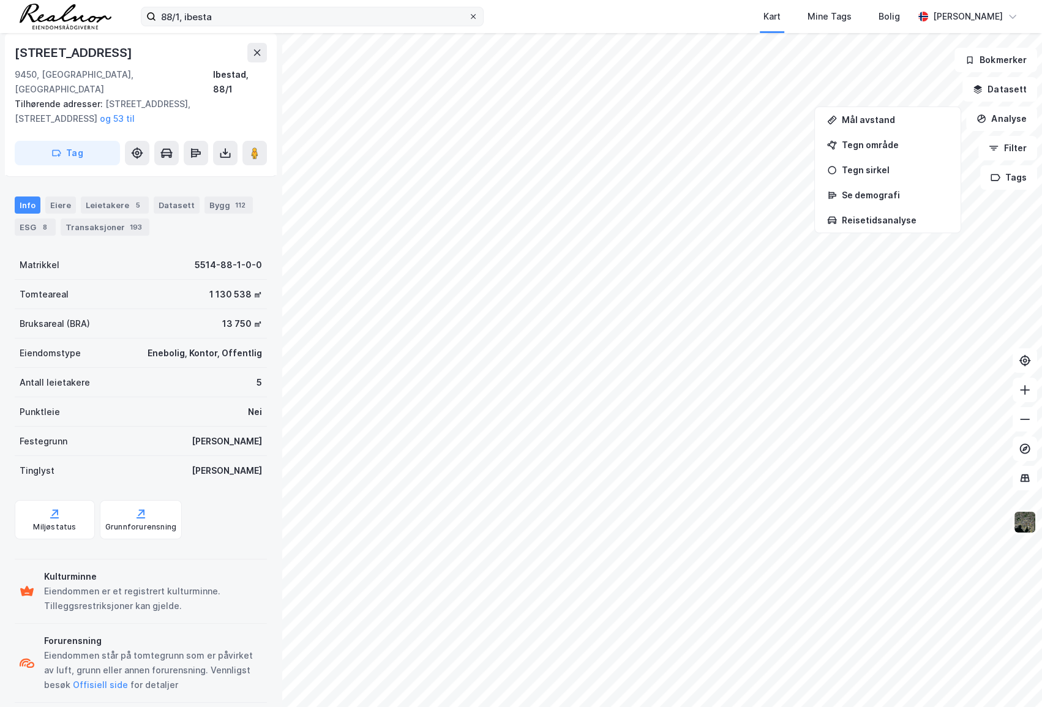
click at [476, 13] on icon at bounding box center [473, 16] width 7 height 7
click at [469, 13] on input "88/1, ibesta" at bounding box center [312, 16] width 312 height 18
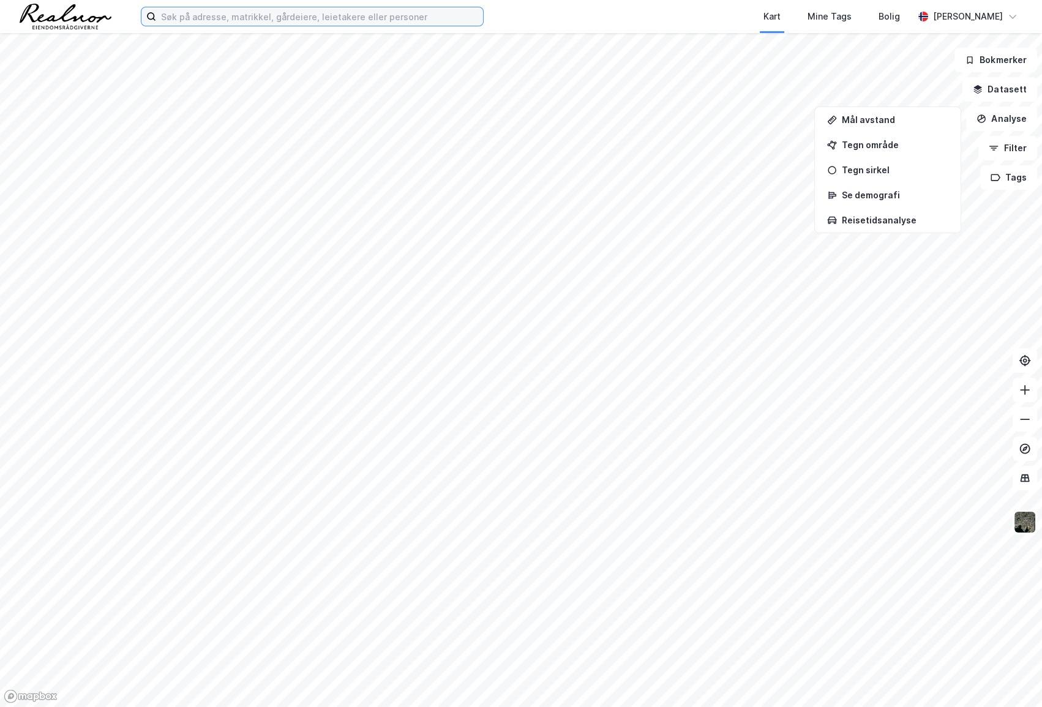
click at [238, 21] on input at bounding box center [319, 16] width 327 height 18
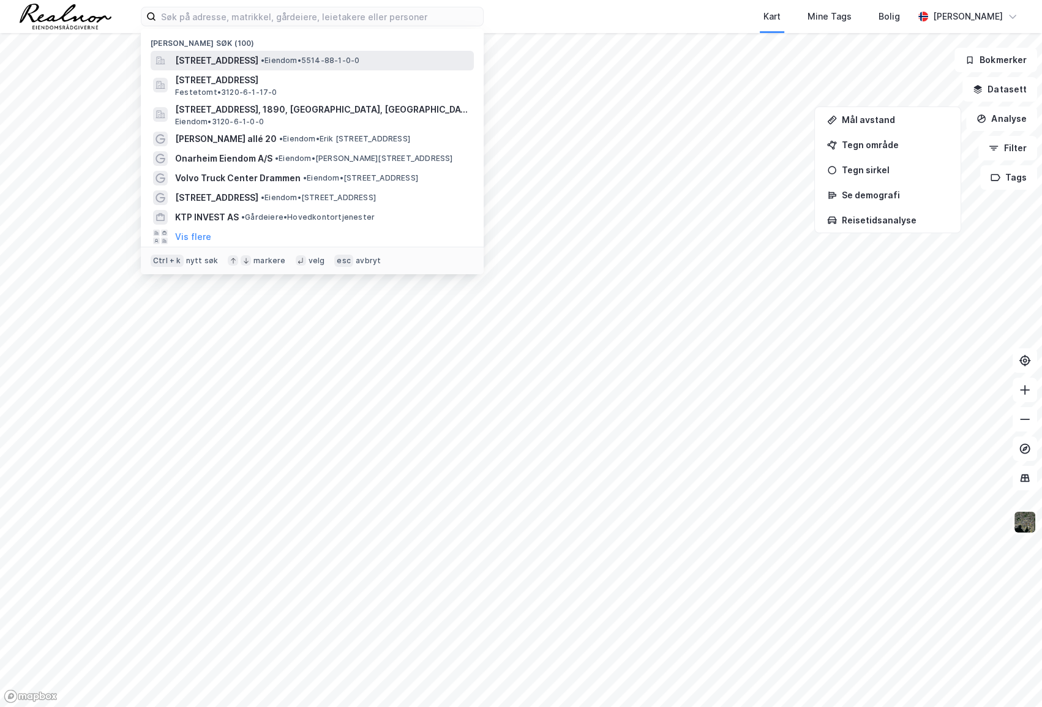
click at [251, 61] on span "[STREET_ADDRESS]" at bounding box center [216, 60] width 83 height 15
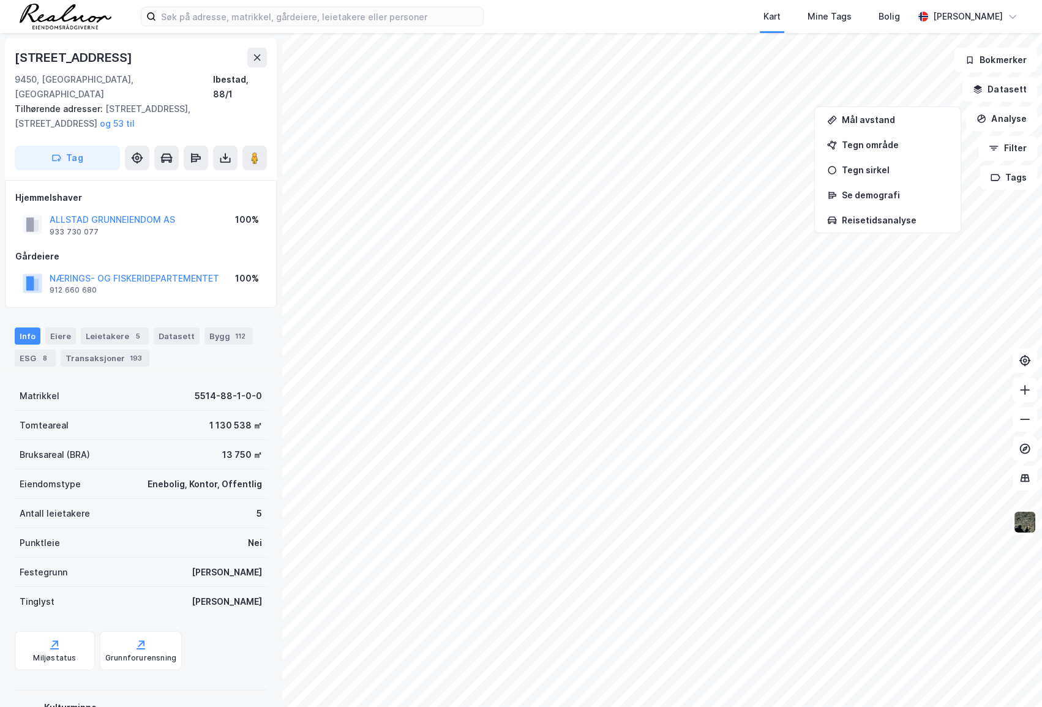
scroll to position [131, 0]
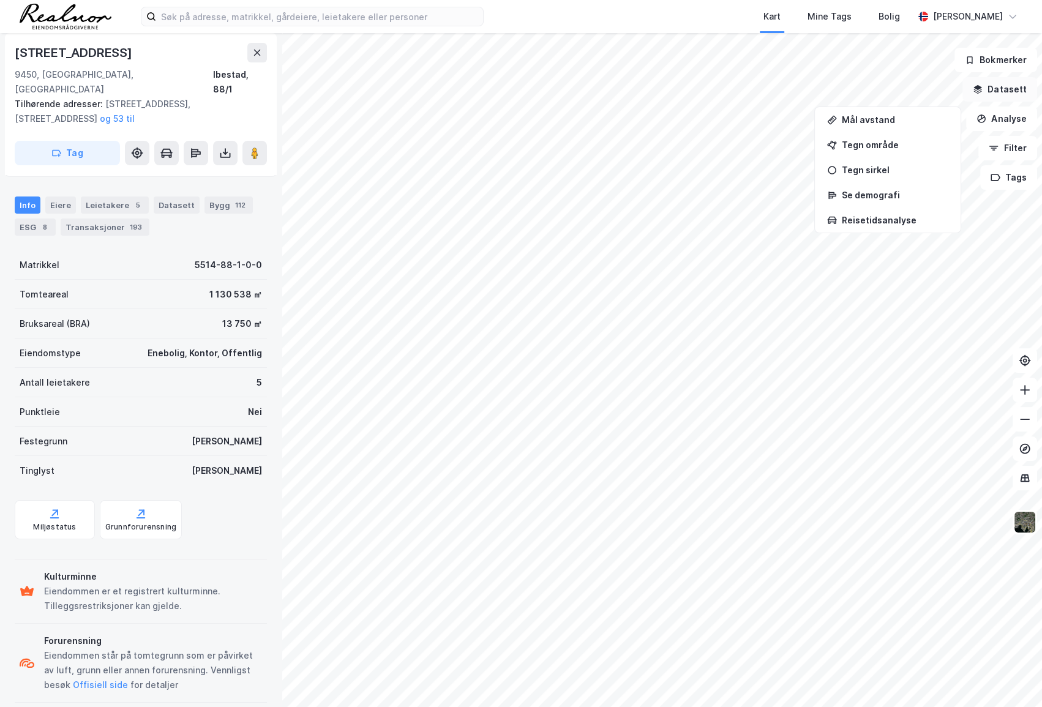
click at [995, 92] on button "Datasett" at bounding box center [1000, 89] width 75 height 24
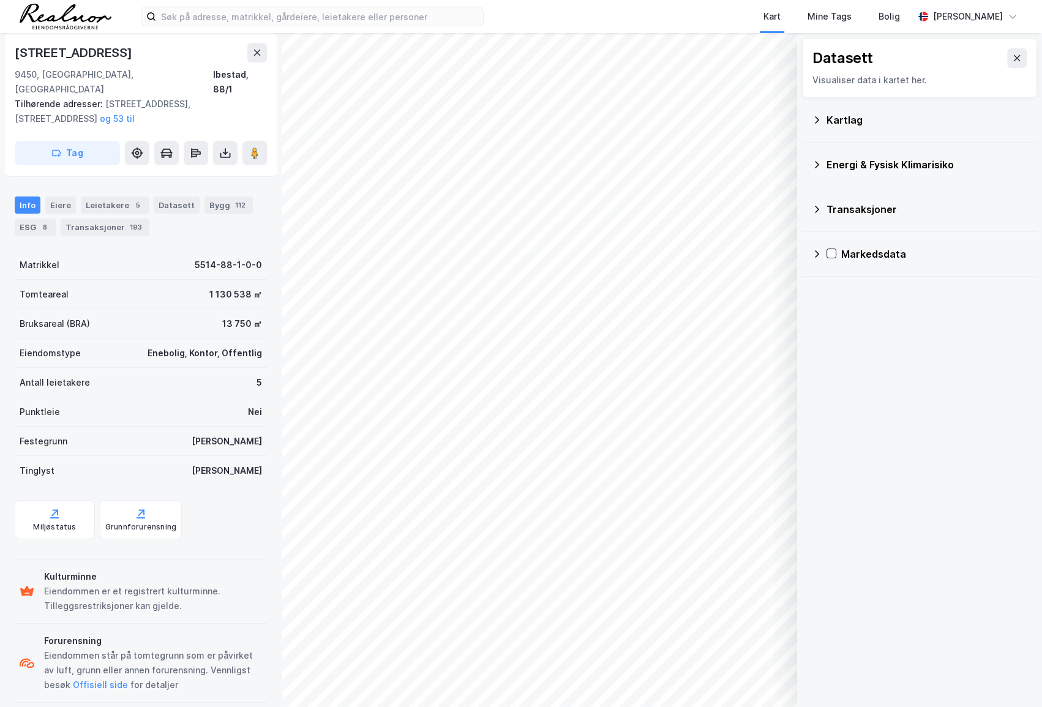
click at [900, 115] on div "Kartlag" at bounding box center [927, 120] width 201 height 15
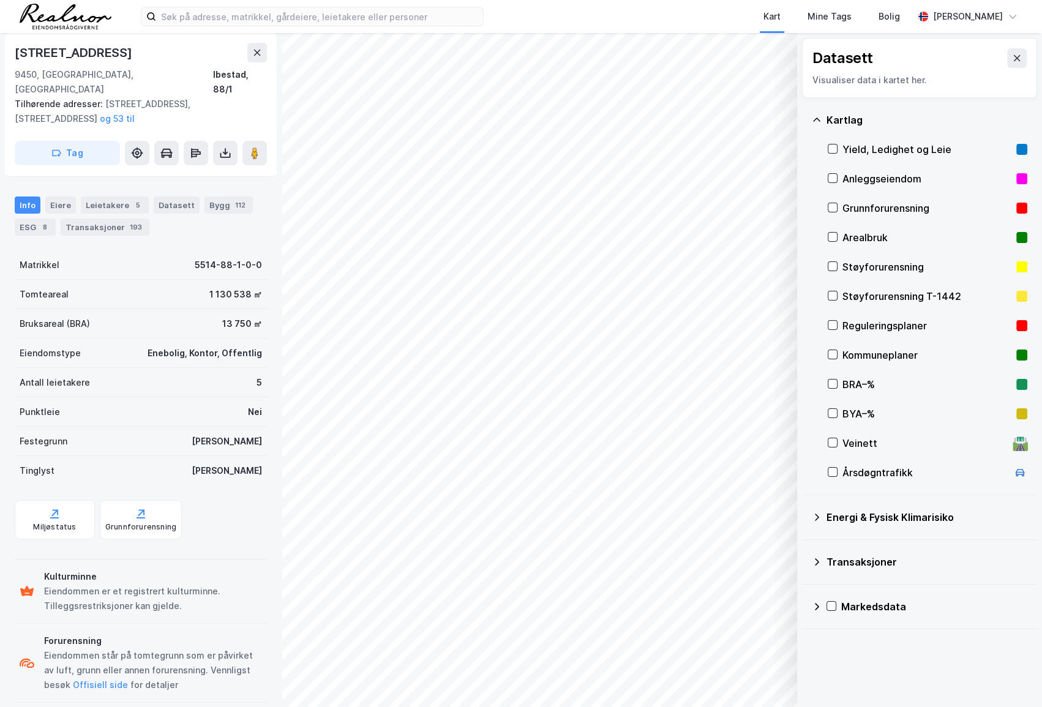
click at [881, 318] on div "Reguleringsplaner" at bounding box center [927, 325] width 169 height 15
click at [837, 323] on icon at bounding box center [833, 325] width 9 height 9
click at [835, 322] on icon at bounding box center [833, 325] width 9 height 9
